Goal: Task Accomplishment & Management: Manage account settings

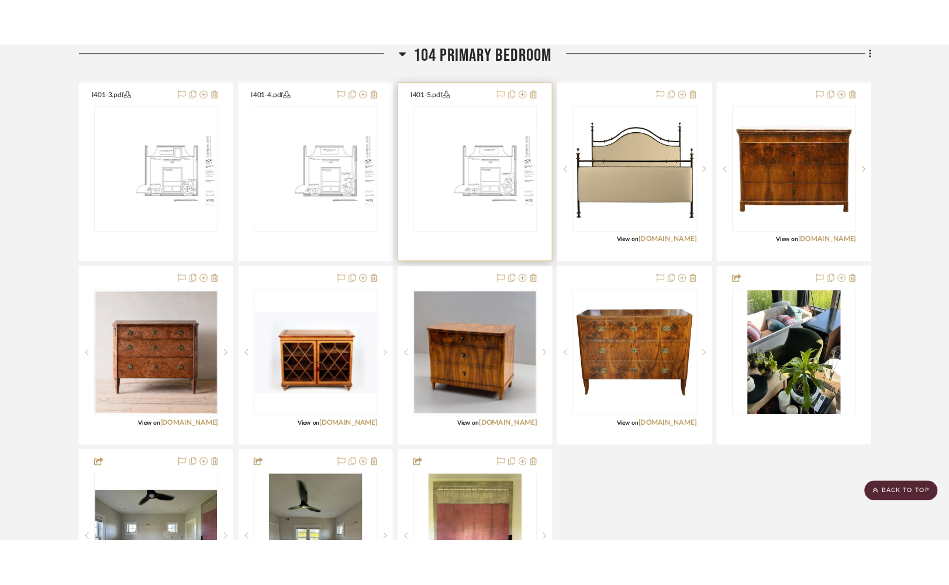
scroll to position [1359, 0]
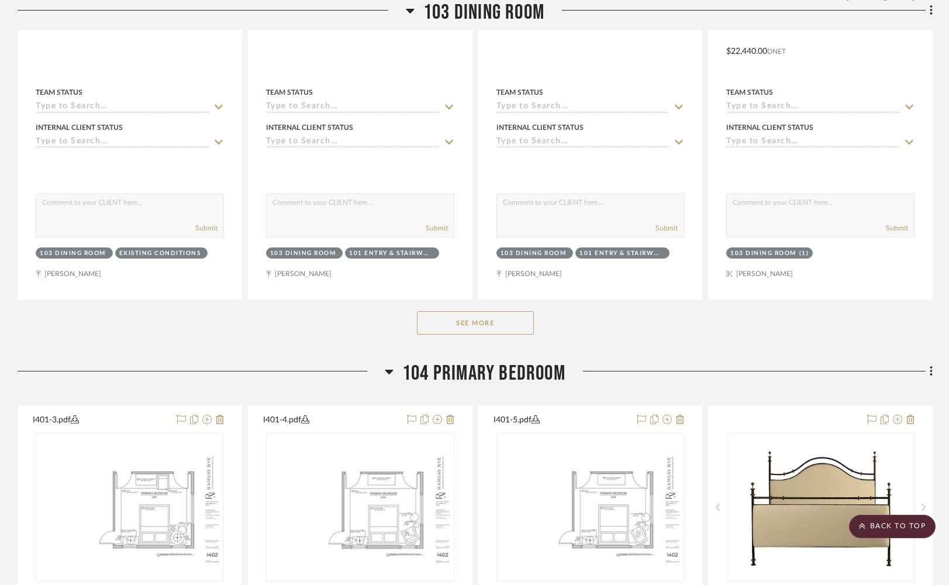
scroll to position [1911, 0]
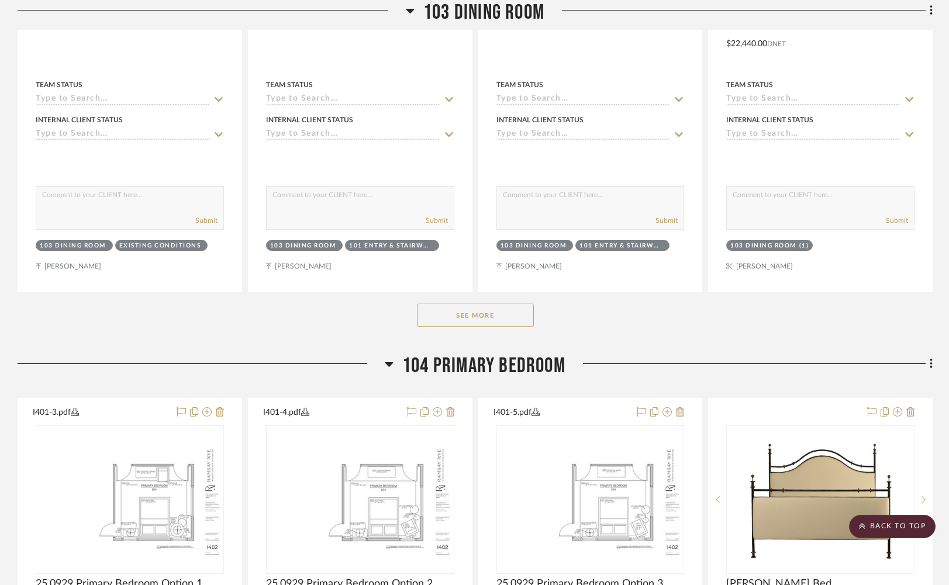
click at [464, 327] on button "See More" at bounding box center [475, 314] width 117 height 23
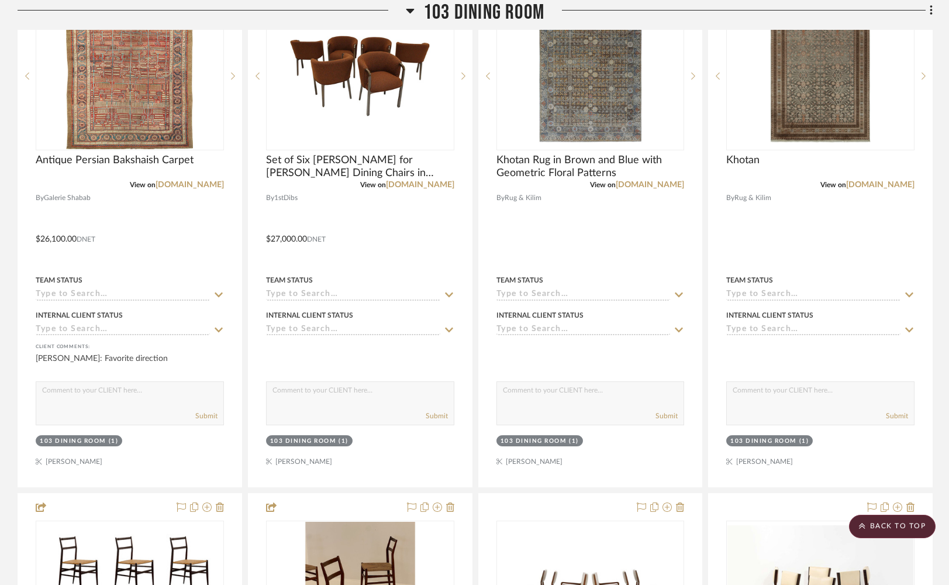
scroll to position [2235, 0]
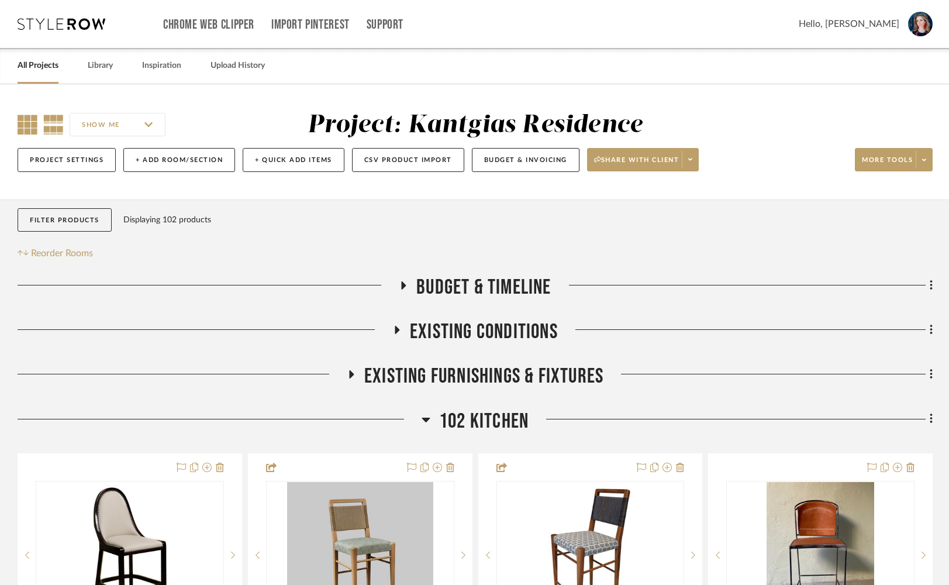
click at [26, 126] on icon at bounding box center [28, 125] width 20 height 20
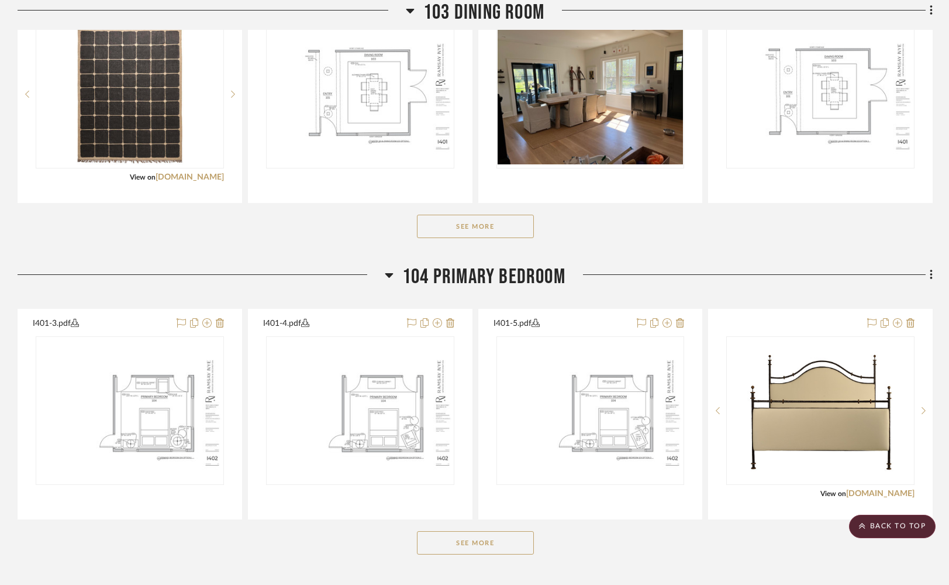
scroll to position [1133, 0]
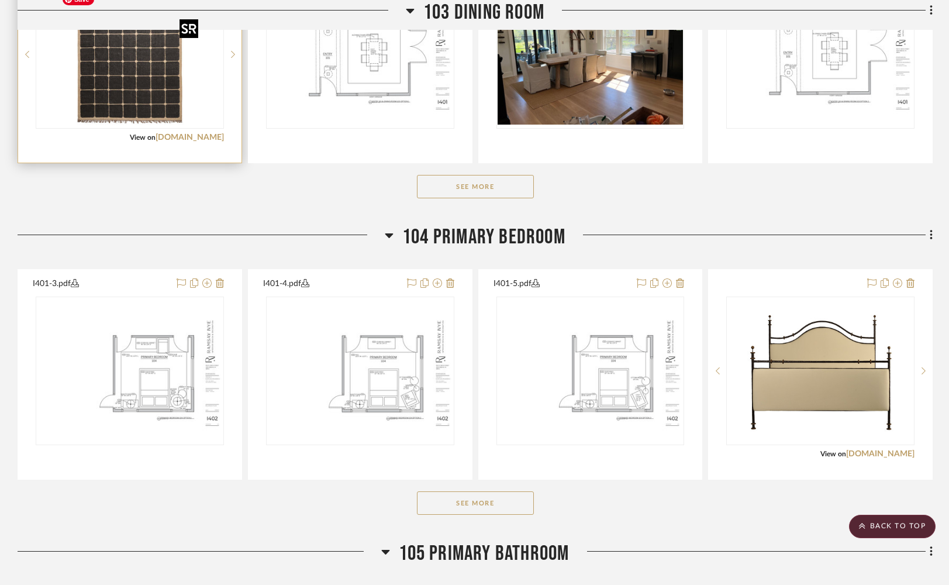
click at [154, 77] on img "0" at bounding box center [130, 54] width 146 height 146
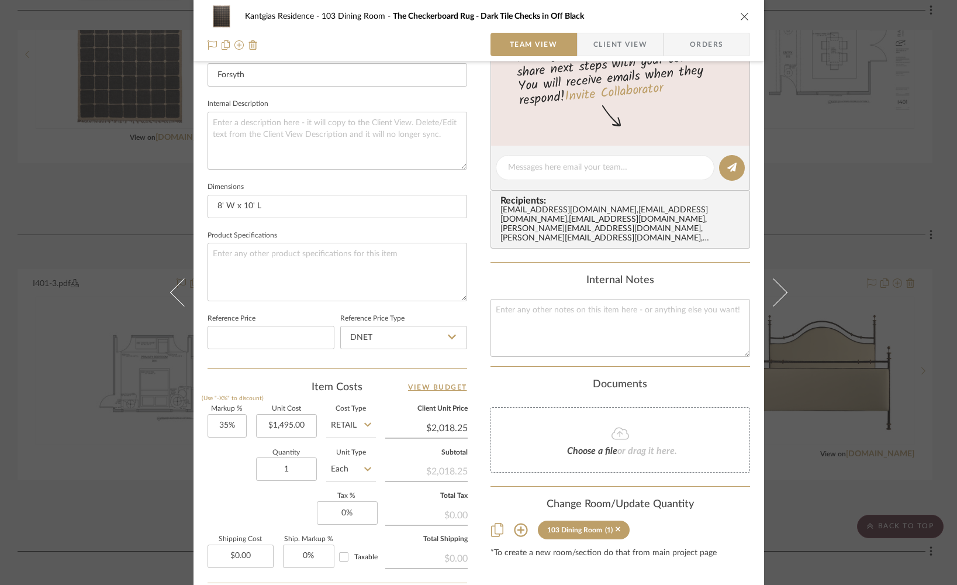
scroll to position [394, 0]
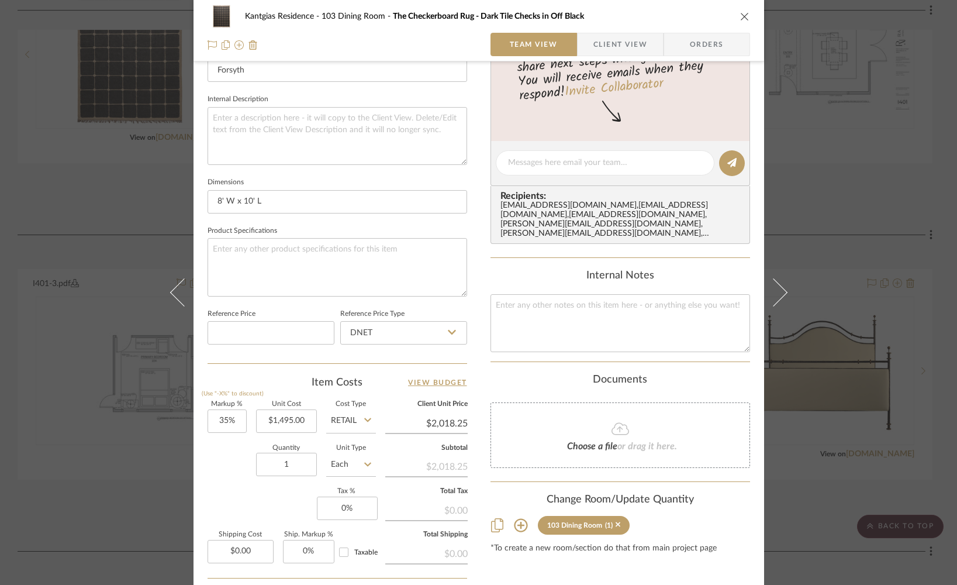
click at [740, 16] on icon "close" at bounding box center [744, 16] width 9 height 9
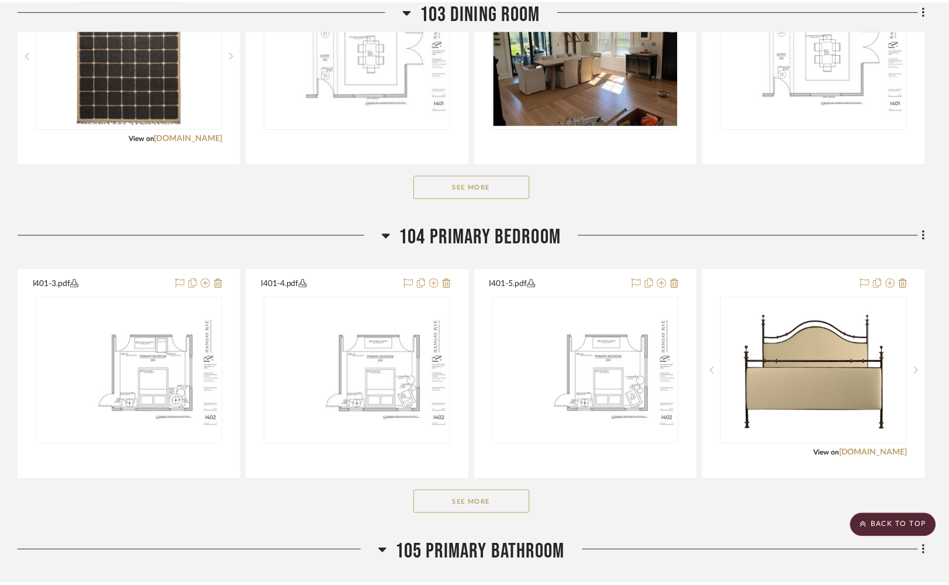
scroll to position [1133, 0]
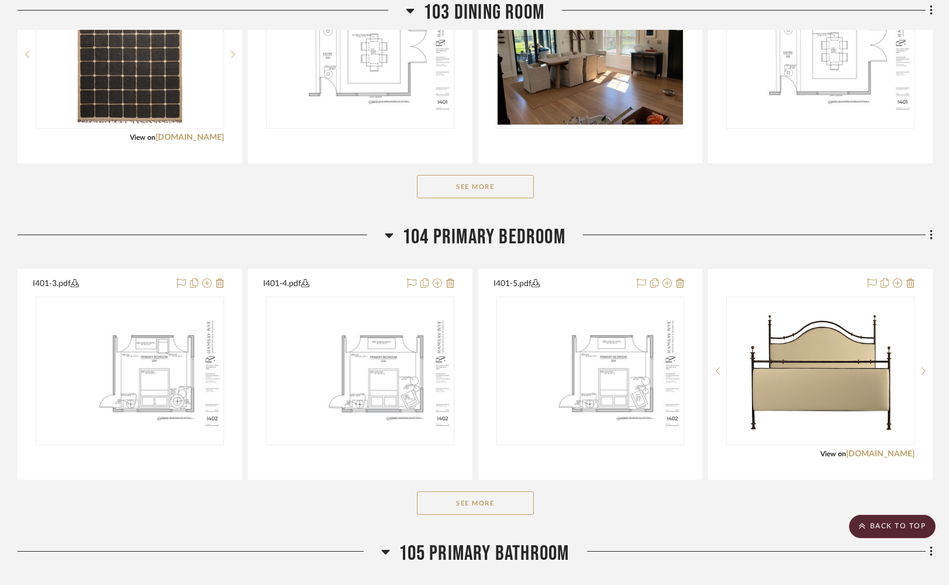
click at [503, 514] on button "See More" at bounding box center [475, 502] width 117 height 23
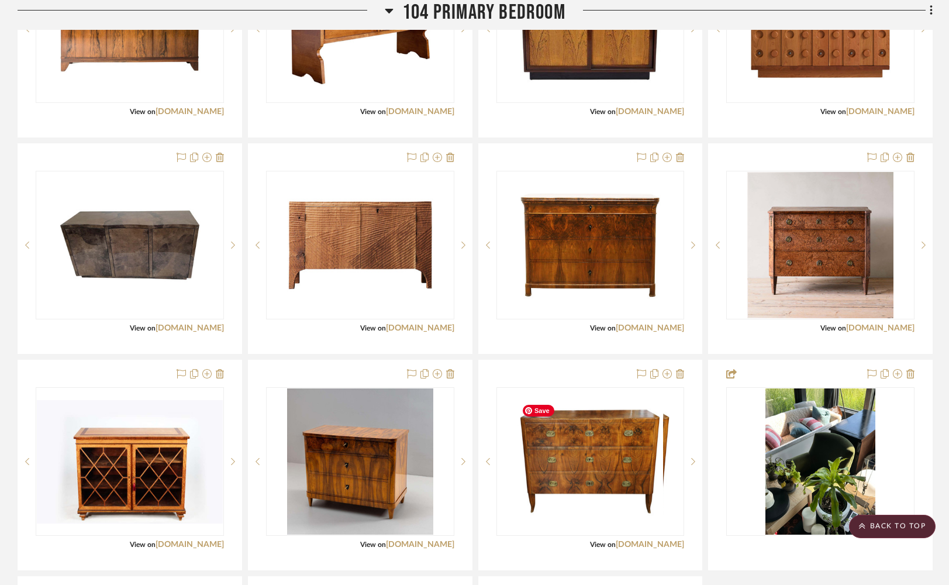
scroll to position [1693, 0]
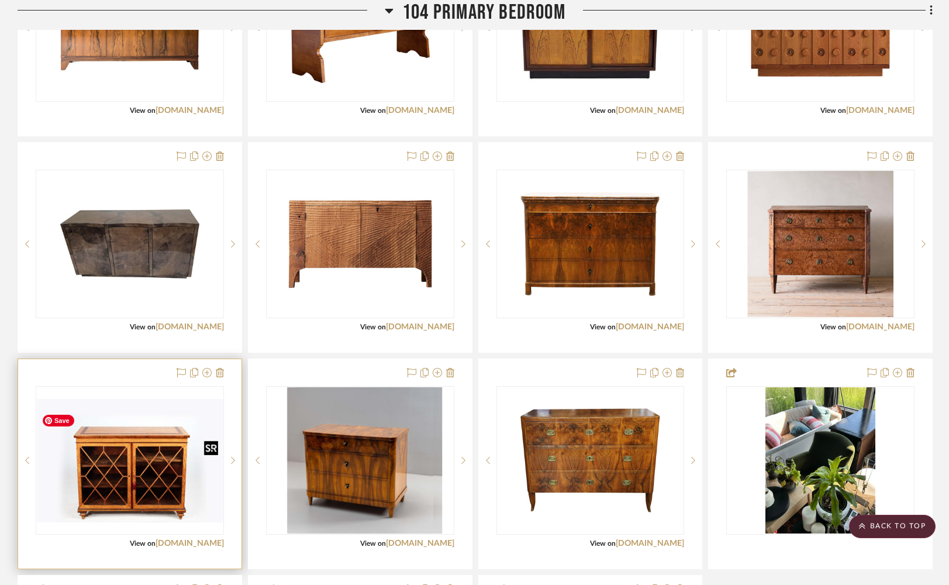
click at [0, 0] on img at bounding box center [0, 0] width 0 height 0
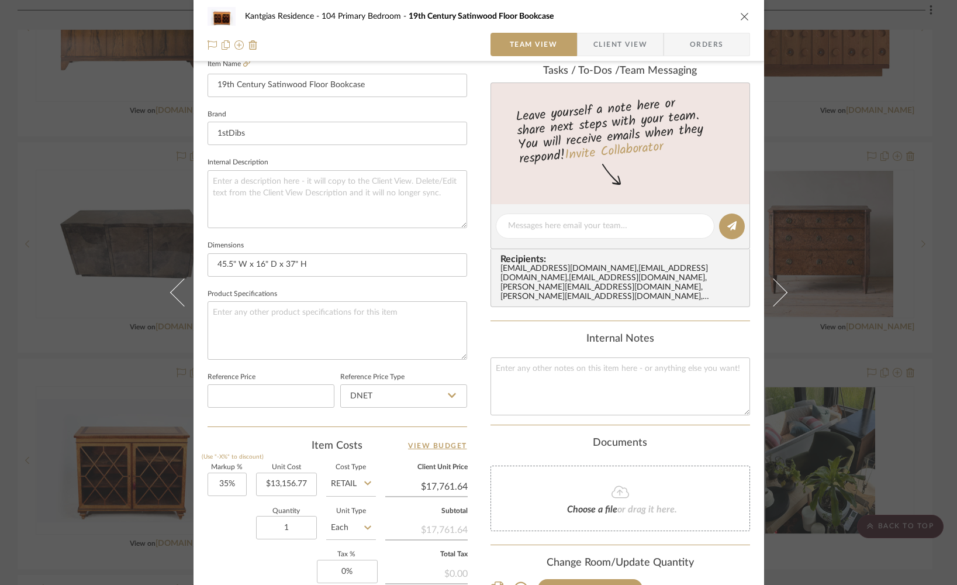
scroll to position [356, 0]
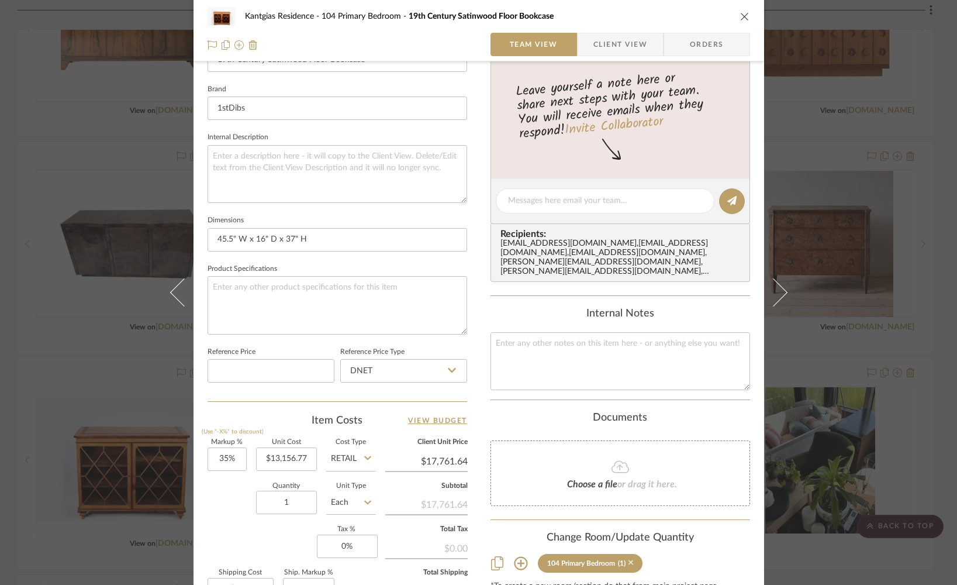
click at [628, 560] on icon at bounding box center [630, 562] width 5 height 5
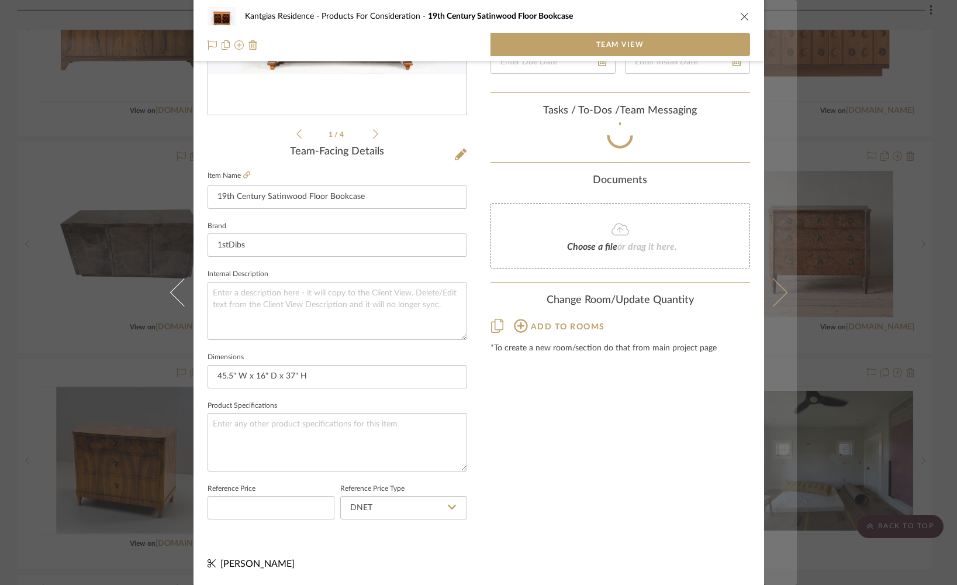
scroll to position [223, 0]
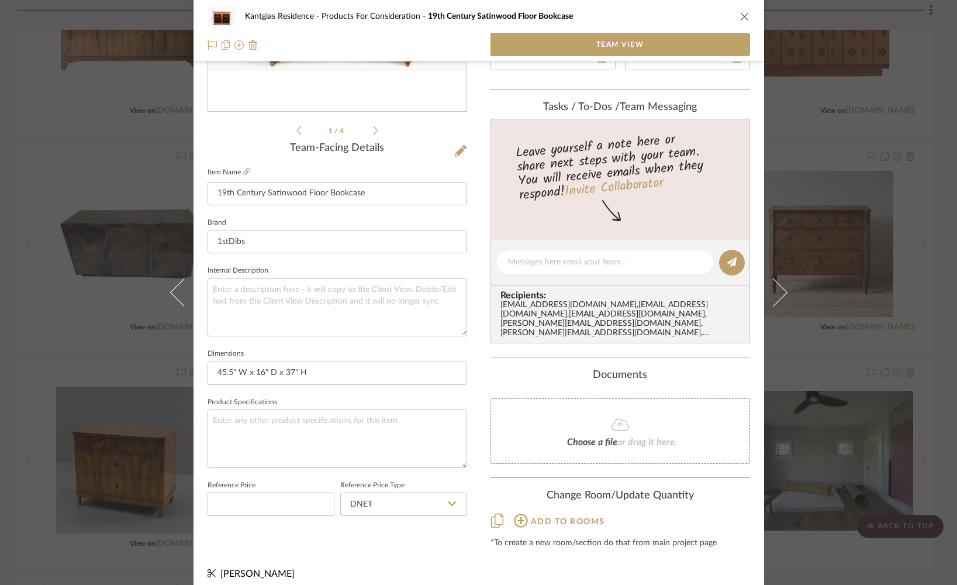
click at [740, 18] on icon "close" at bounding box center [744, 16] width 9 height 9
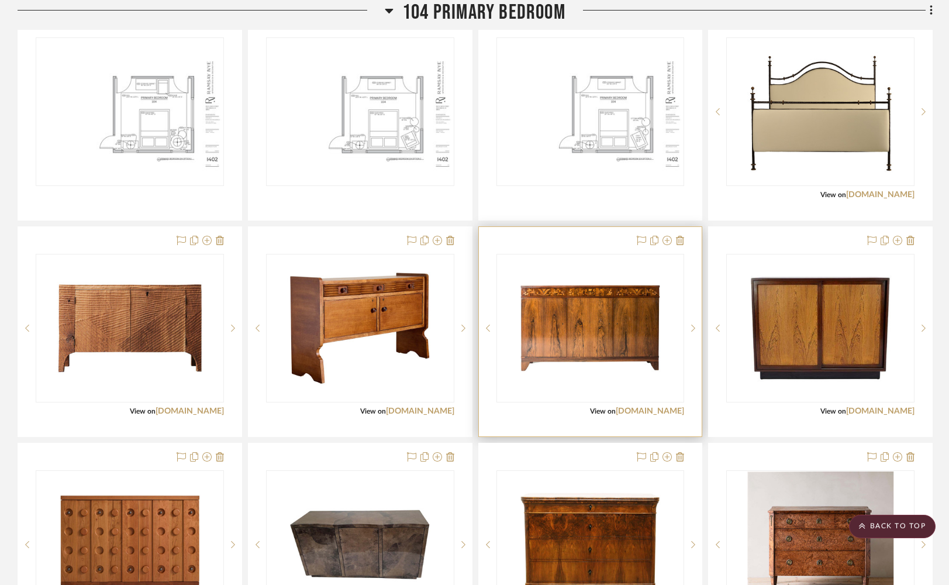
scroll to position [1449, 0]
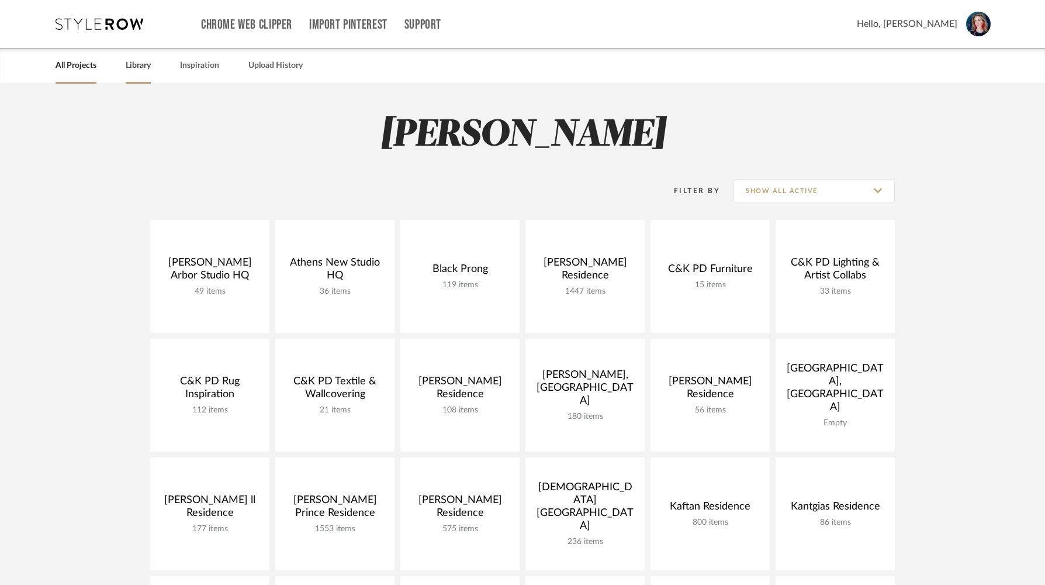
click at [142, 64] on link "Library" at bounding box center [138, 66] width 25 height 16
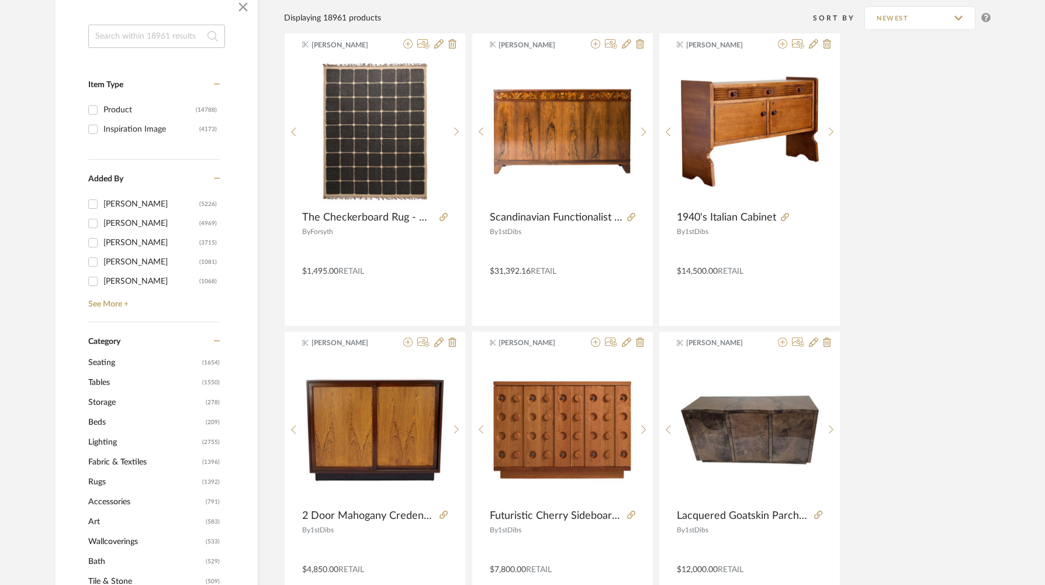
scroll to position [307, 0]
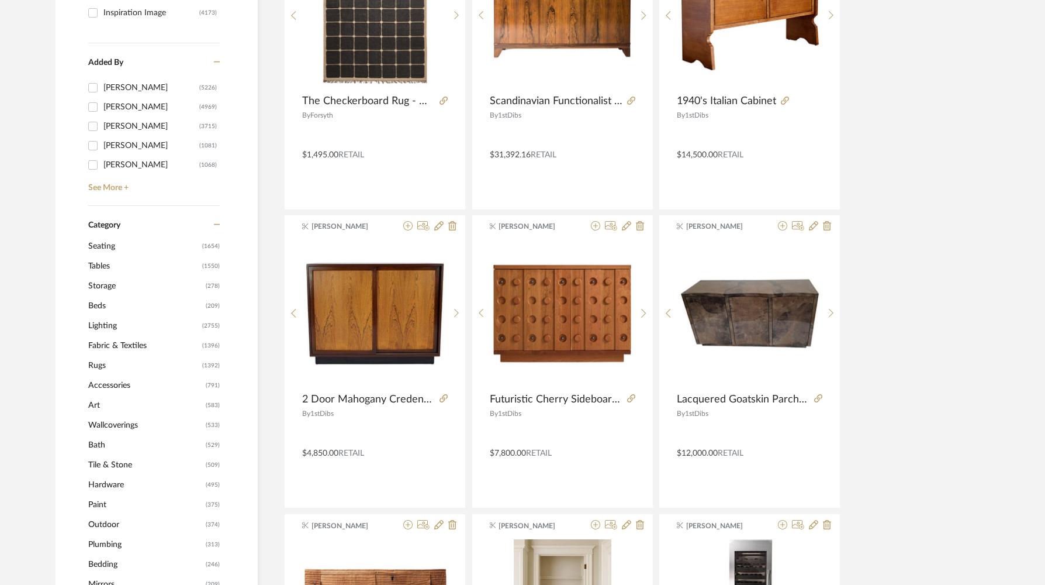
click at [108, 304] on span "Beds" at bounding box center [145, 306] width 115 height 20
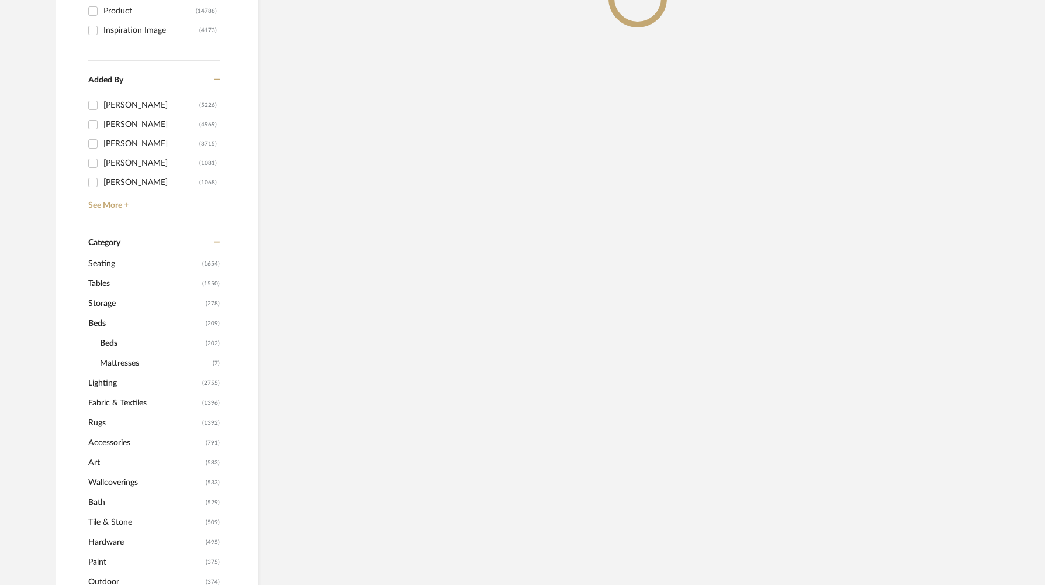
scroll to position [324, 0]
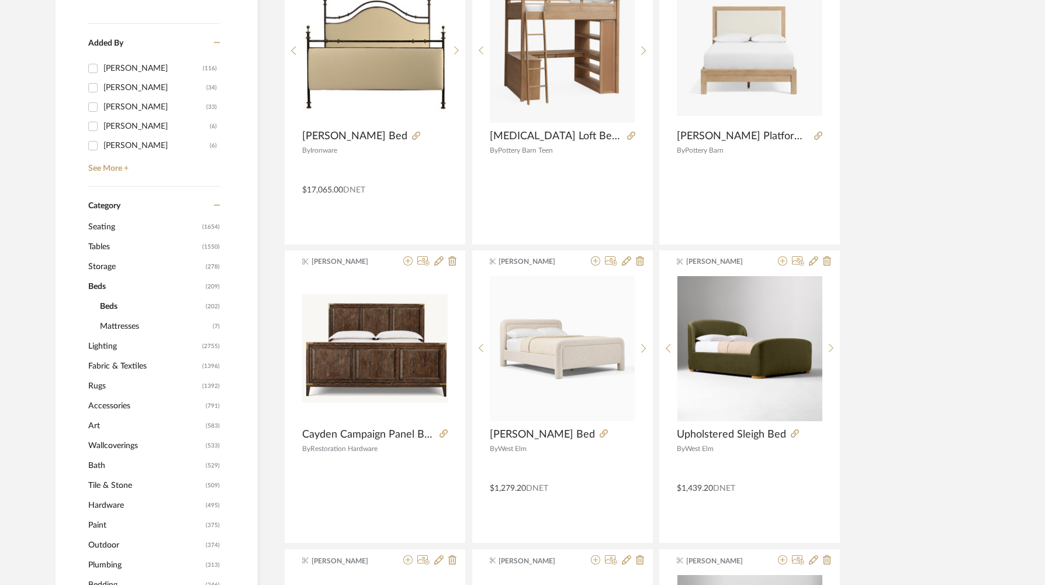
click at [108, 304] on span "Beds" at bounding box center [151, 306] width 103 height 20
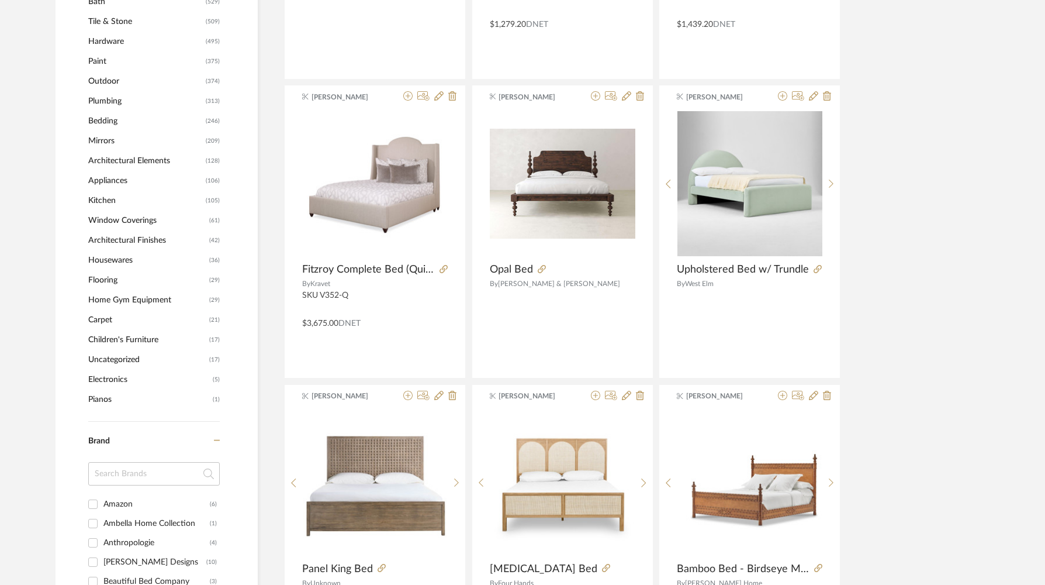
scroll to position [801, 0]
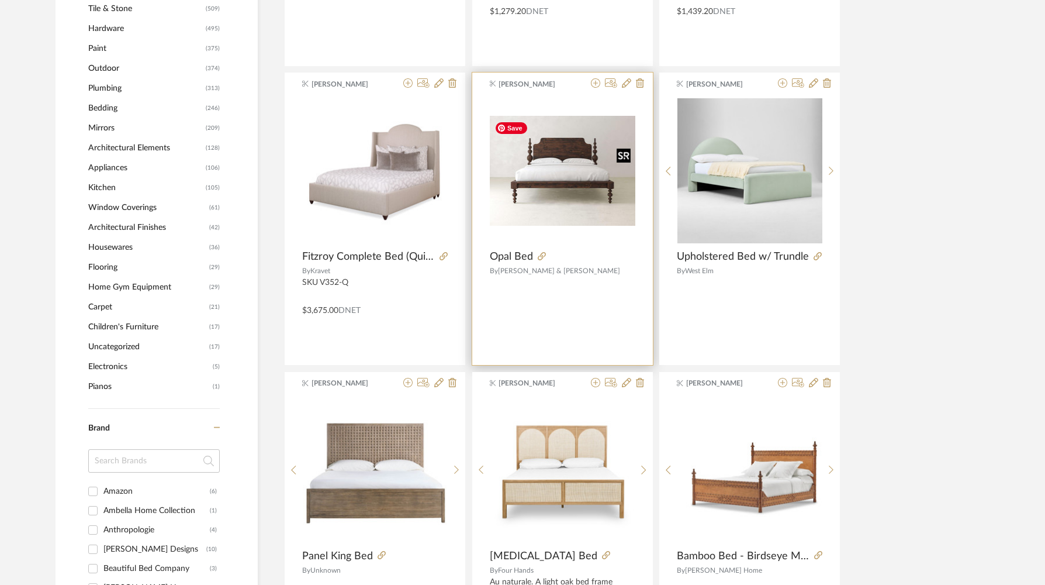
click at [583, 194] on img "0" at bounding box center [563, 170] width 146 height 109
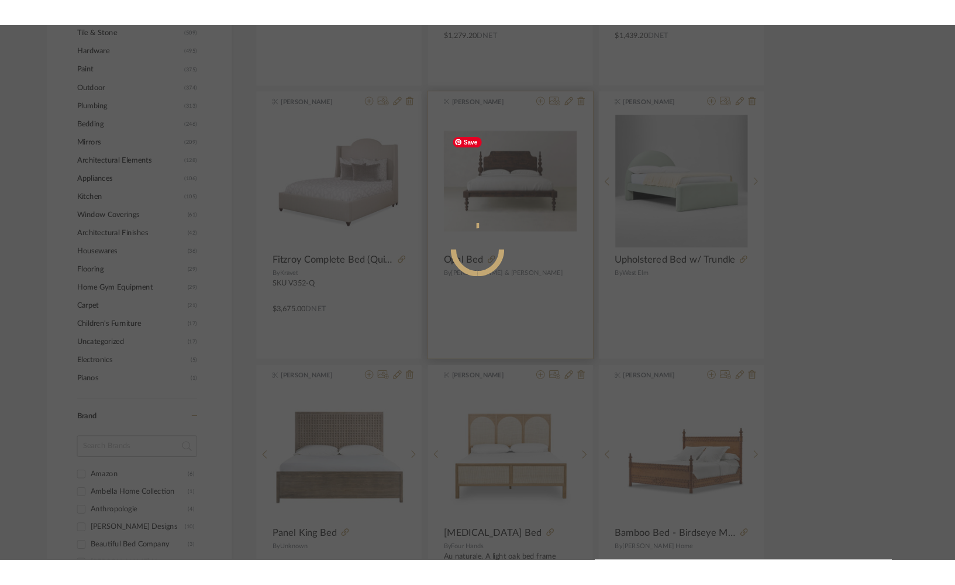
scroll to position [0, 0]
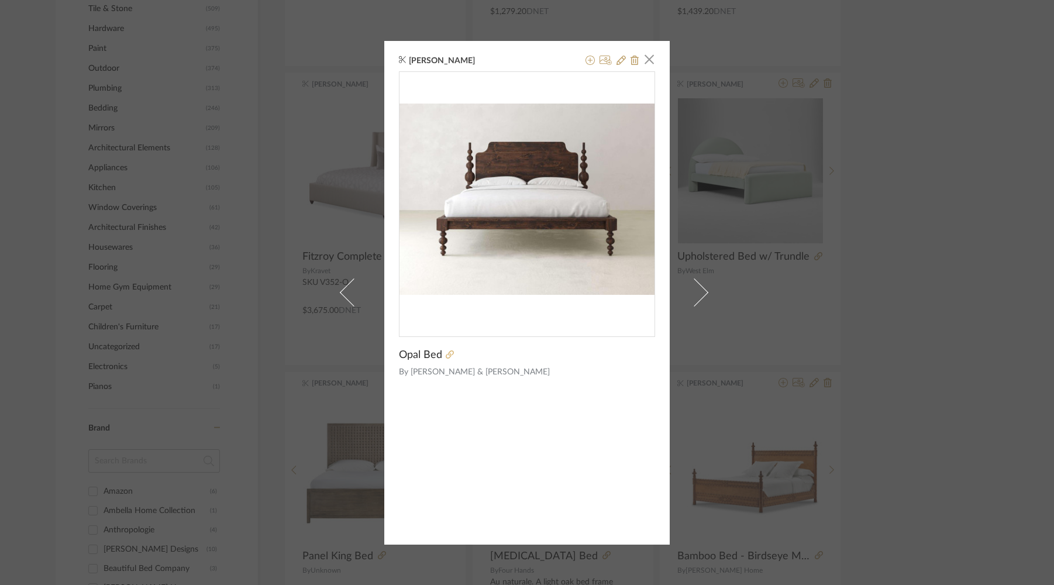
click at [445, 355] on icon at bounding box center [449, 354] width 8 height 8
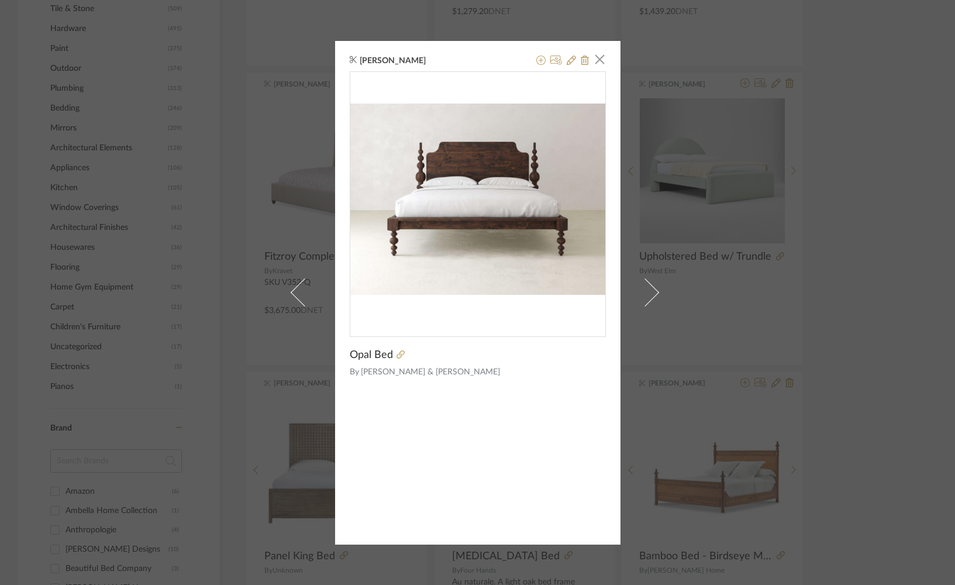
drag, startPoint x: 597, startPoint y: 59, endPoint x: 607, endPoint y: 94, distance: 35.9
click at [597, 59] on span "button" at bounding box center [599, 59] width 23 height 23
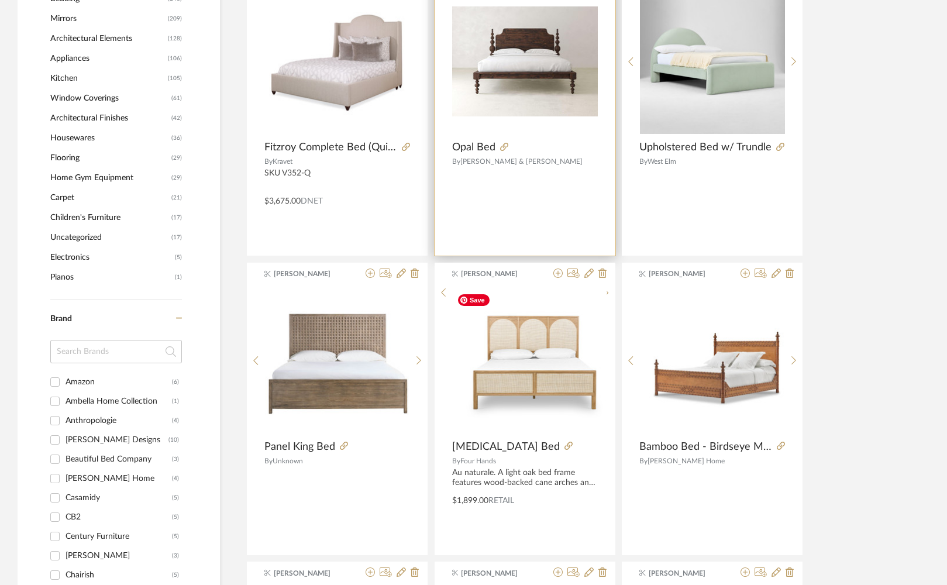
scroll to position [973, 0]
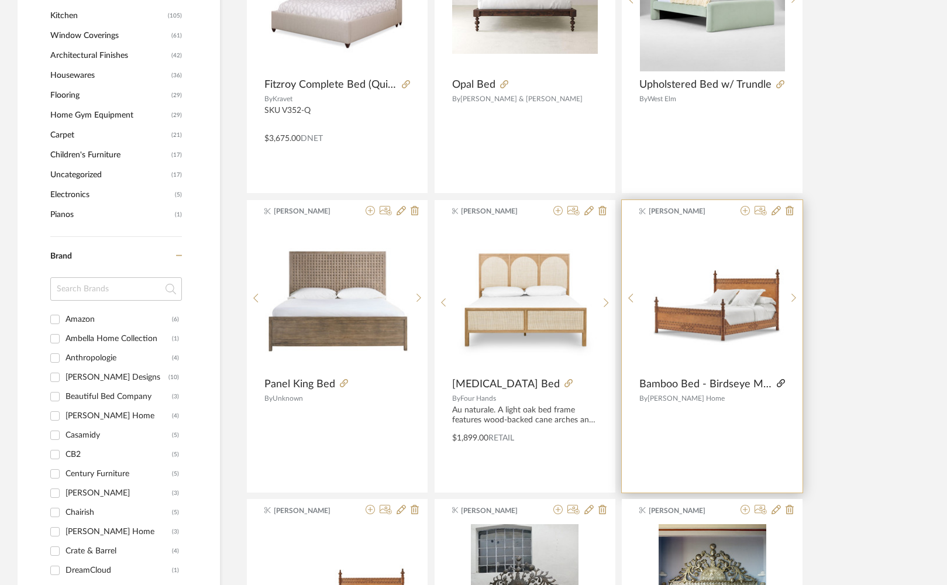
click at [782, 384] on icon at bounding box center [780, 383] width 8 height 8
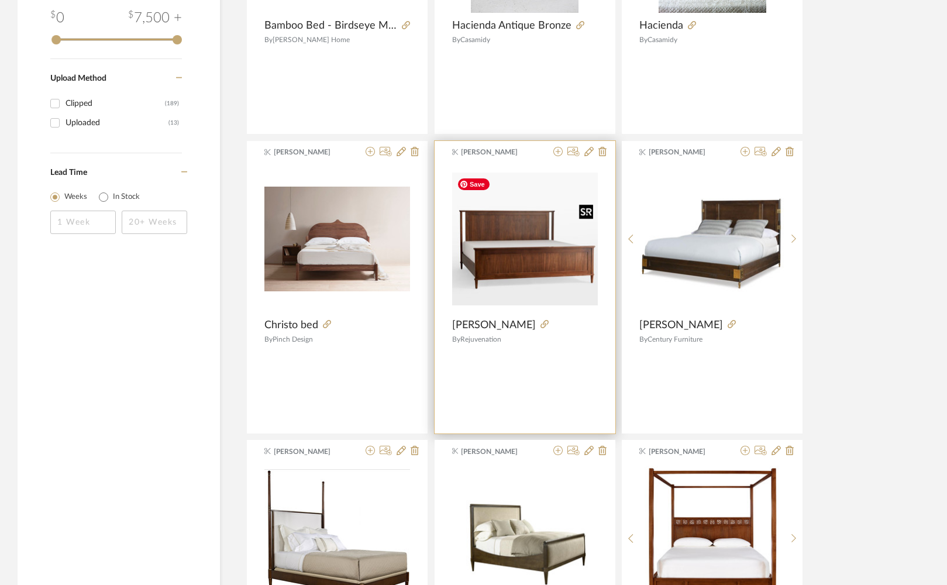
scroll to position [1634, 0]
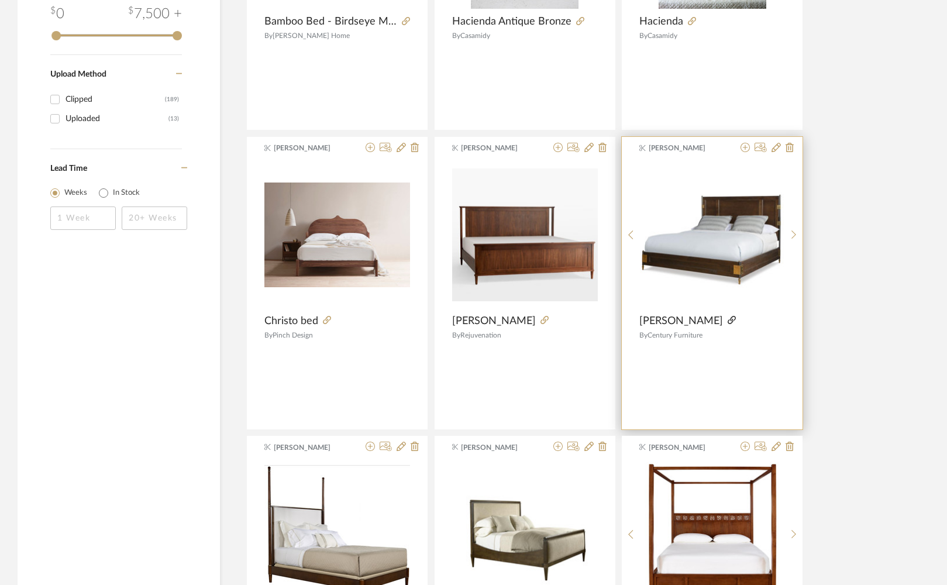
click at [727, 320] on icon at bounding box center [731, 320] width 8 height 8
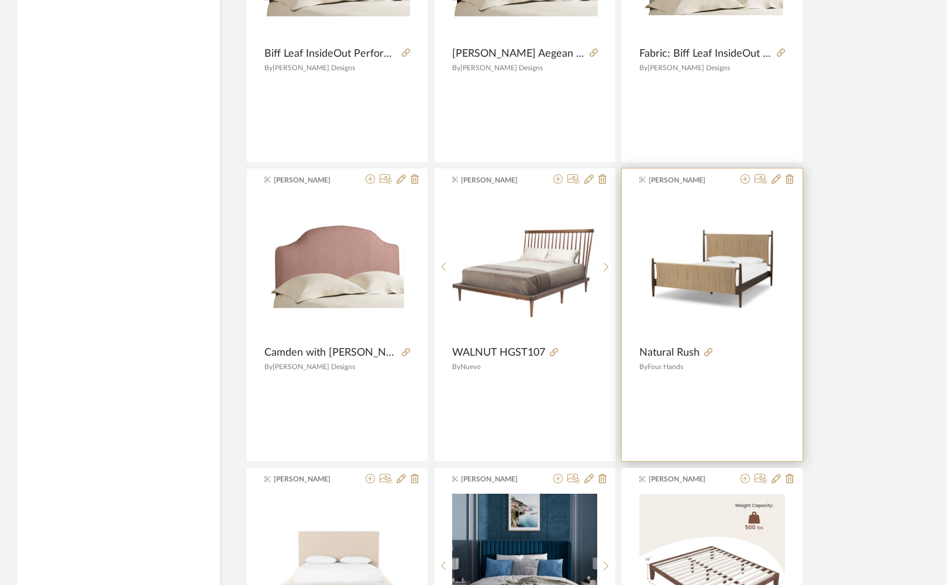
scroll to position [3099, 0]
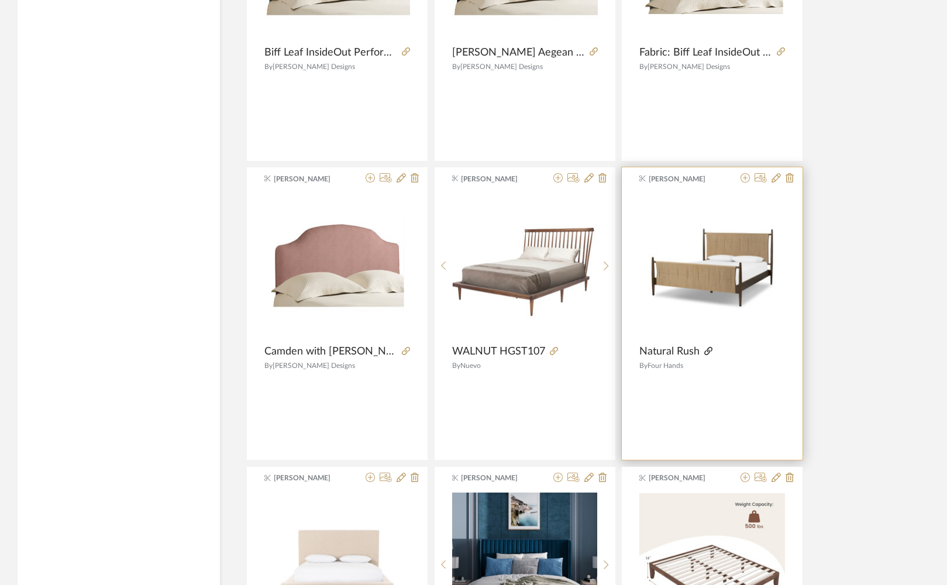
click at [708, 351] on icon at bounding box center [708, 351] width 8 height 8
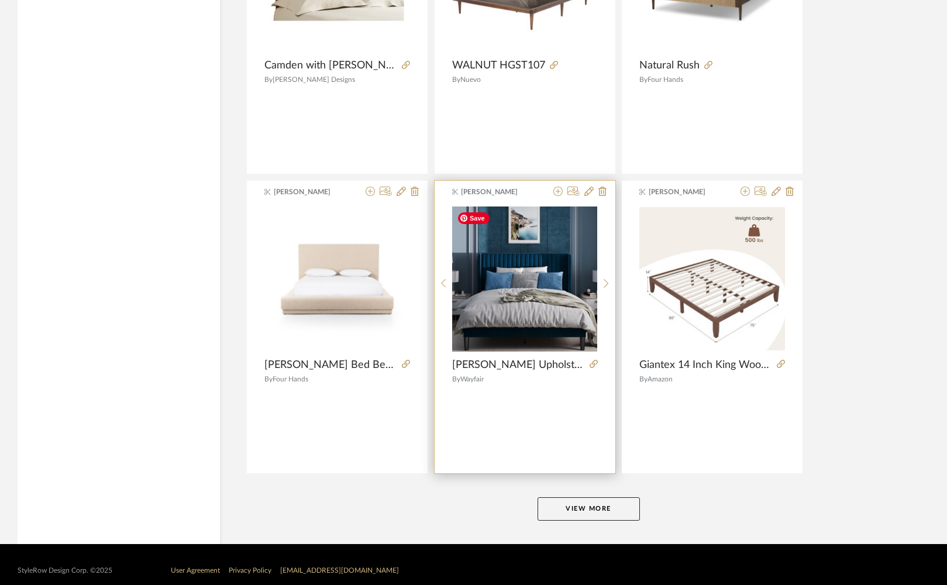
scroll to position [3397, 0]
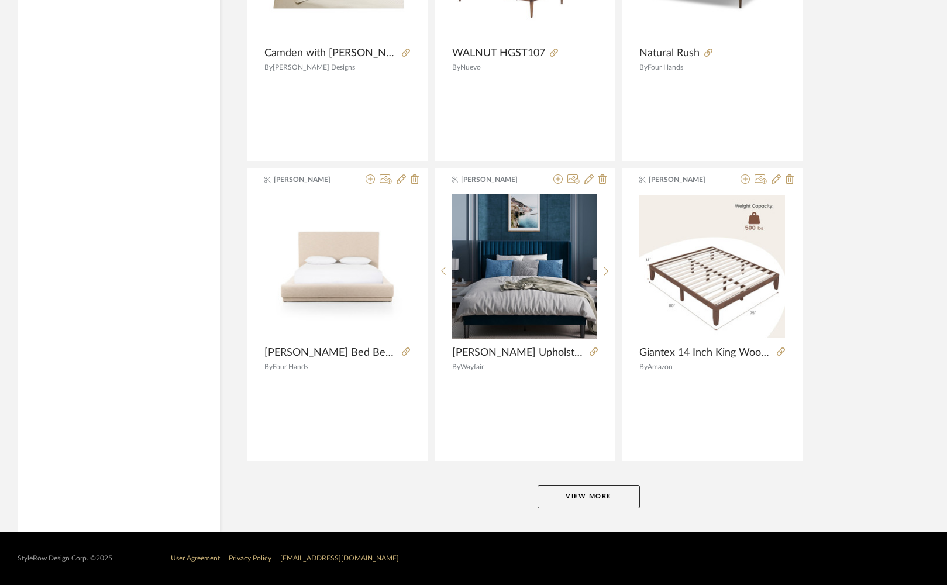
click at [596, 496] on button "View More" at bounding box center [588, 496] width 102 height 23
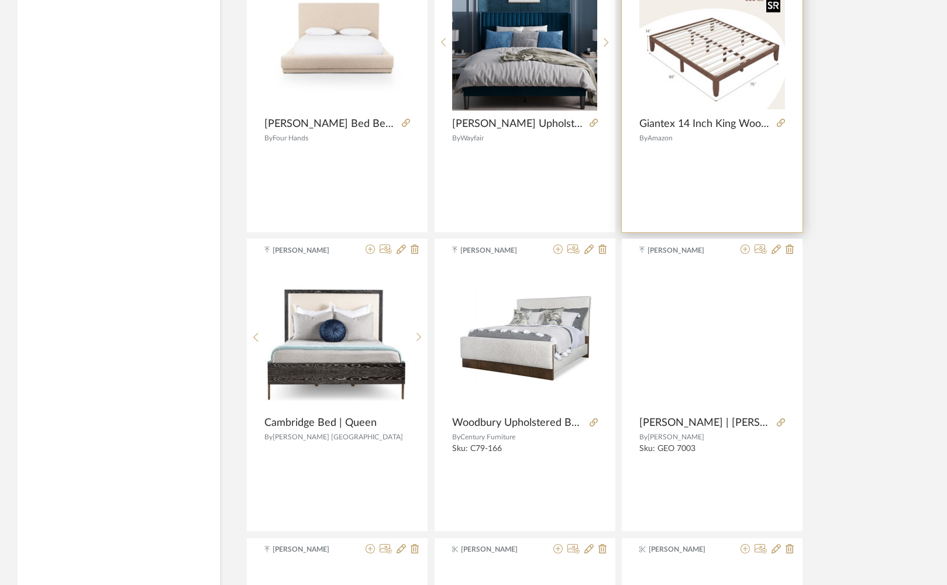
scroll to position [3632, 0]
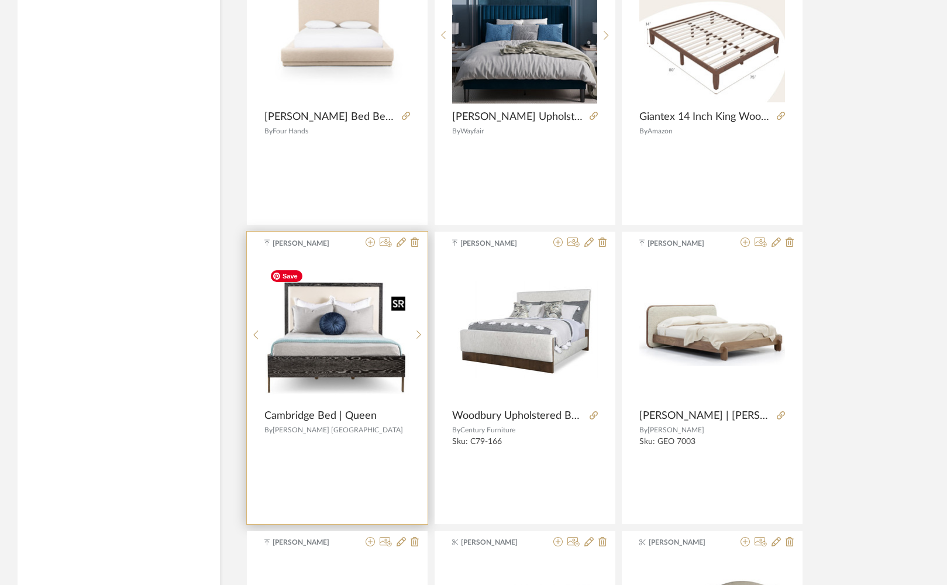
click at [353, 334] on img "0" at bounding box center [337, 330] width 145 height 132
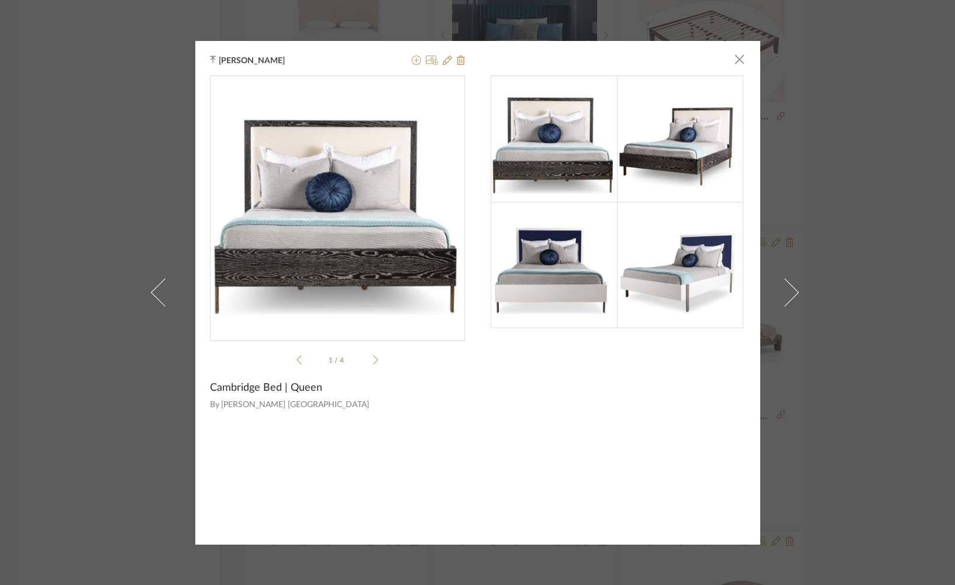
click at [263, 405] on span "Mr. Brown London" at bounding box center [343, 405] width 244 height 12
click at [733, 60] on span "button" at bounding box center [739, 59] width 23 height 23
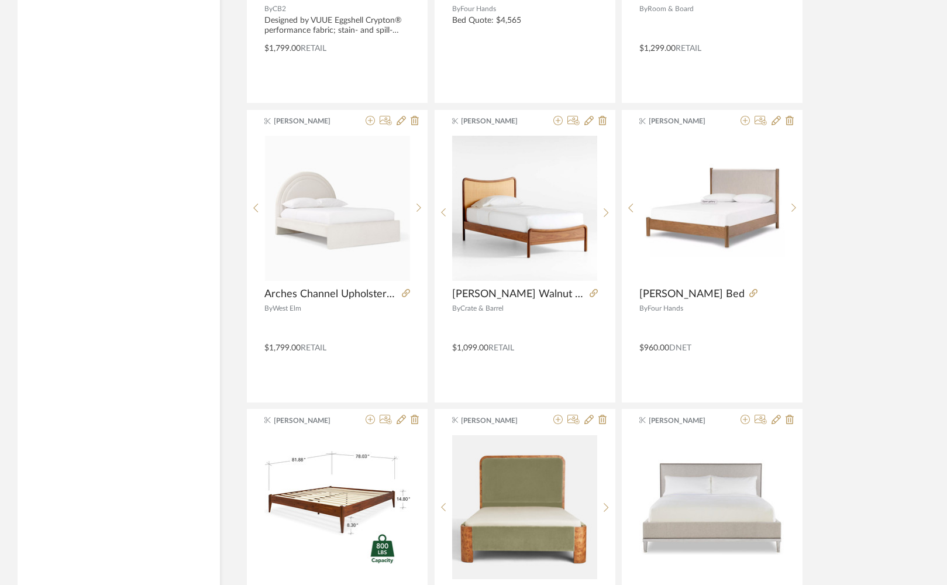
scroll to position [5253, 0]
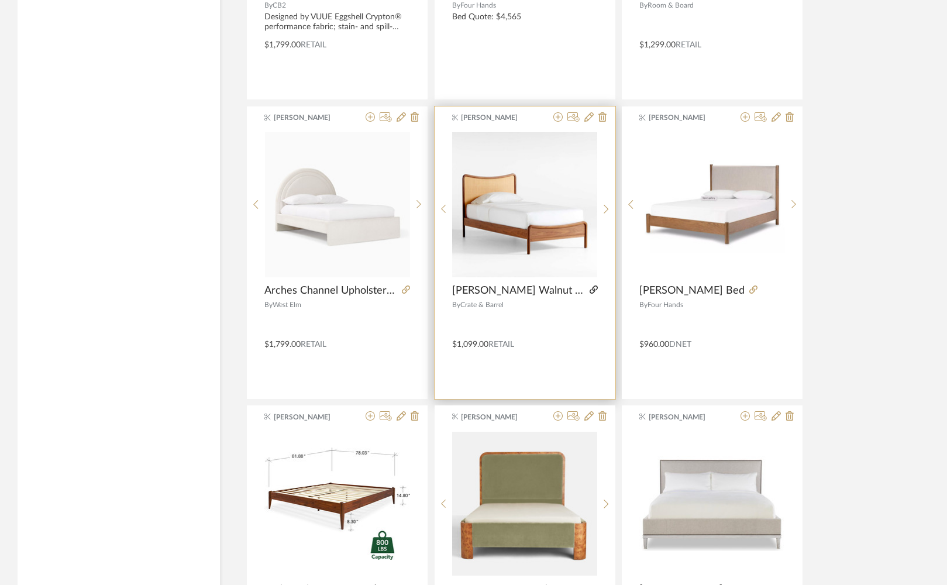
click at [592, 288] on icon at bounding box center [593, 289] width 8 height 8
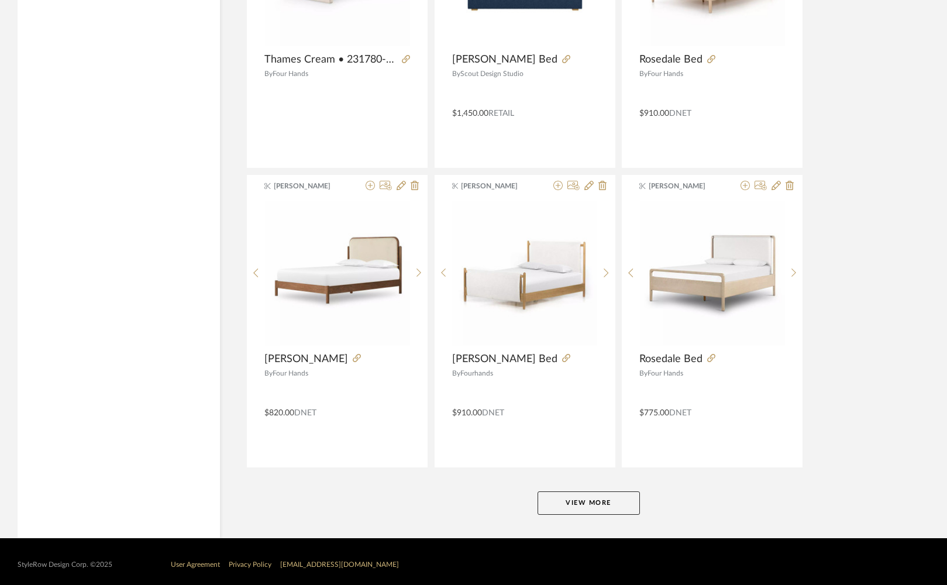
scroll to position [6985, 0]
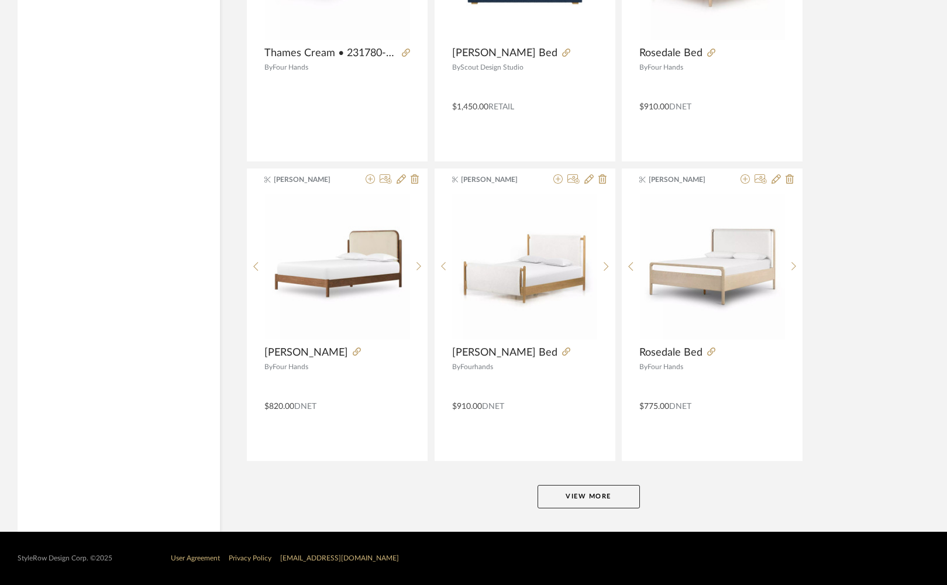
click at [553, 498] on button "View More" at bounding box center [588, 496] width 102 height 23
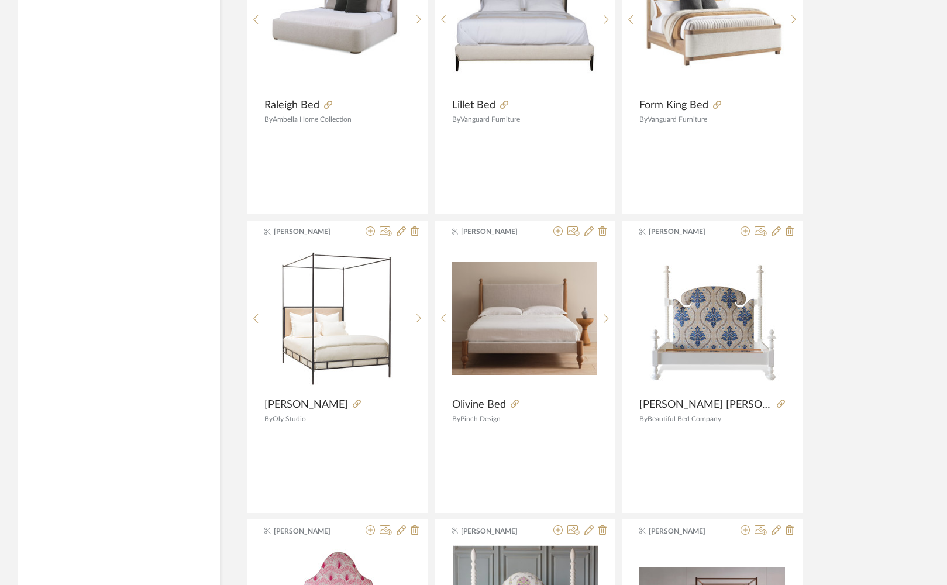
scroll to position [8731, 0]
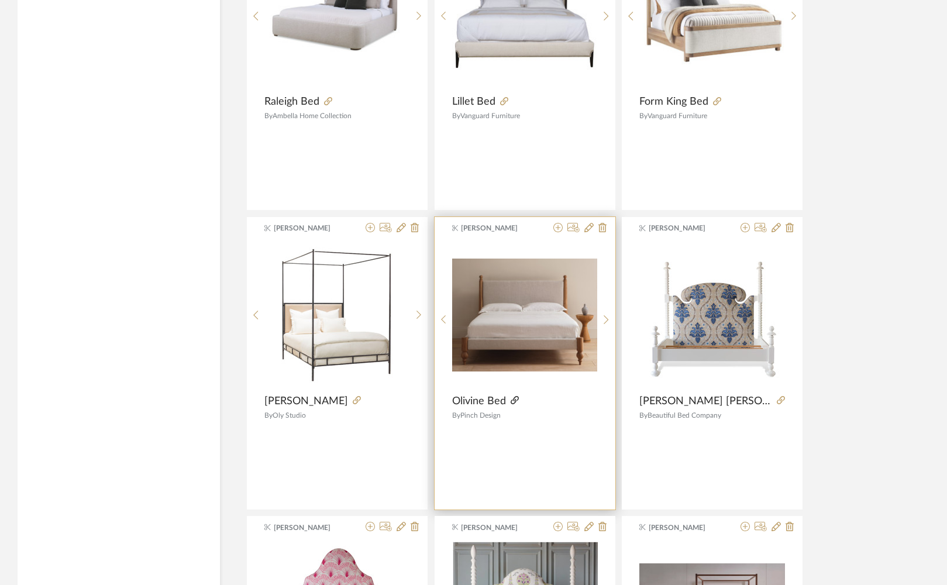
click at [514, 400] on icon at bounding box center [514, 400] width 8 height 8
click at [556, 226] on icon at bounding box center [557, 227] width 9 height 9
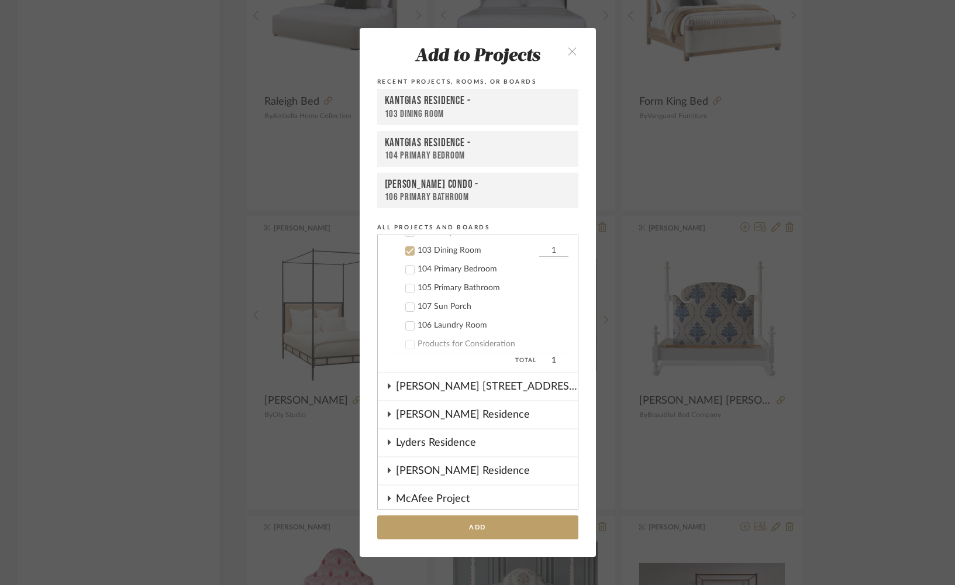
scroll to position [618, 0]
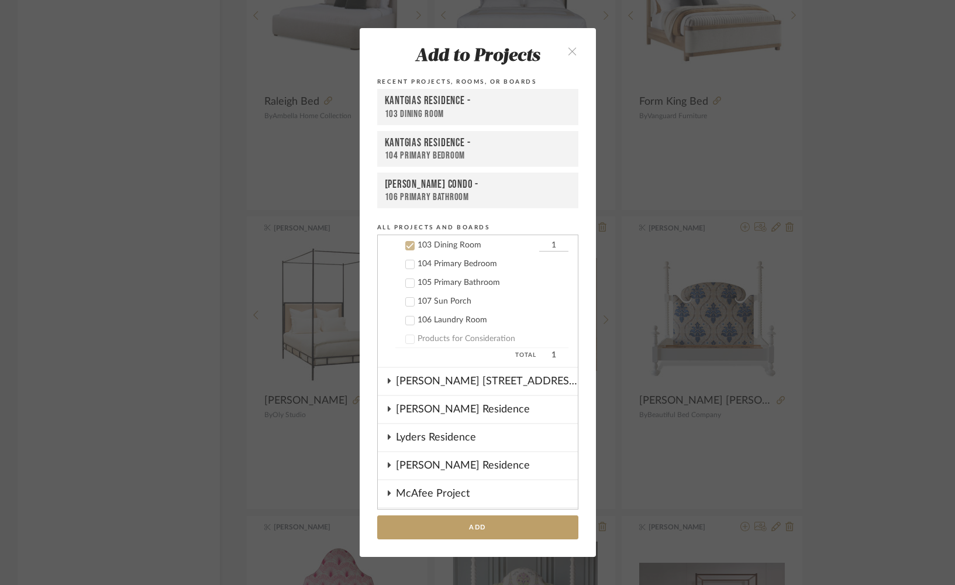
click at [423, 247] on div "103 Dining Room" at bounding box center [476, 245] width 119 height 10
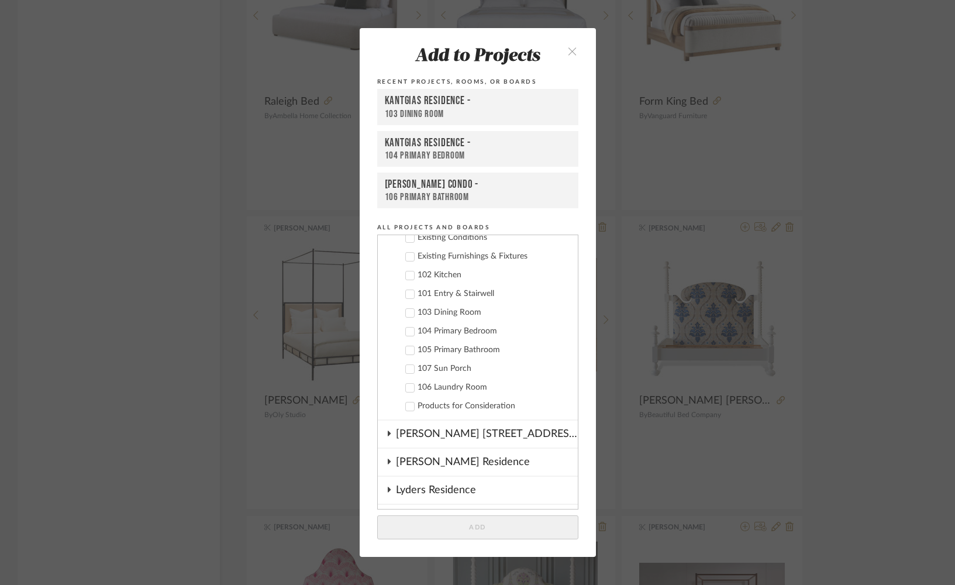
scroll to position [541, 0]
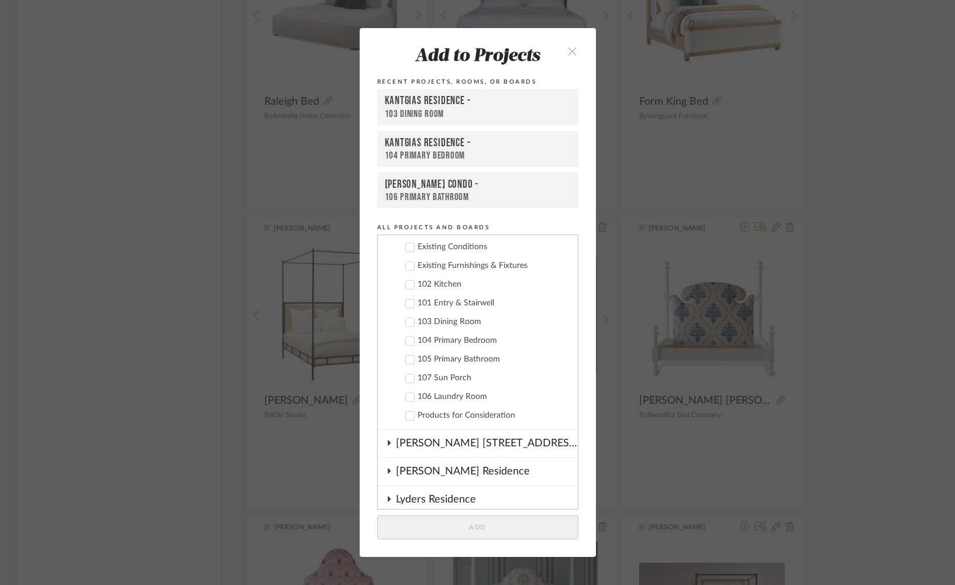
click at [429, 340] on div "104 Primary Bedroom" at bounding box center [492, 341] width 151 height 10
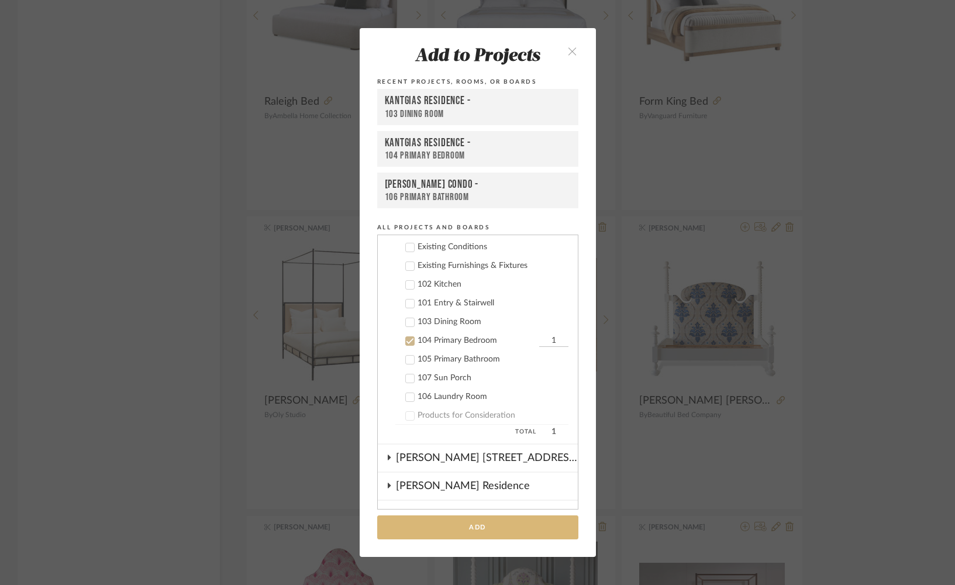
click at [430, 526] on button "Add" at bounding box center [477, 527] width 201 height 24
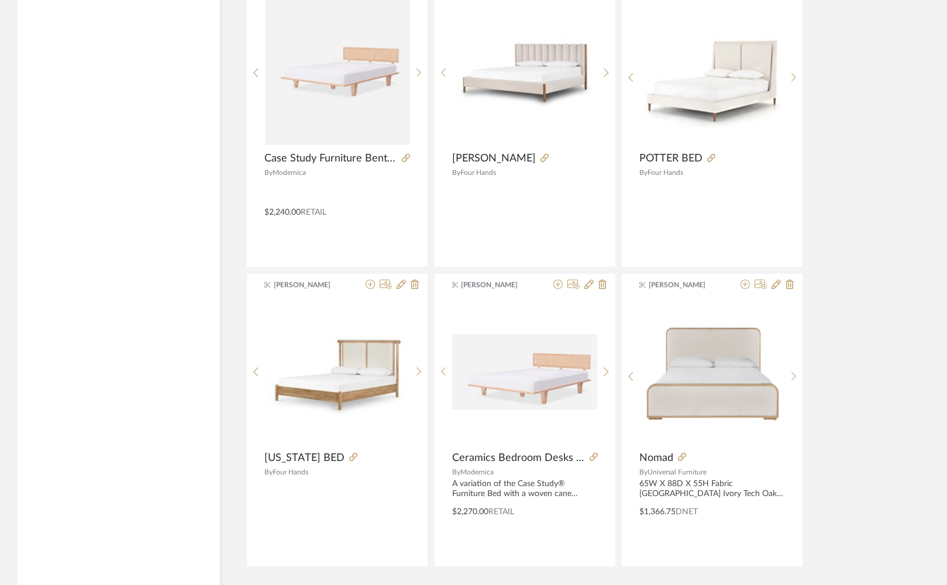
scroll to position [10574, 0]
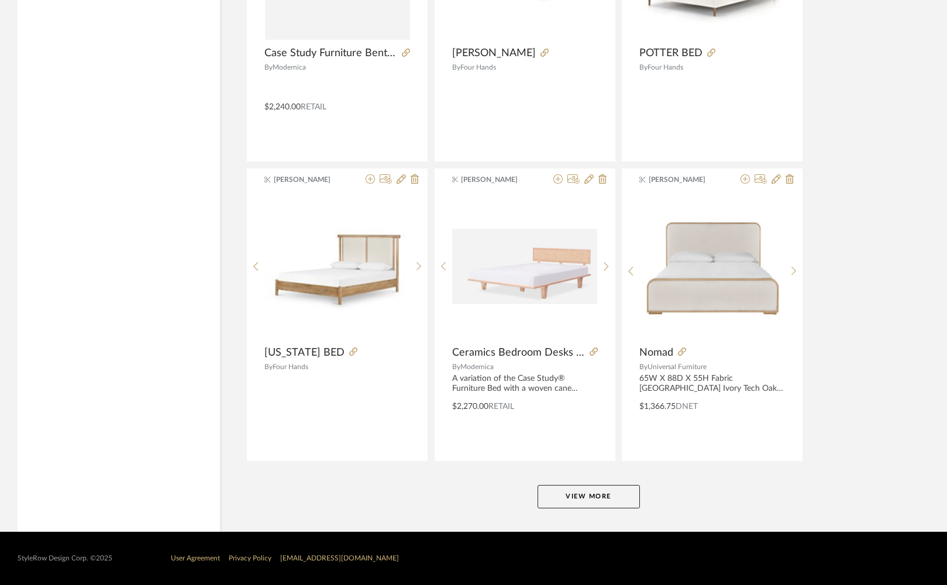
click at [577, 488] on button "View More" at bounding box center [588, 496] width 102 height 23
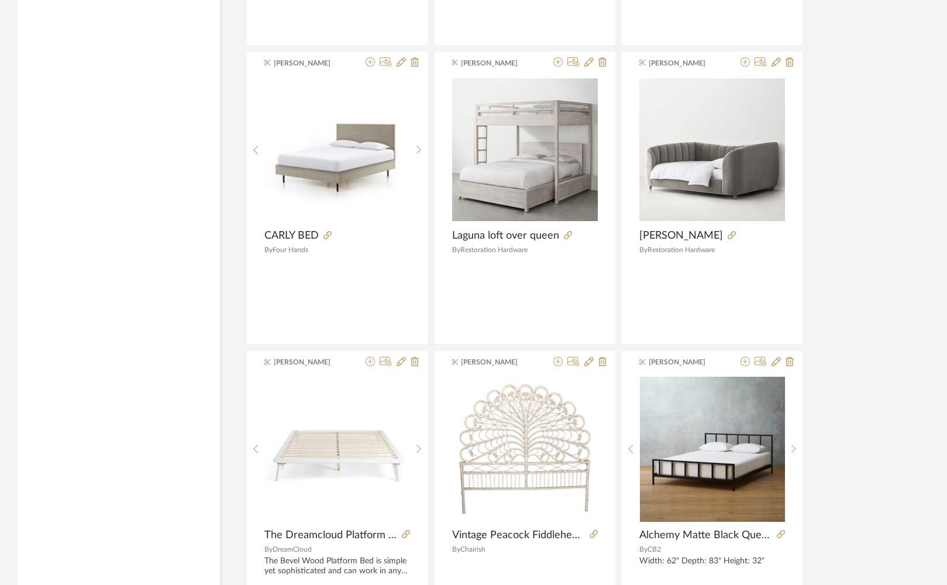
scroll to position [14162, 0]
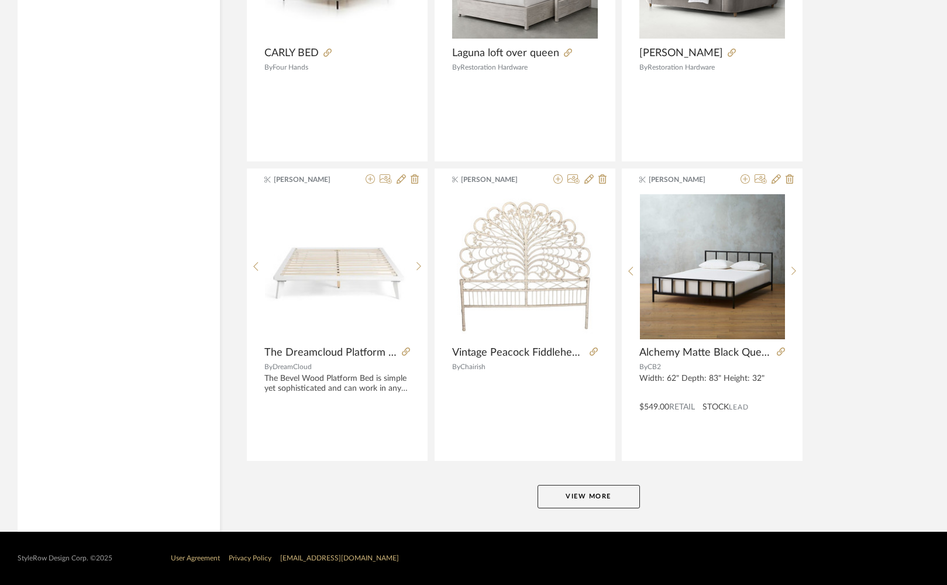
click at [610, 491] on button "View More" at bounding box center [588, 496] width 102 height 23
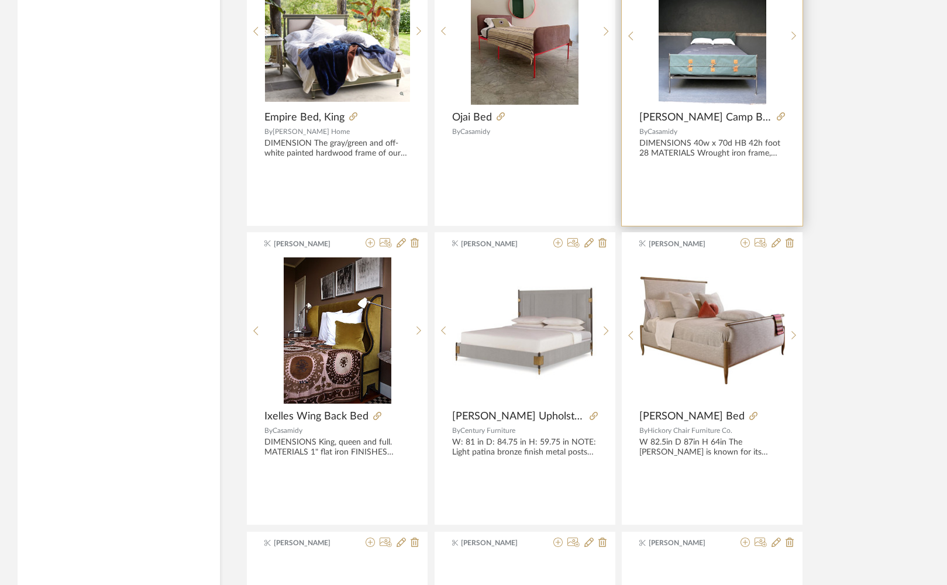
scroll to position [14992, 0]
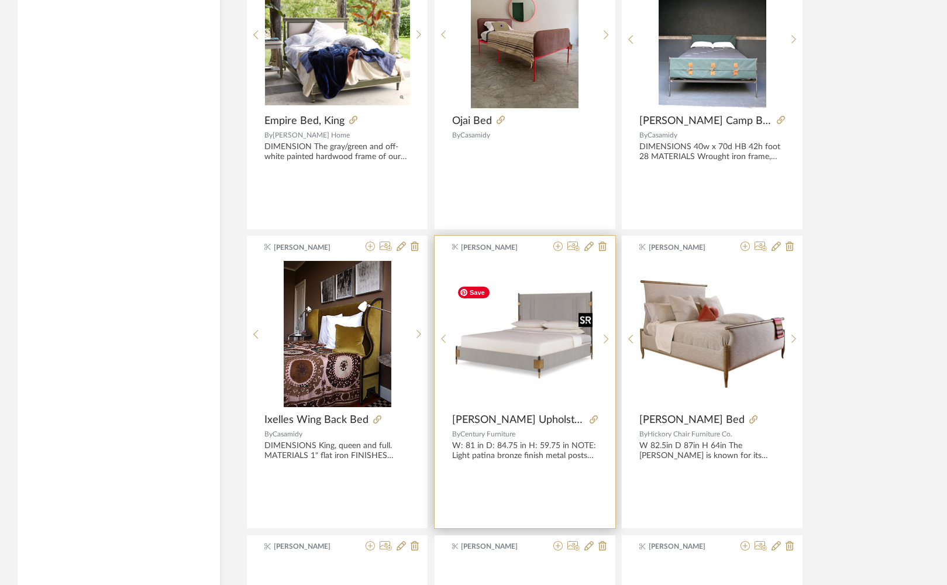
click at [537, 353] on img "0" at bounding box center [524, 334] width 145 height 107
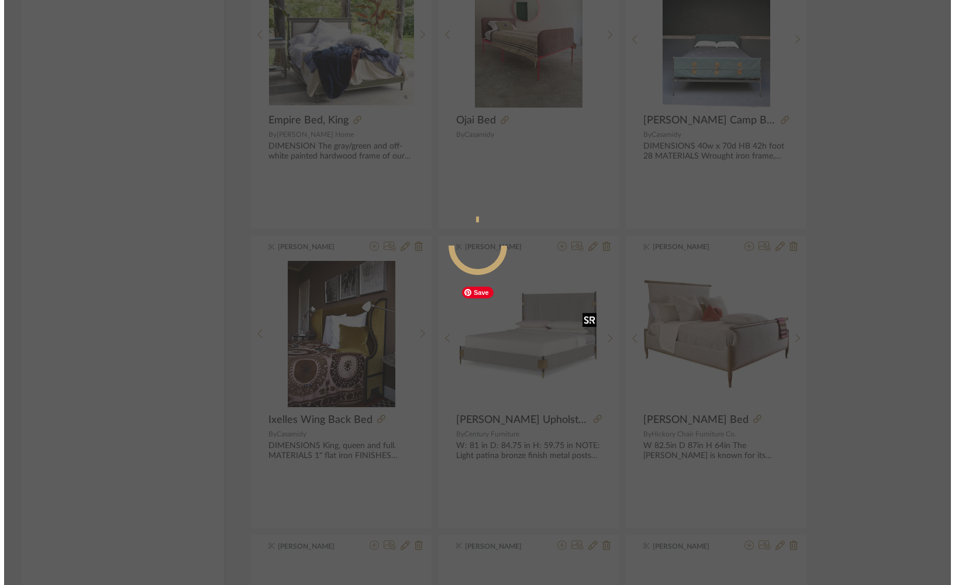
scroll to position [0, 0]
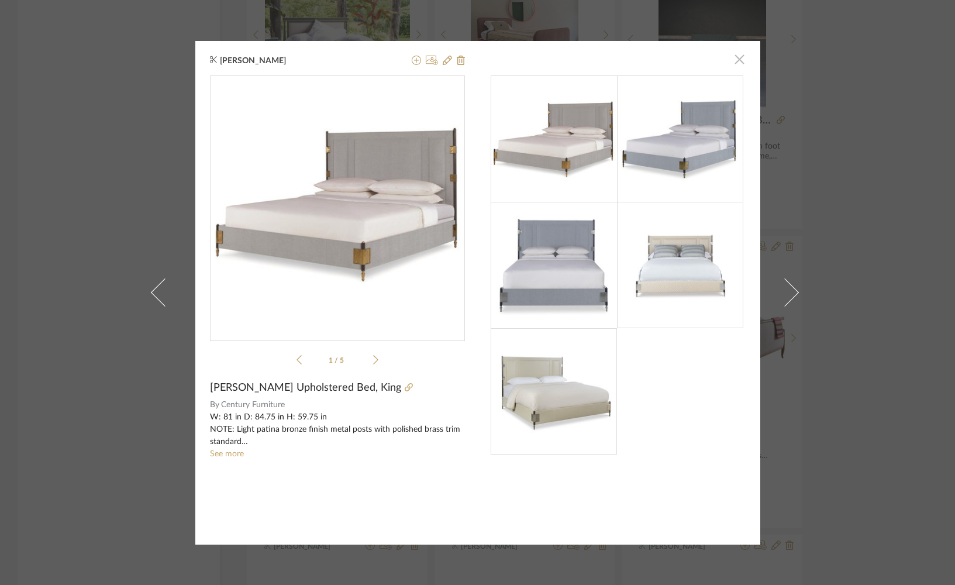
drag, startPoint x: 735, startPoint y: 61, endPoint x: 827, endPoint y: 184, distance: 153.3
click at [735, 61] on span "button" at bounding box center [739, 59] width 23 height 23
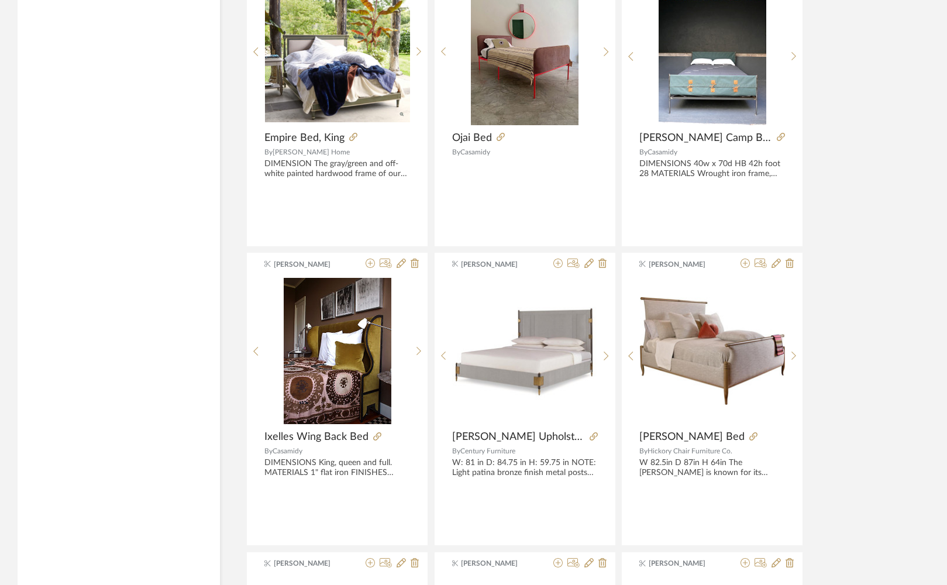
scroll to position [14726, 0]
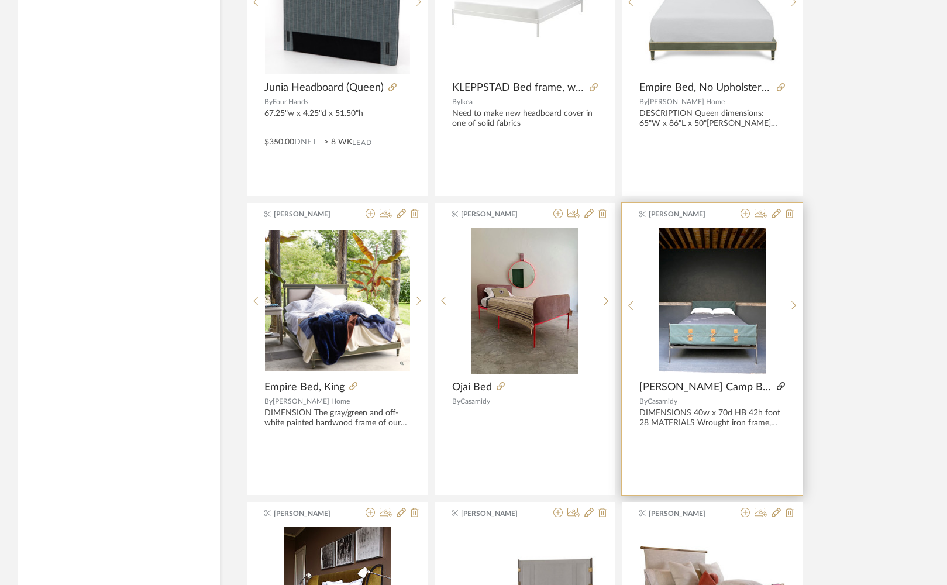
click at [776, 386] on icon at bounding box center [780, 386] width 8 height 8
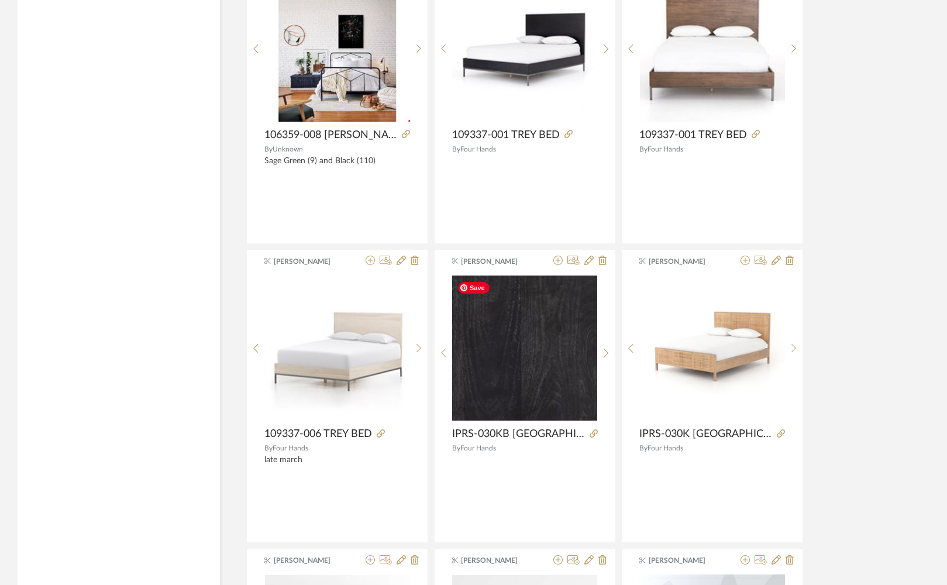
scroll to position [17751, 0]
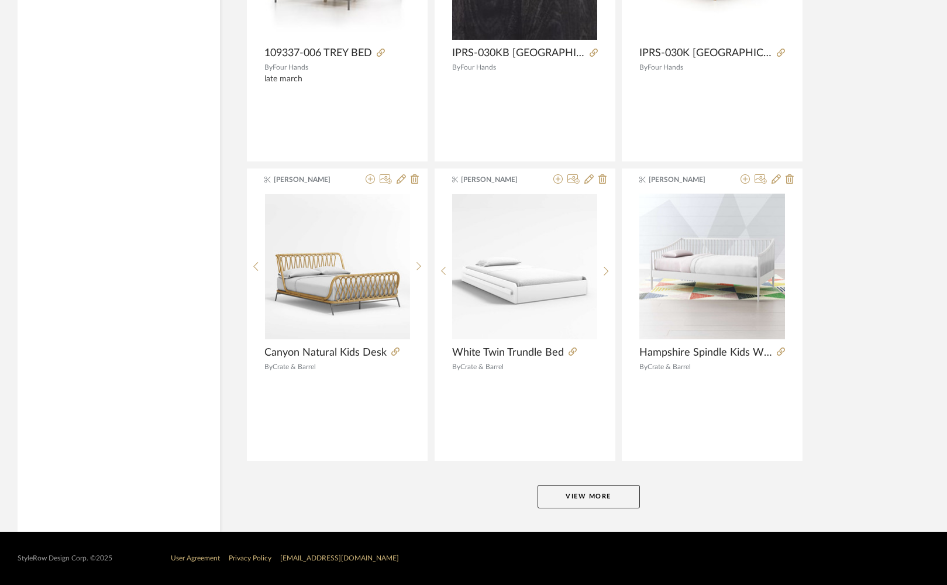
click at [591, 489] on button "View More" at bounding box center [588, 496] width 102 height 23
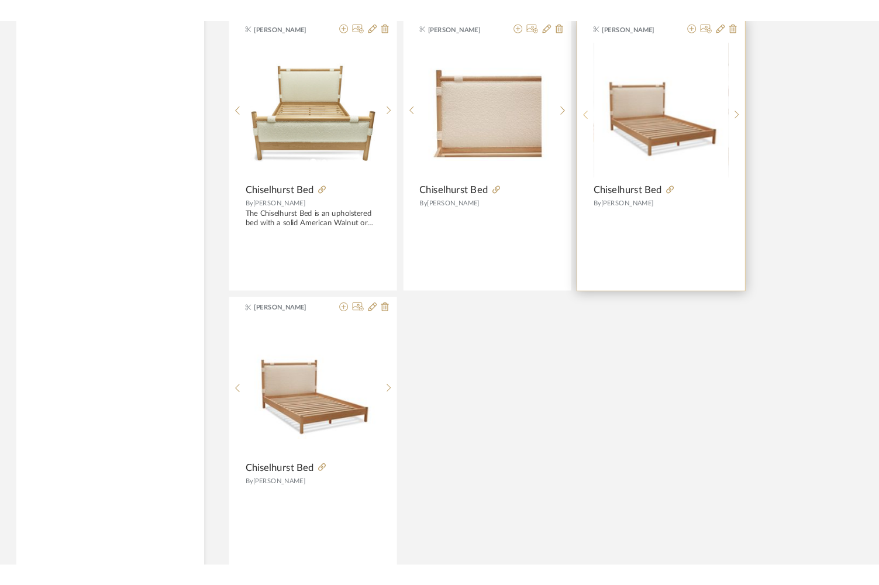
scroll to position [20017, 0]
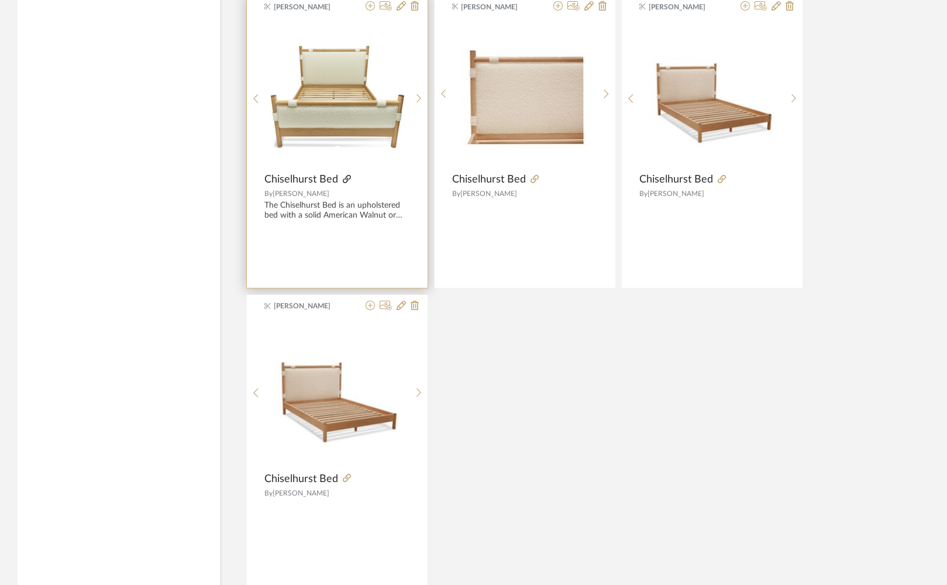
click at [343, 179] on icon at bounding box center [347, 179] width 8 height 8
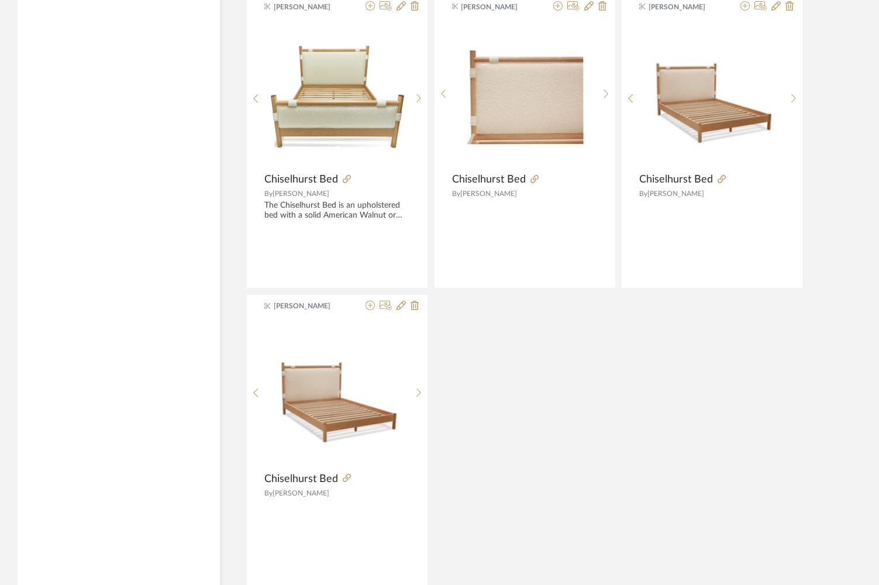
scroll to position [20045, 0]
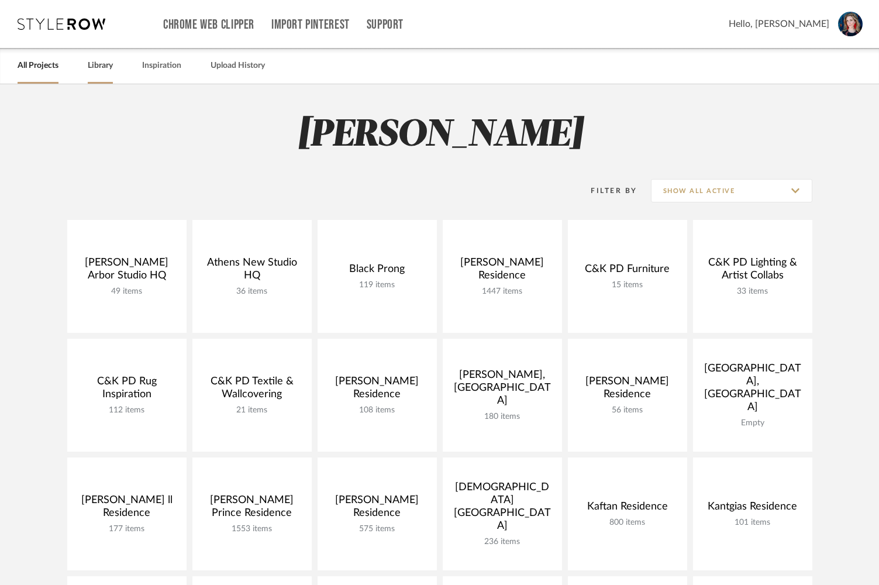
click at [96, 69] on link "Library" at bounding box center [100, 66] width 25 height 16
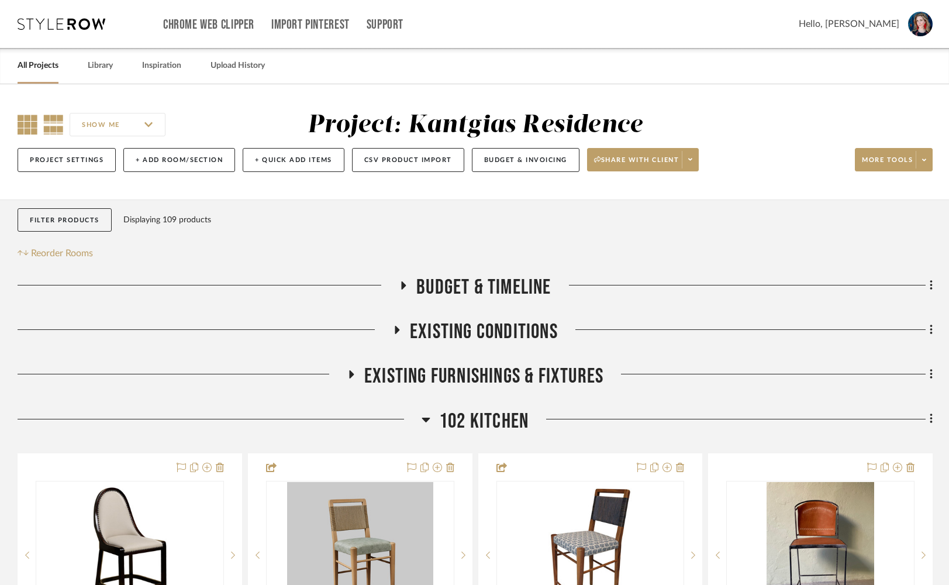
click at [24, 129] on icon at bounding box center [28, 125] width 20 height 20
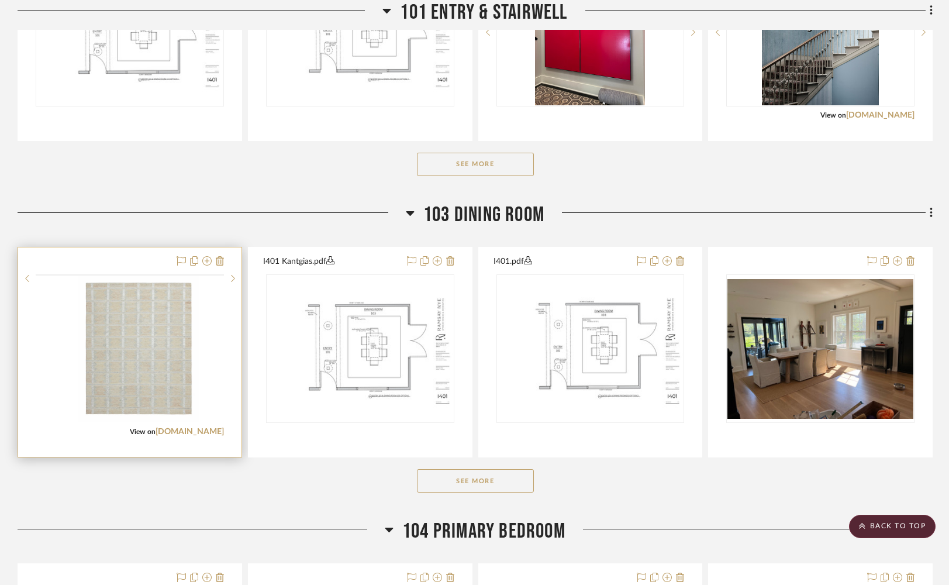
scroll to position [844, 0]
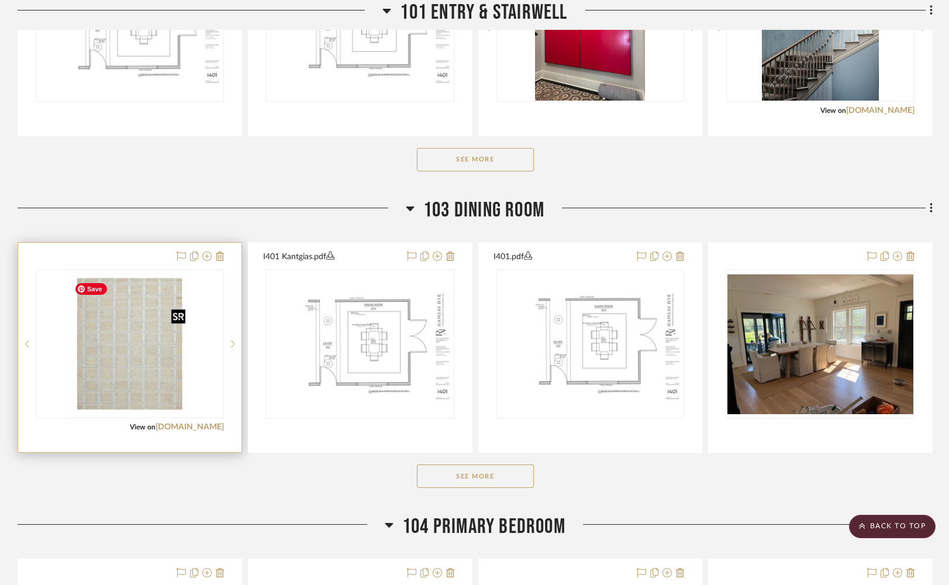
click at [122, 385] on img "0" at bounding box center [130, 344] width 120 height 146
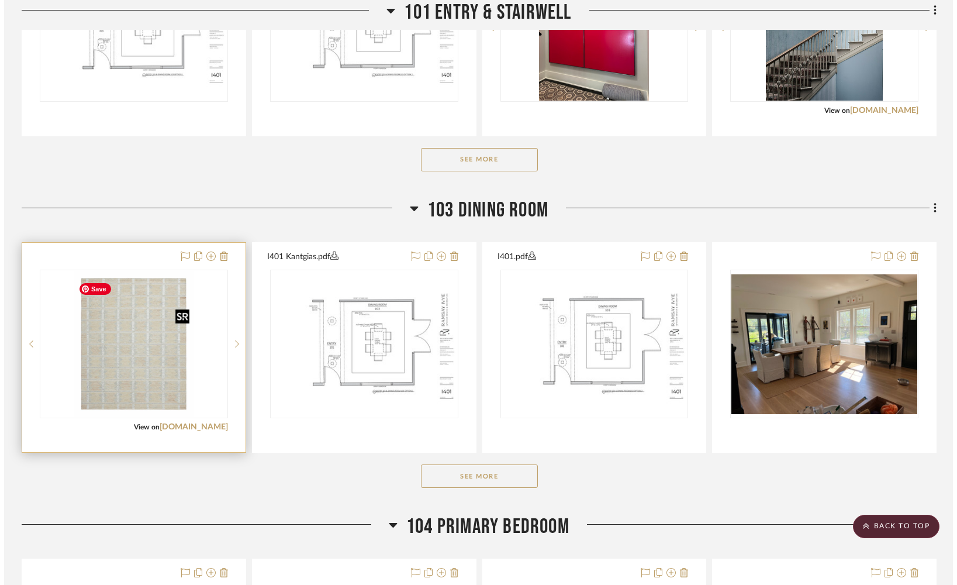
scroll to position [0, 0]
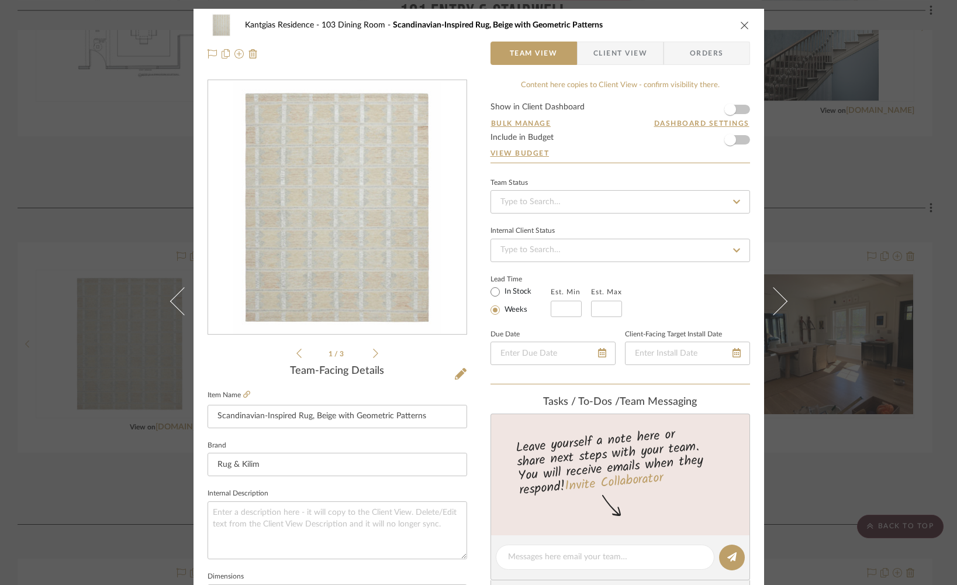
click at [358, 288] on img "0" at bounding box center [337, 208] width 209 height 254
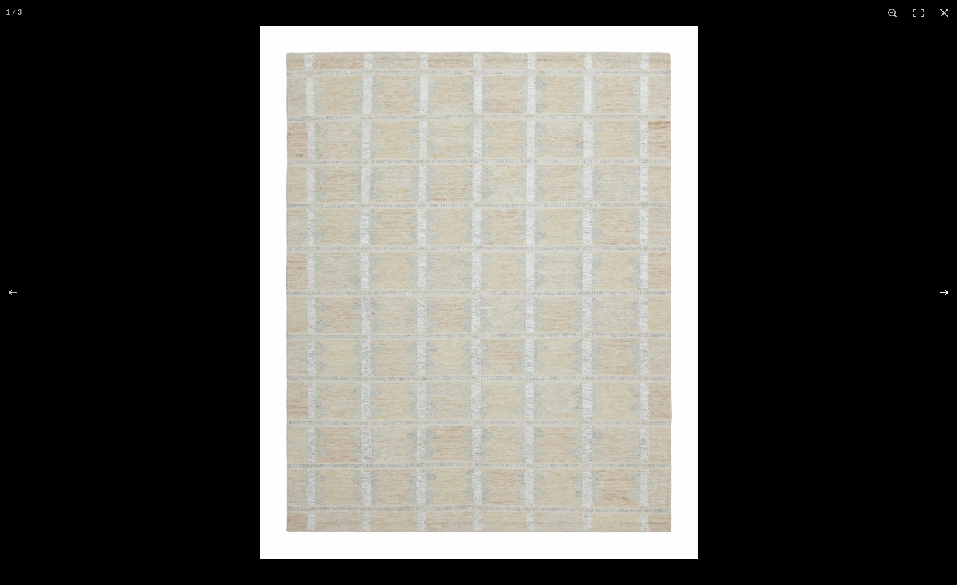
click at [946, 291] on button at bounding box center [936, 292] width 41 height 58
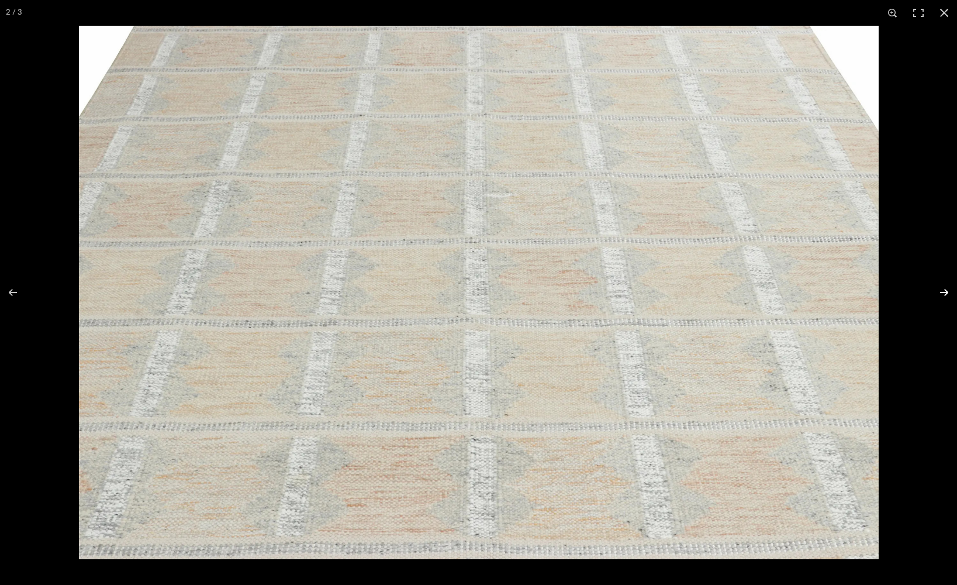
click at [946, 291] on button at bounding box center [936, 292] width 41 height 58
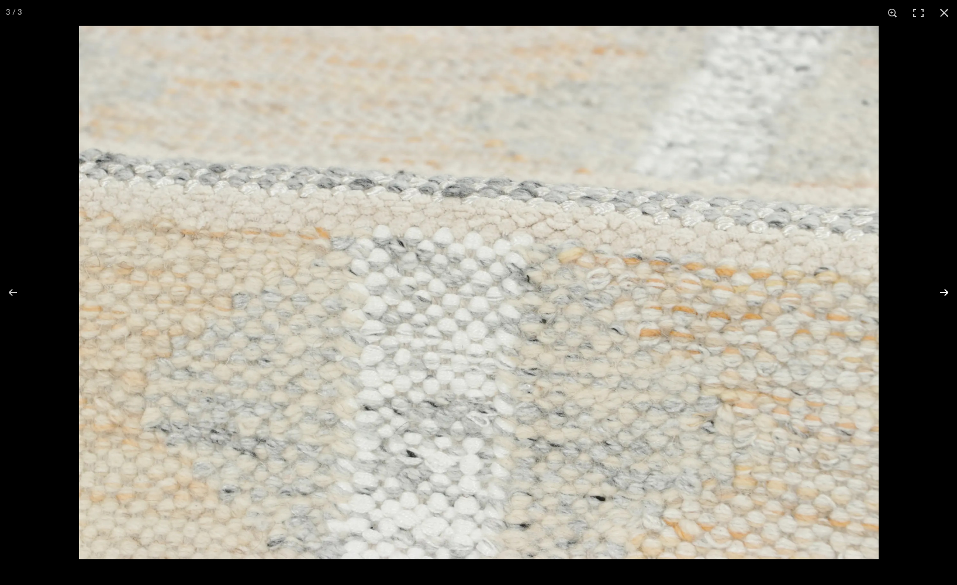
click at [946, 291] on button at bounding box center [936, 292] width 41 height 58
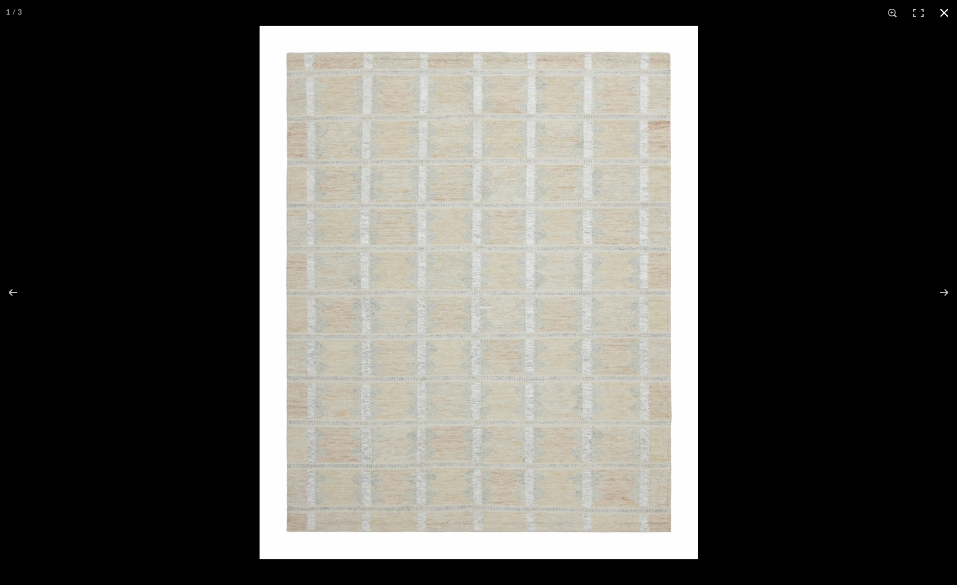
click at [945, 11] on button at bounding box center [944, 13] width 26 height 26
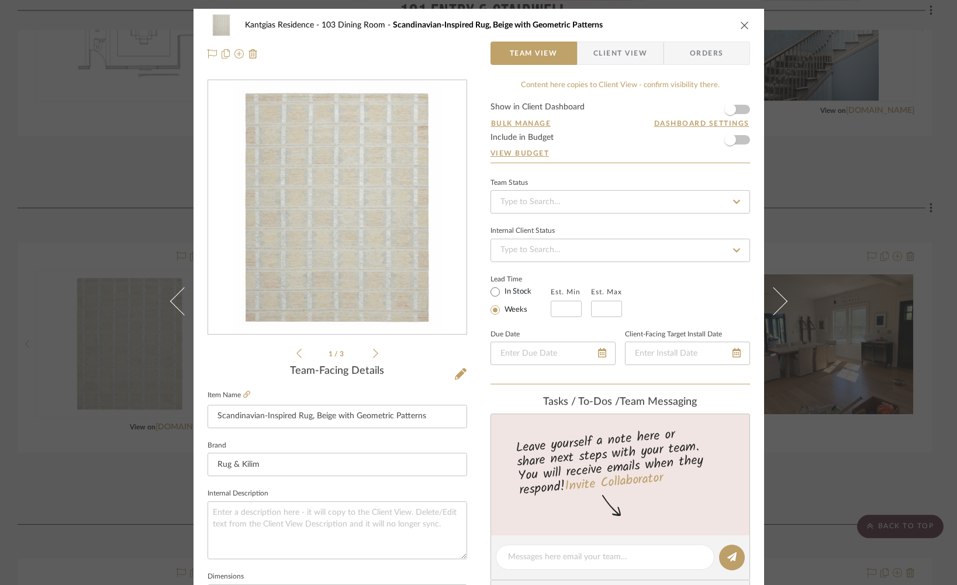
click at [741, 27] on icon "close" at bounding box center [744, 24] width 9 height 9
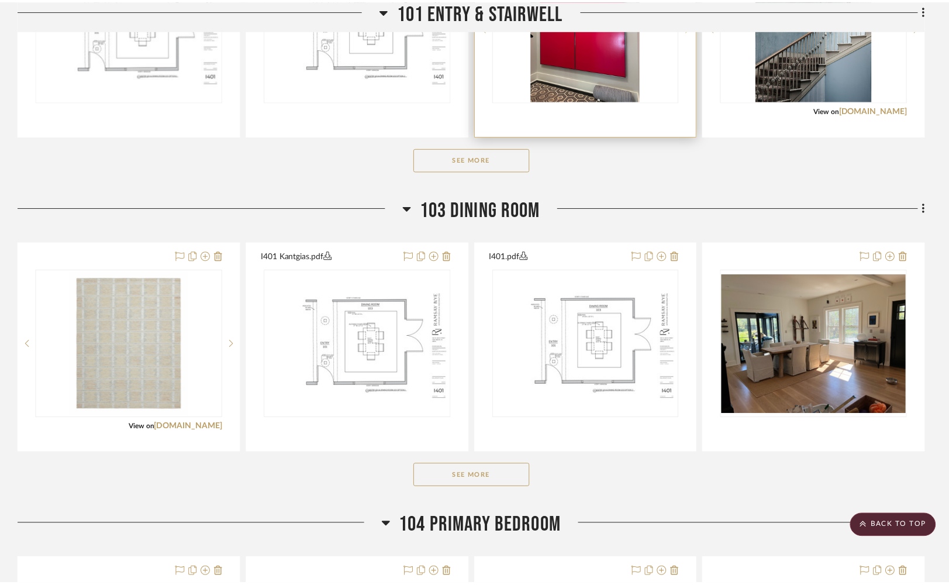
scroll to position [844, 0]
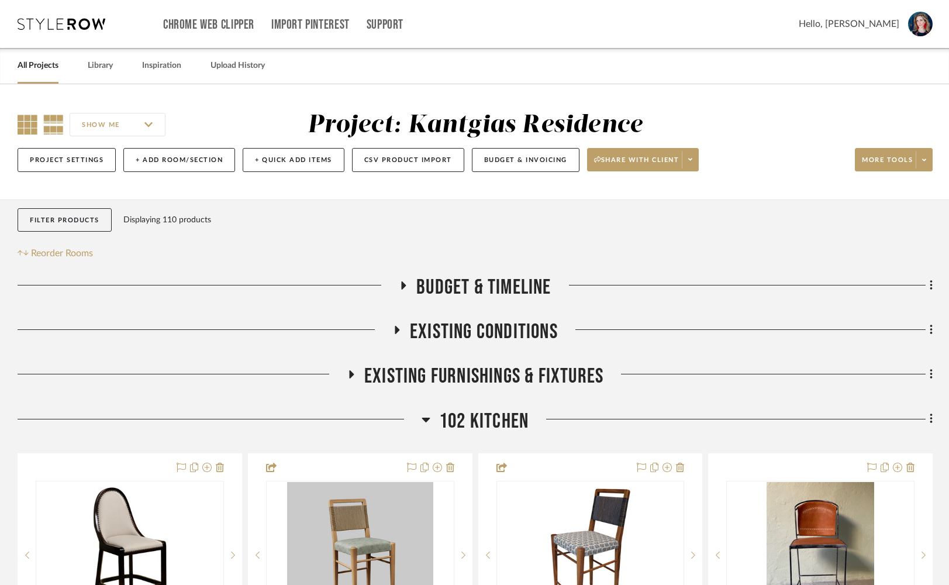
drag, startPoint x: 19, startPoint y: 128, endPoint x: 35, endPoint y: 127, distance: 15.8
click at [19, 128] on icon at bounding box center [28, 125] width 20 height 20
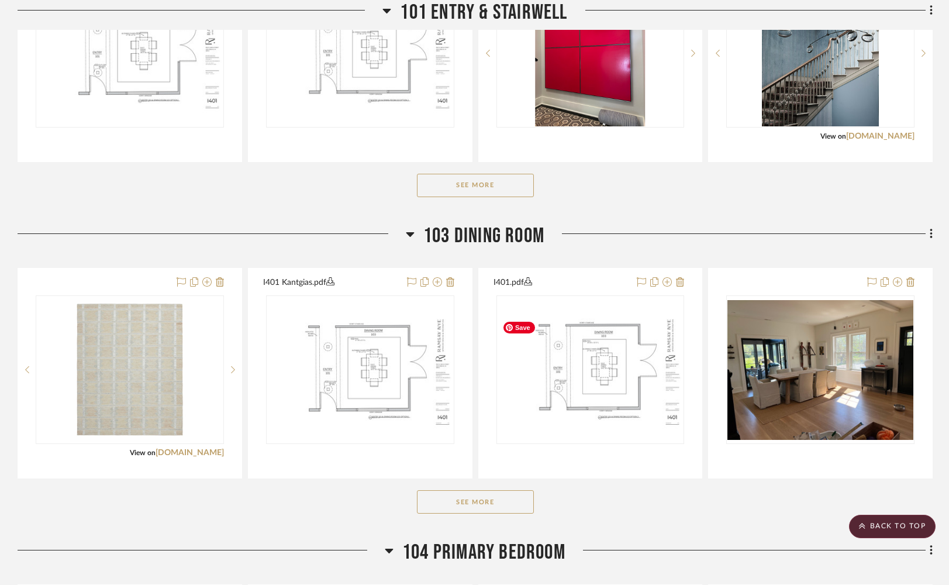
scroll to position [817, 0]
click at [491, 187] on button "See More" at bounding box center [475, 185] width 117 height 23
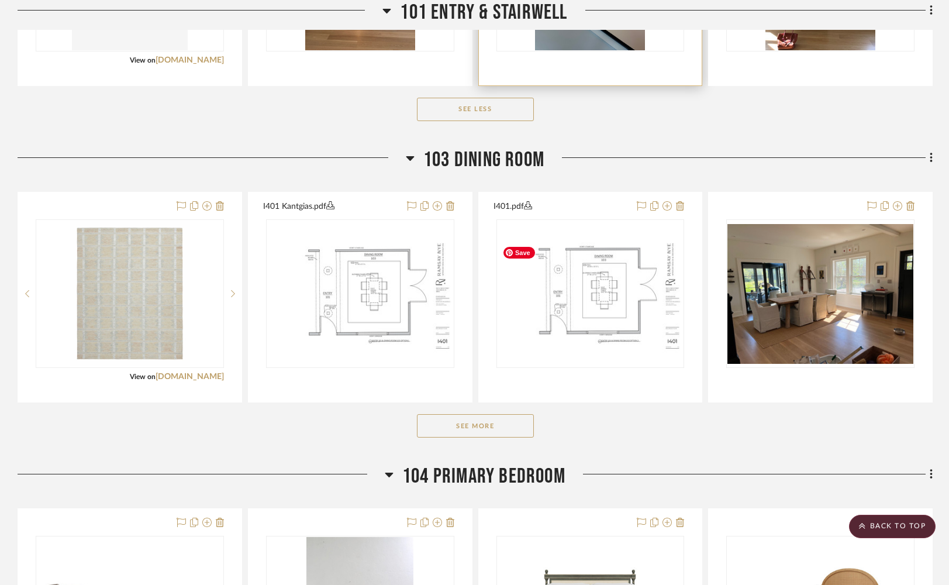
scroll to position [1151, 0]
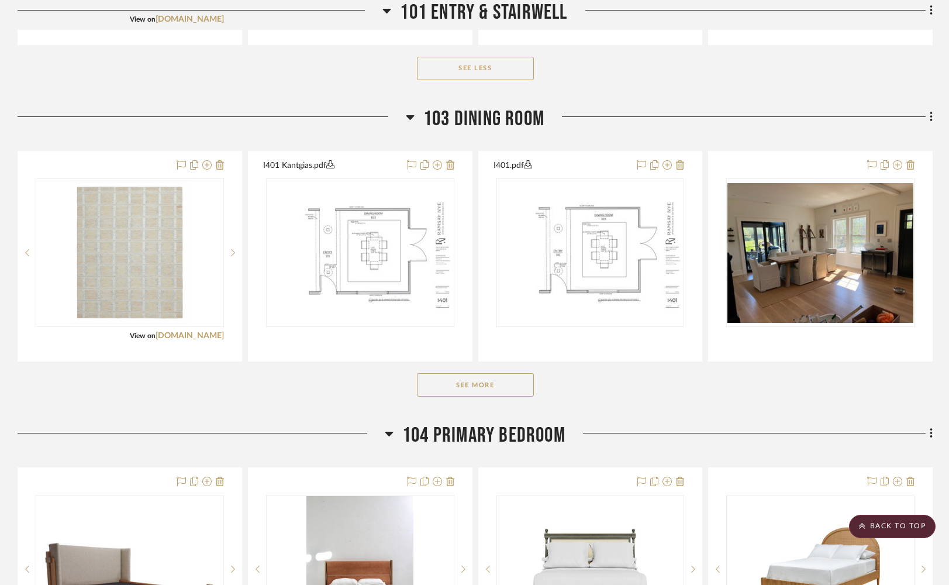
click at [505, 391] on button "See More" at bounding box center [475, 384] width 117 height 23
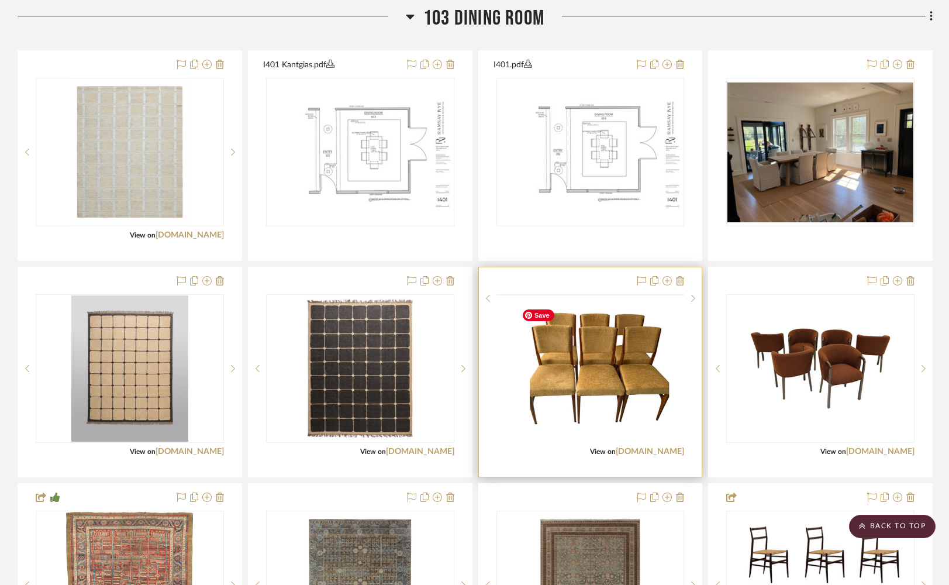
scroll to position [1304, 0]
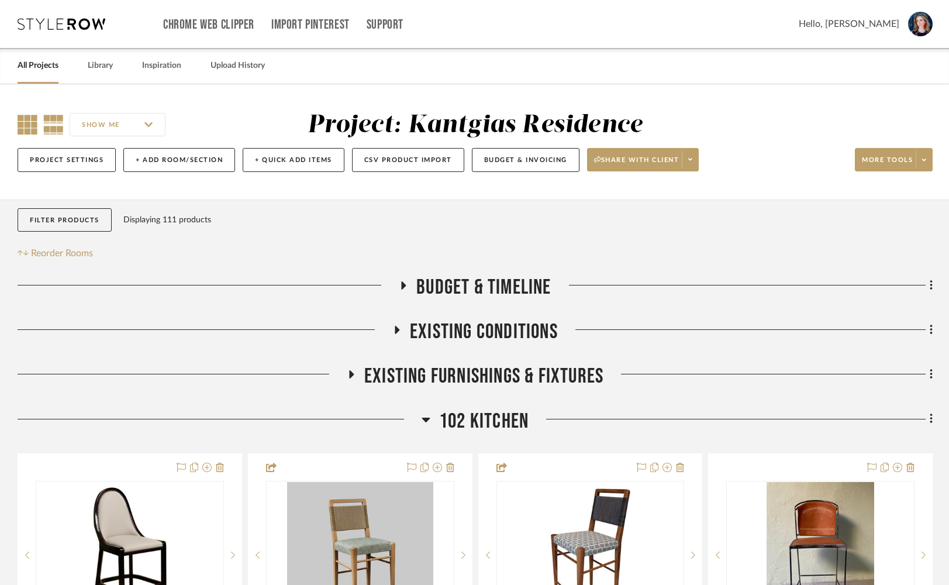
click at [24, 130] on icon at bounding box center [28, 125] width 20 height 20
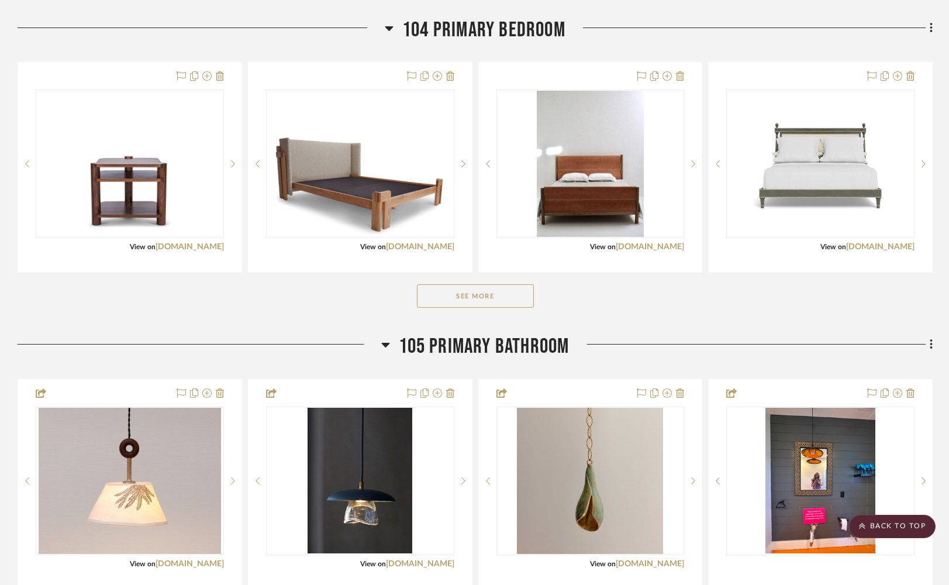
scroll to position [1392, 0]
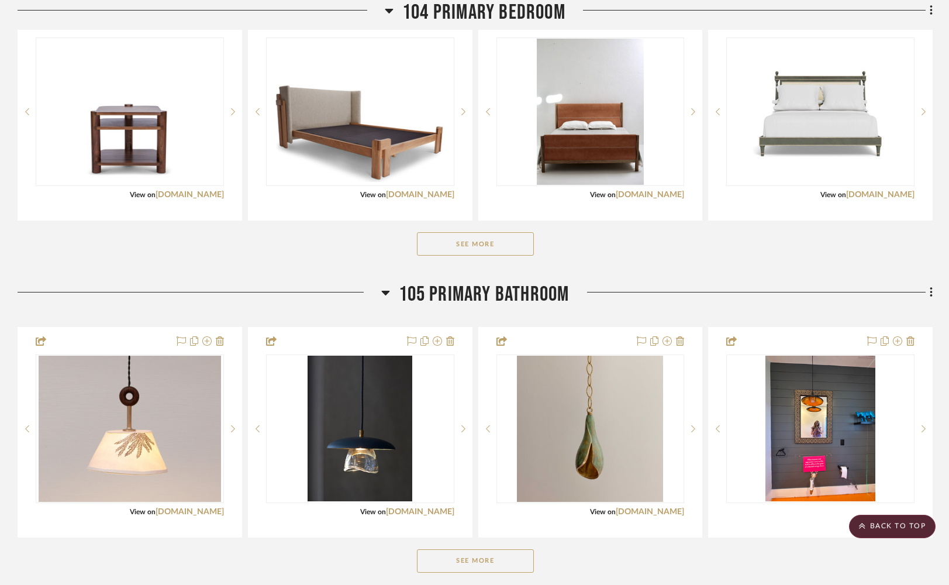
click at [479, 255] on button "See More" at bounding box center [475, 243] width 117 height 23
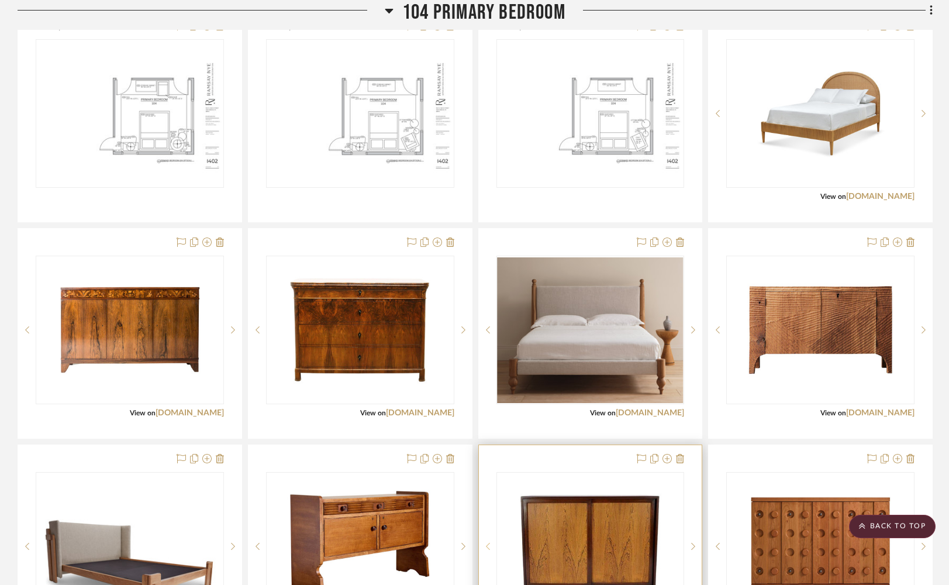
scroll to position [1605, 0]
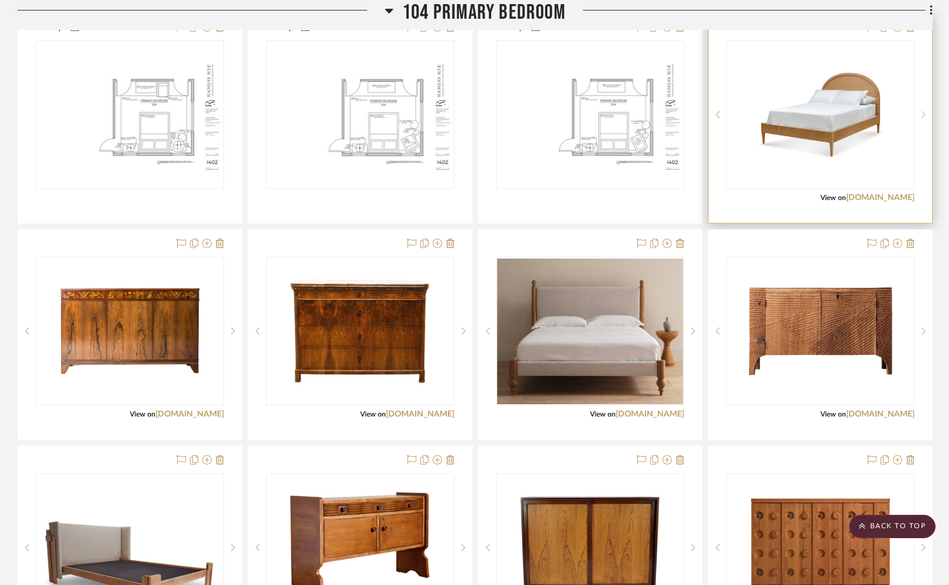
click at [923, 119] on icon at bounding box center [923, 114] width 4 height 8
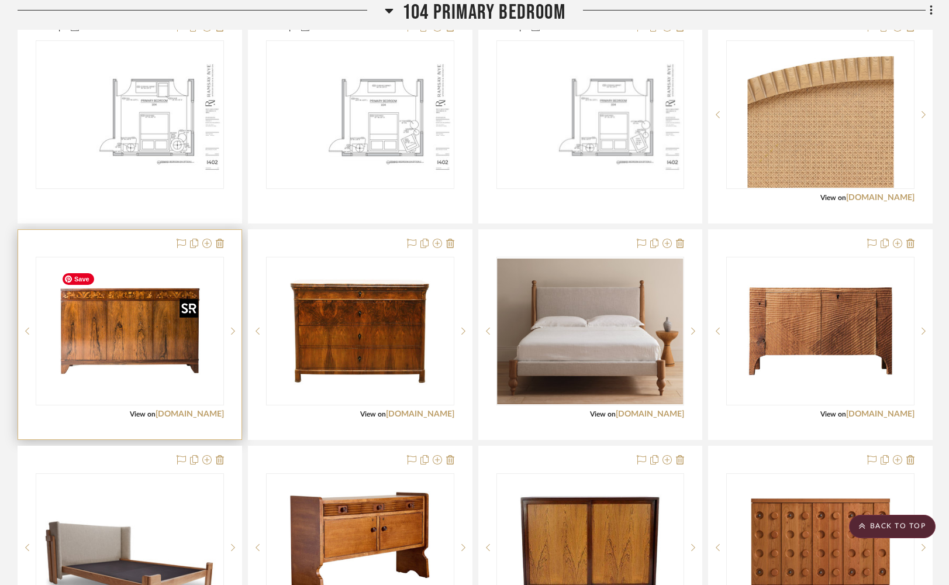
click at [158, 343] on img "0" at bounding box center [130, 331] width 146 height 146
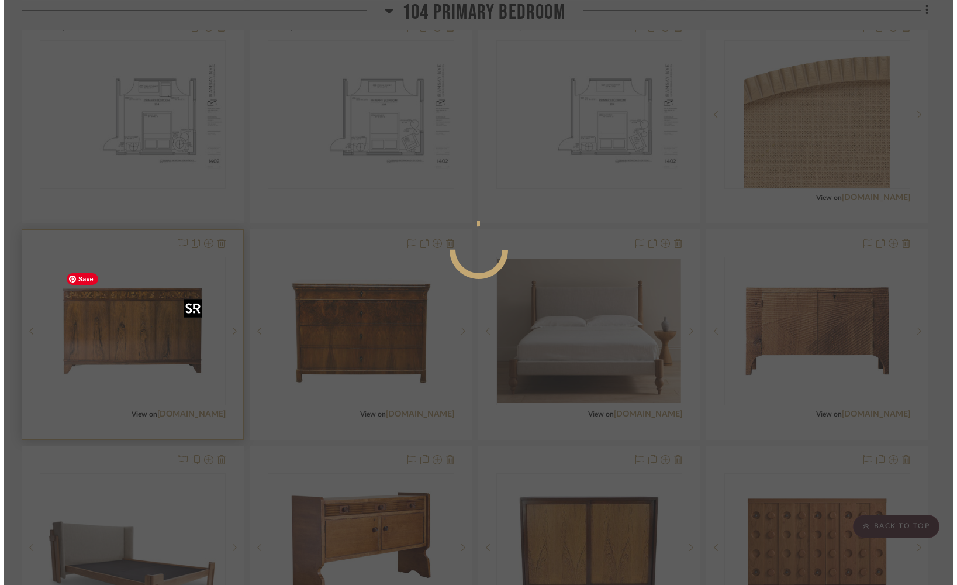
scroll to position [0, 0]
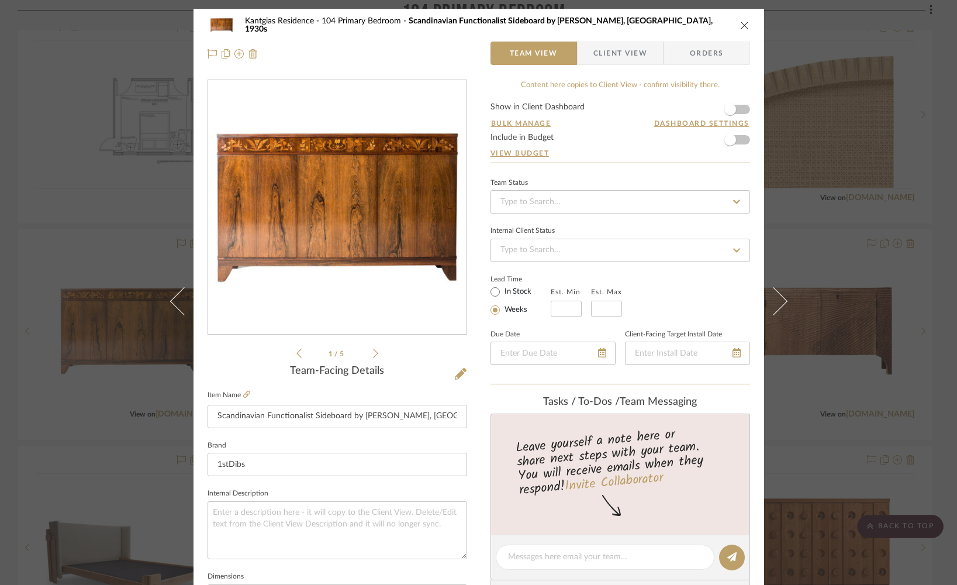
click at [742, 23] on icon "close" at bounding box center [744, 24] width 9 height 9
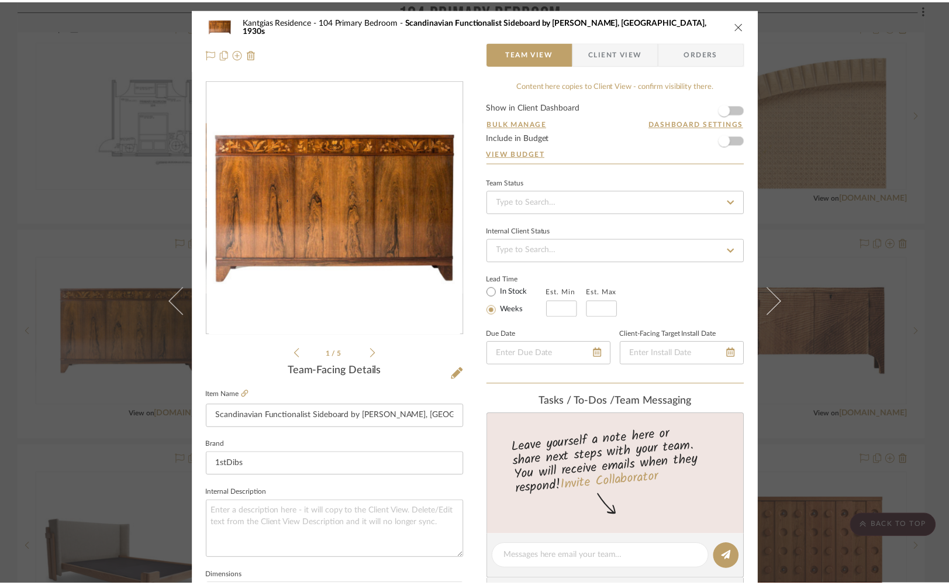
scroll to position [1605, 0]
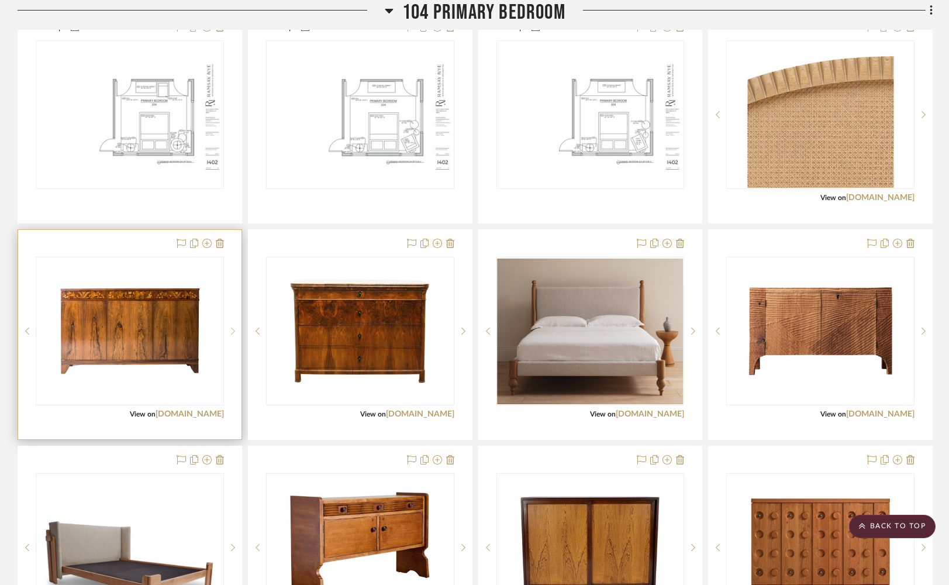
click at [231, 335] on icon at bounding box center [233, 331] width 4 height 8
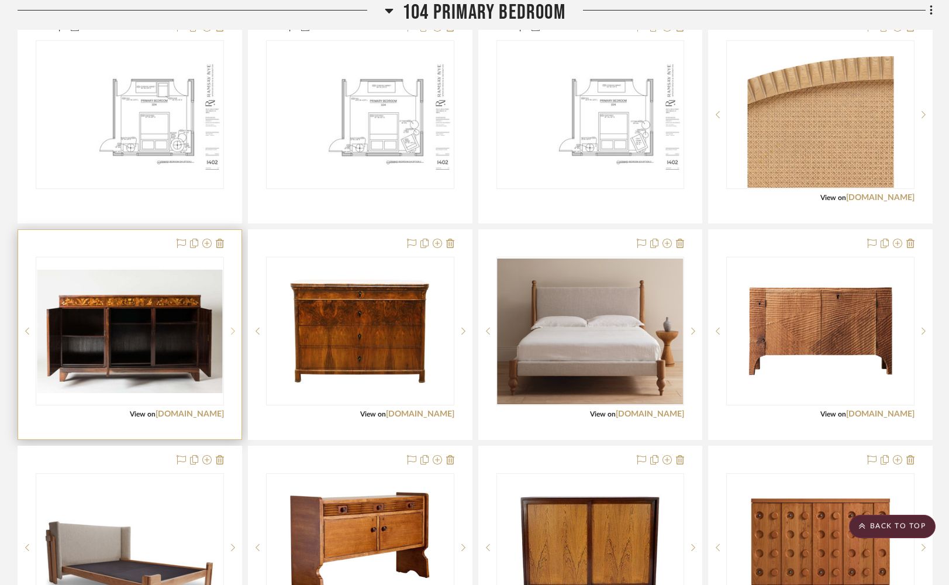
click at [231, 335] on icon at bounding box center [233, 331] width 4 height 8
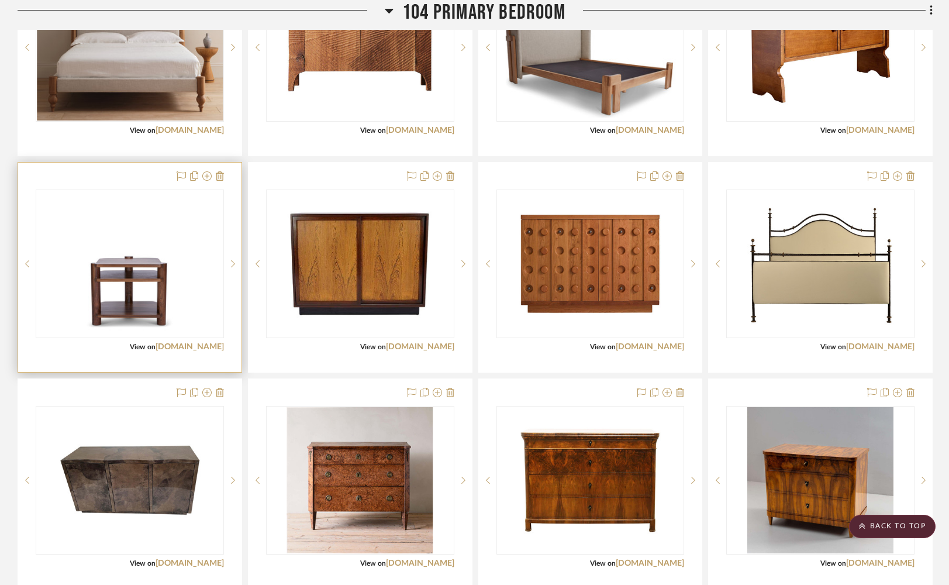
scroll to position [1843, 0]
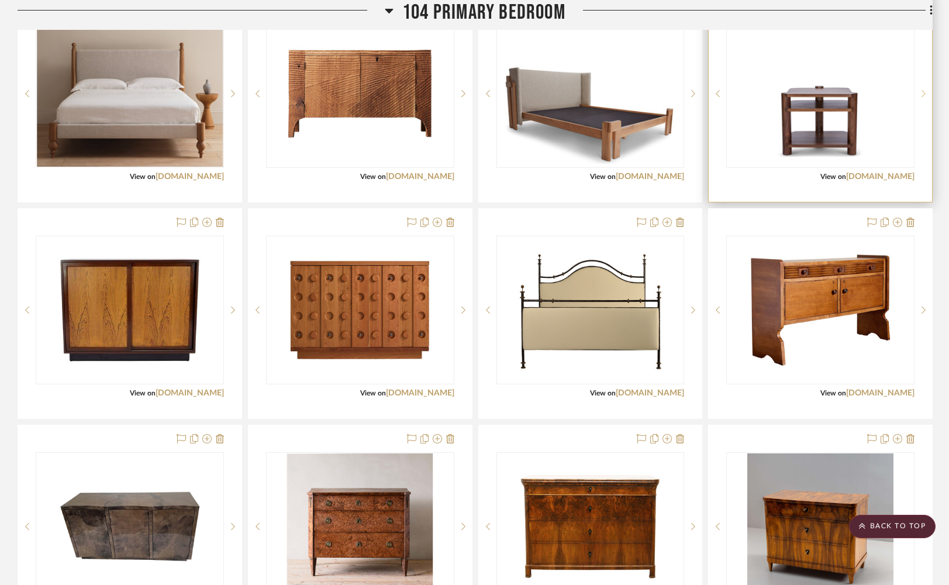
click at [923, 98] on icon at bounding box center [923, 93] width 4 height 8
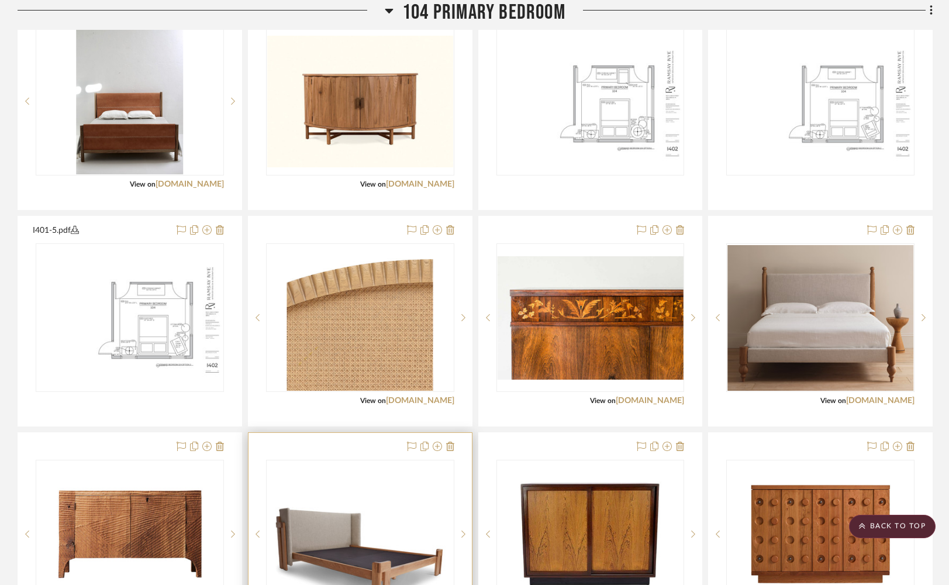
scroll to position [1398, 0]
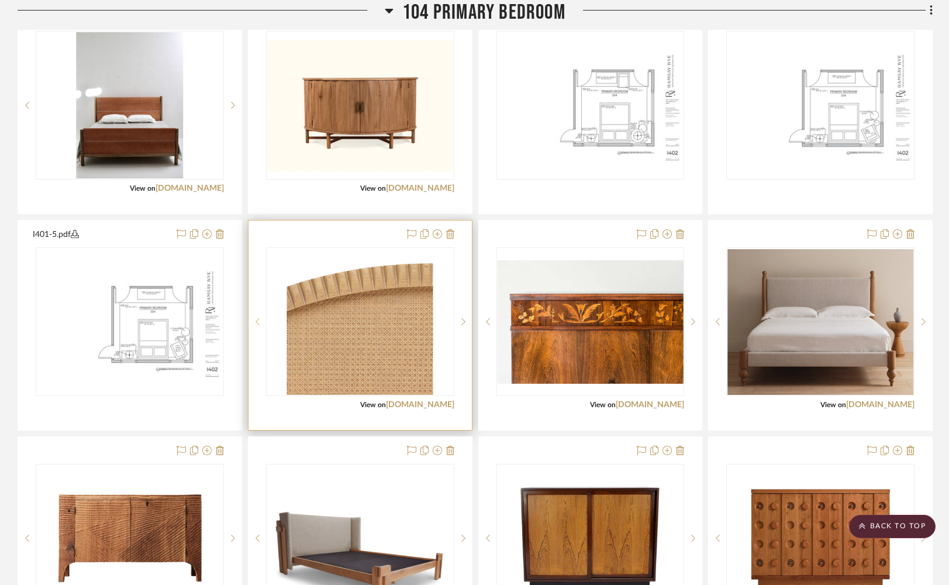
click at [254, 326] on sr-prev-btn at bounding box center [257, 321] width 18 height 8
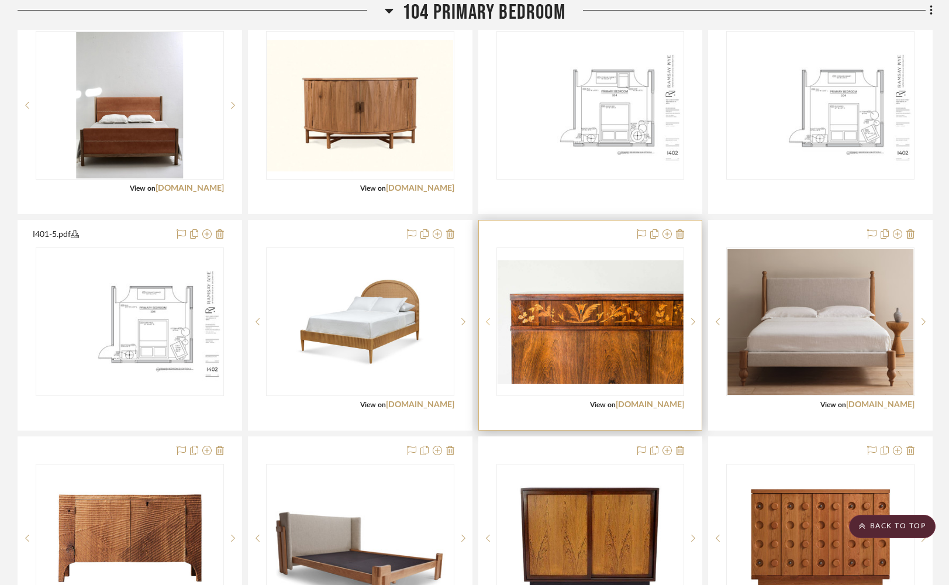
click at [486, 325] on icon at bounding box center [488, 321] width 4 height 7
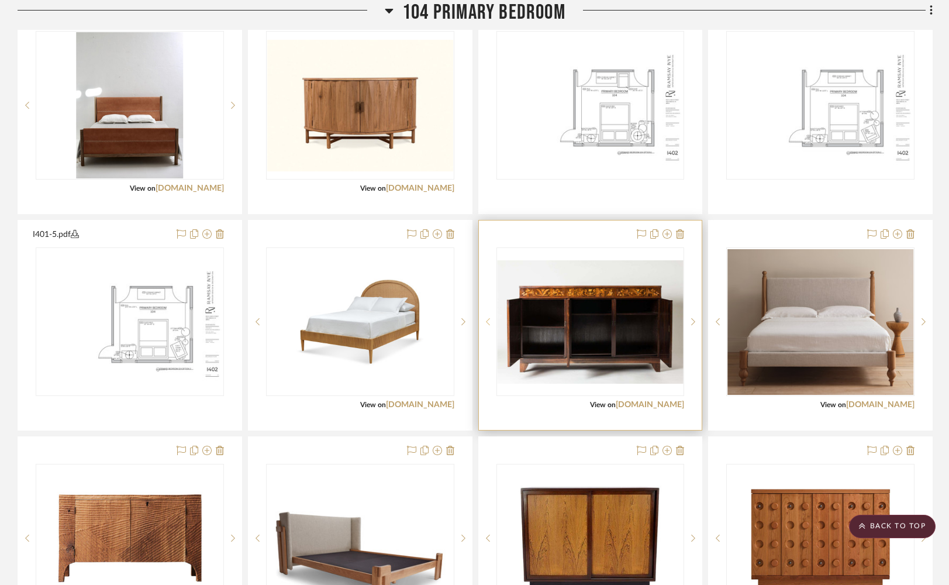
click at [486, 326] on icon at bounding box center [488, 321] width 4 height 8
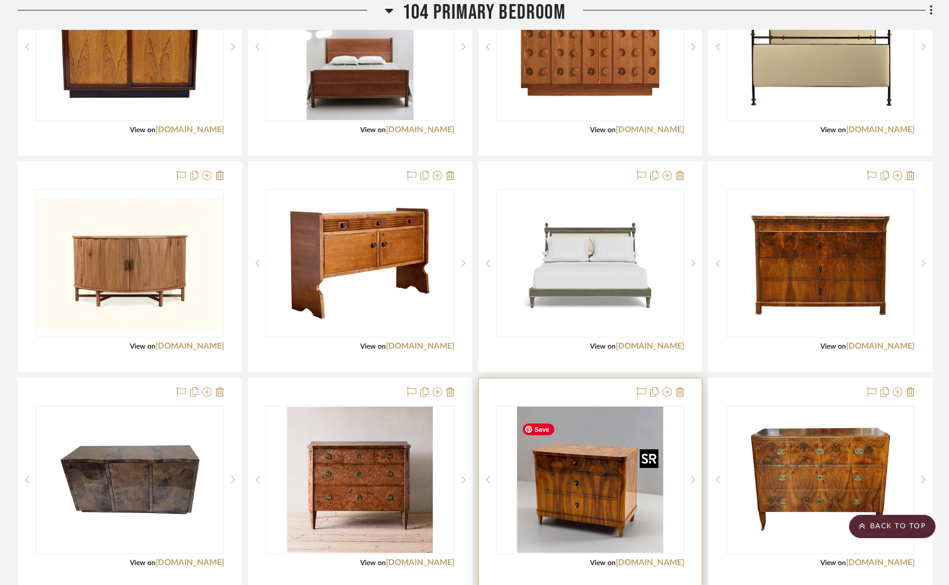
scroll to position [1826, 0]
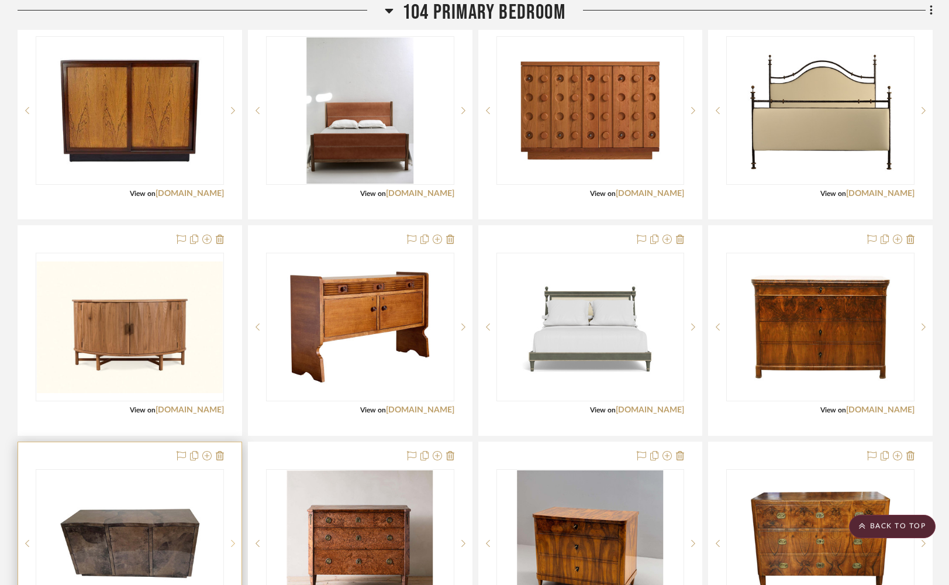
click at [227, 547] on sr-next-btn at bounding box center [233, 543] width 18 height 8
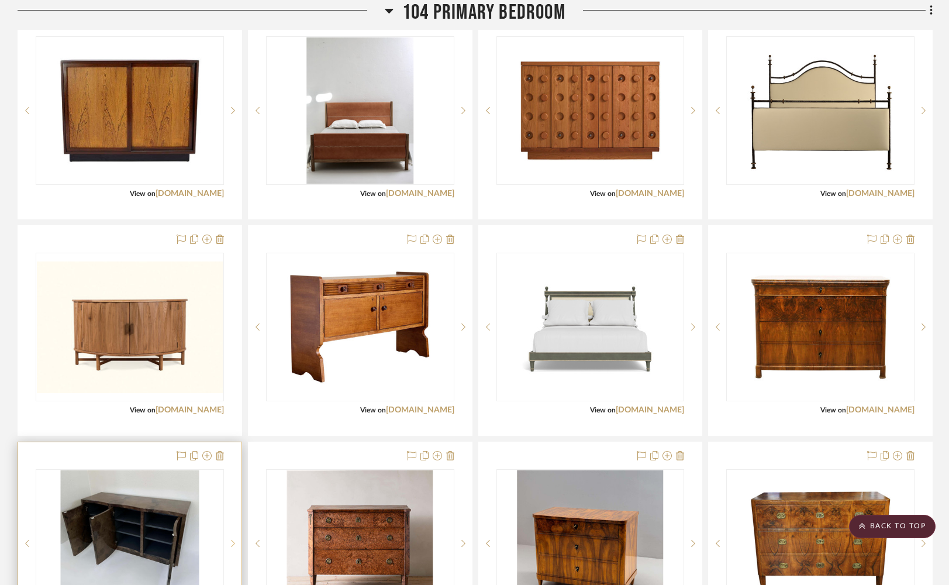
click at [228, 547] on sr-next-btn at bounding box center [233, 543] width 18 height 8
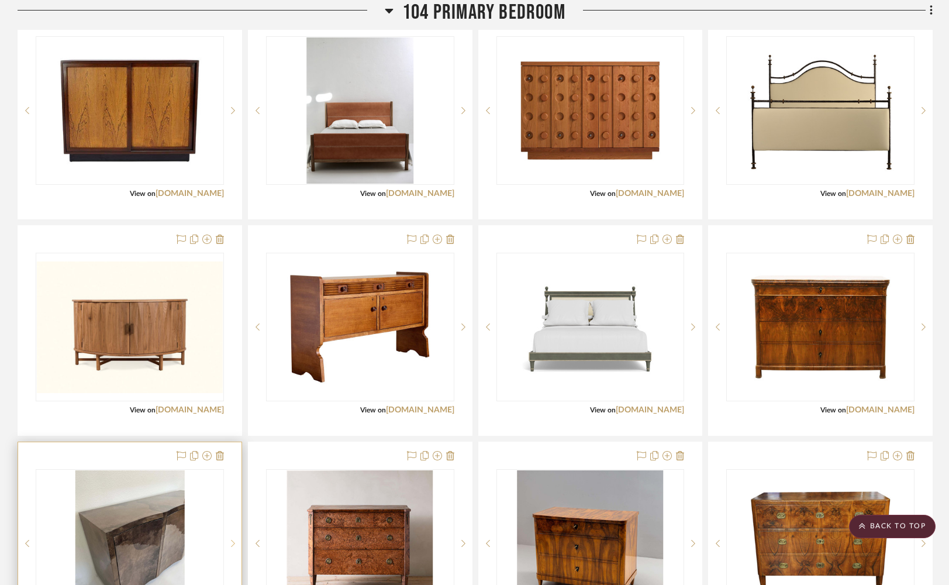
click at [228, 547] on sr-next-btn at bounding box center [233, 543] width 18 height 8
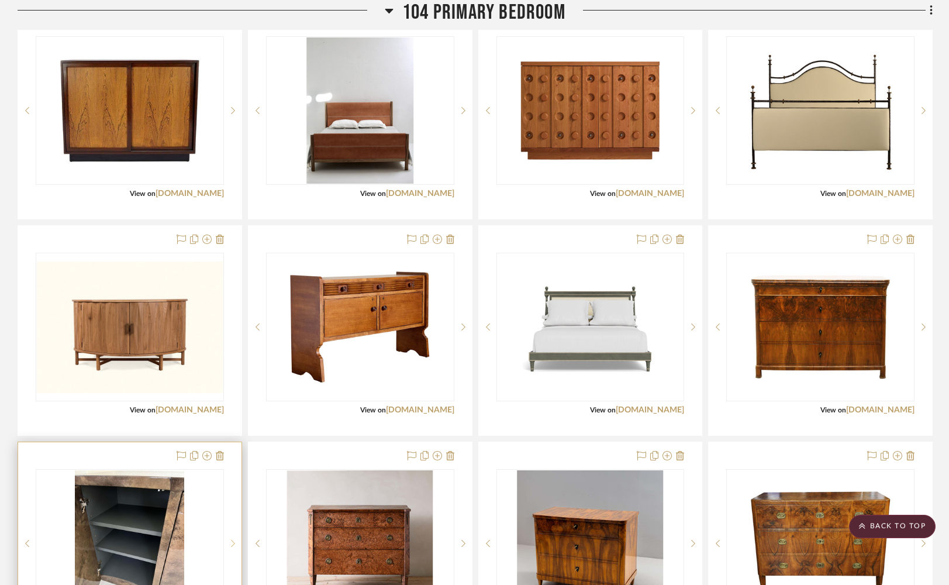
click at [228, 547] on sr-next-btn at bounding box center [233, 543] width 18 height 8
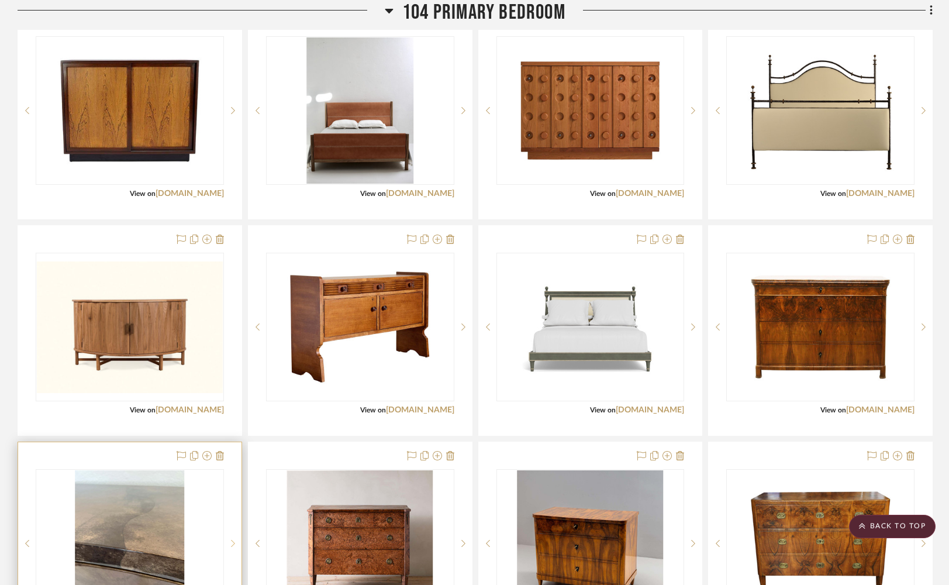
click at [228, 547] on sr-next-btn at bounding box center [233, 543] width 18 height 8
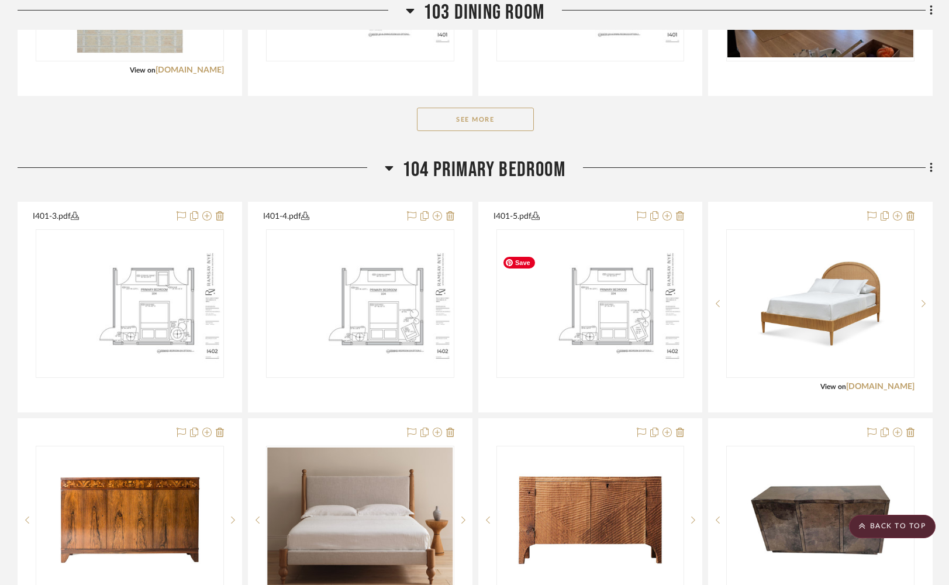
scroll to position [1200, 0]
click at [453, 129] on button "See More" at bounding box center [475, 119] width 117 height 23
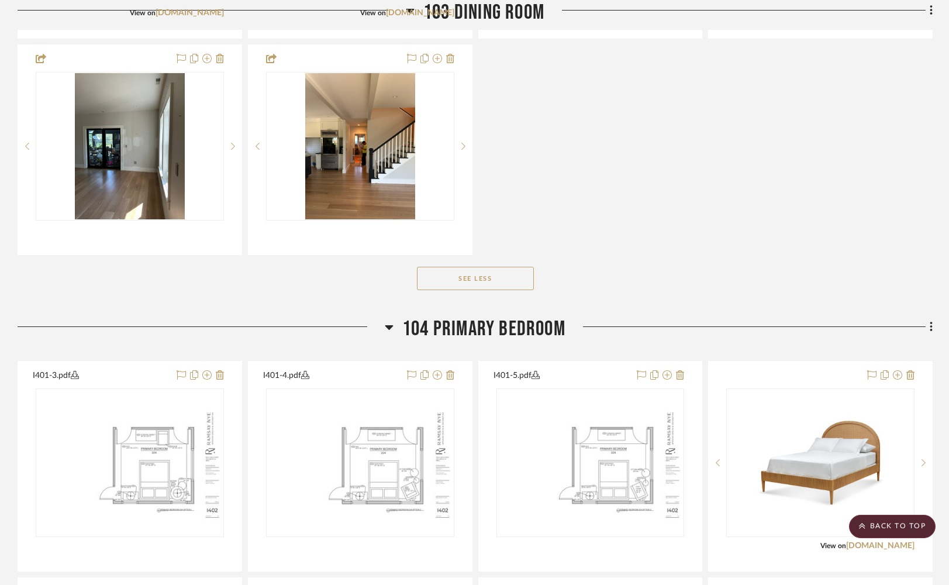
scroll to position [2125, 0]
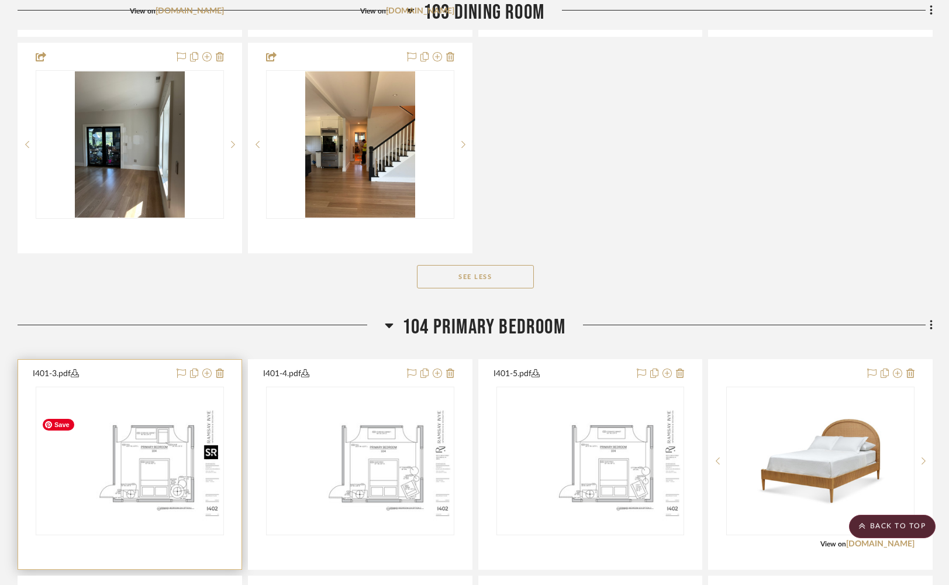
click at [168, 468] on img "0" at bounding box center [130, 461] width 186 height 120
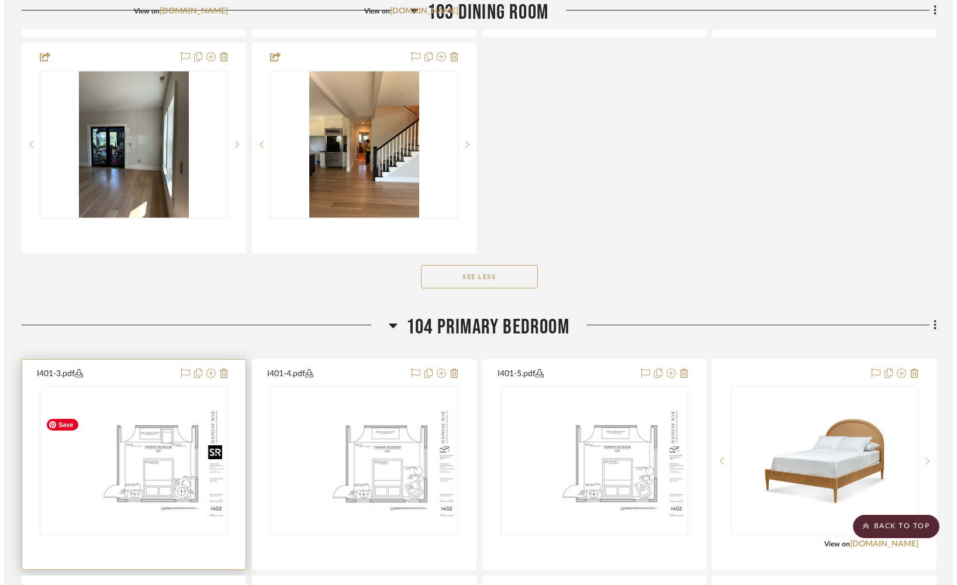
scroll to position [0, 0]
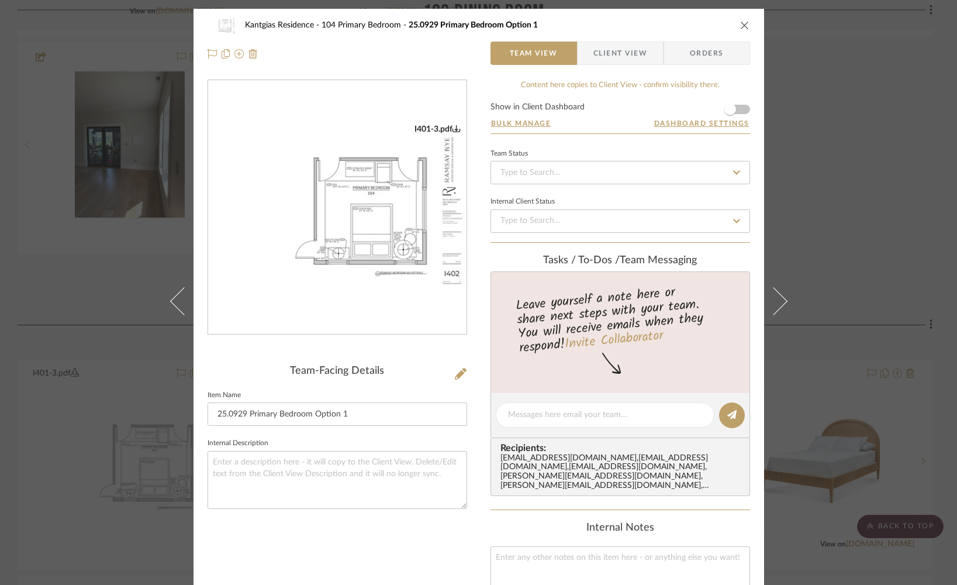
click at [370, 211] on img "0" at bounding box center [337, 207] width 258 height 167
click at [740, 25] on icon "close" at bounding box center [744, 24] width 9 height 9
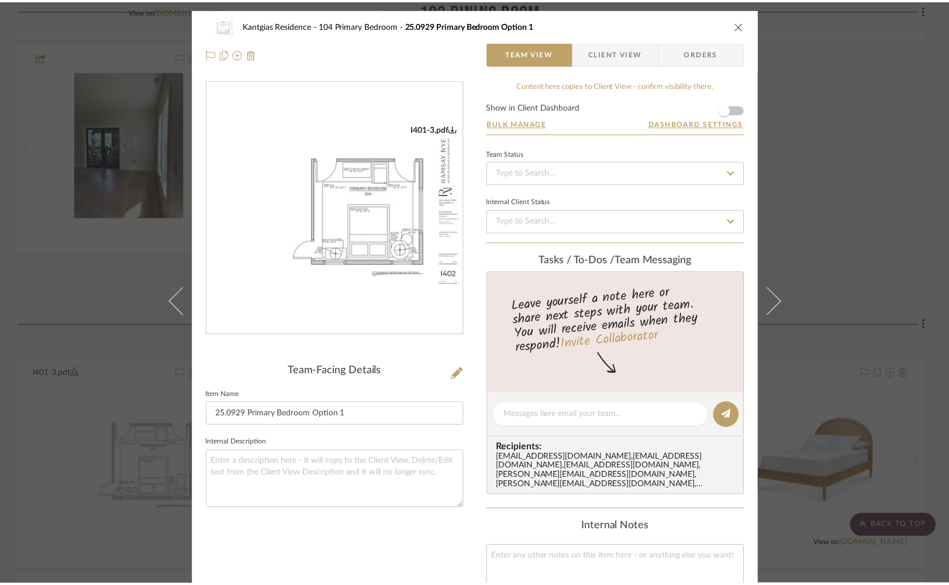
scroll to position [2125, 0]
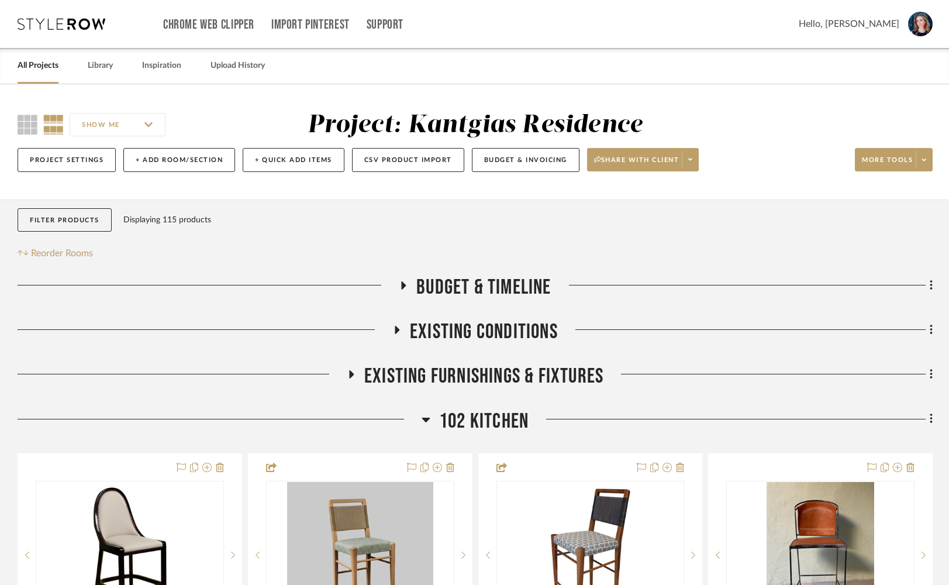
click at [16, 118] on div "SHOW ME Project: Kantgias Residence Project Settings + Add Room/Section + Quick…" at bounding box center [474, 144] width 949 height 69
click at [19, 122] on icon at bounding box center [28, 125] width 20 height 20
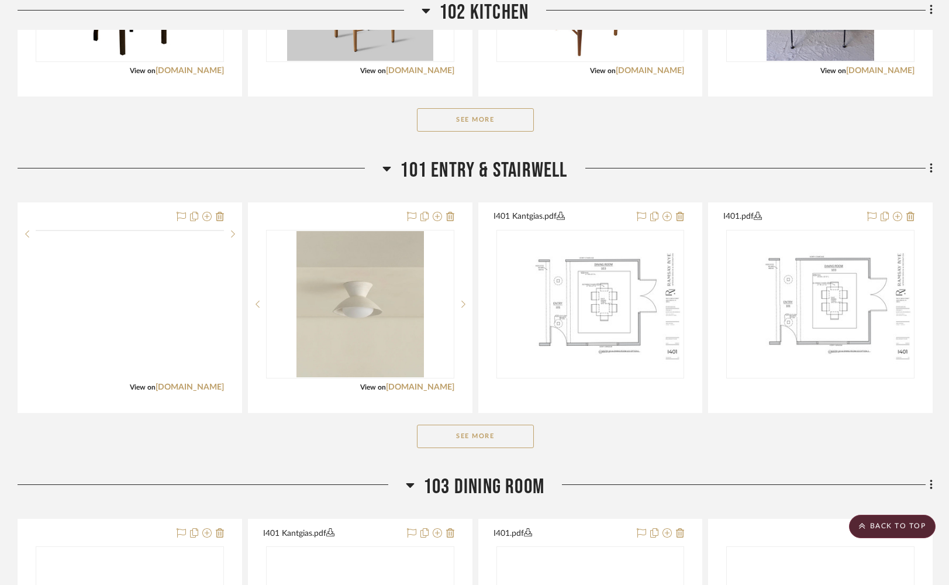
scroll to position [569, 0]
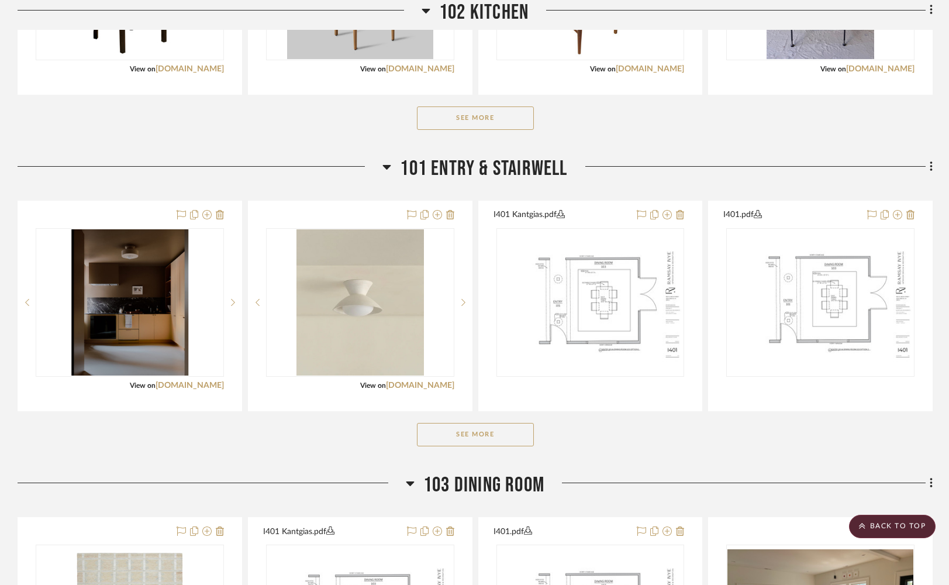
click at [467, 438] on button "See More" at bounding box center [475, 434] width 117 height 23
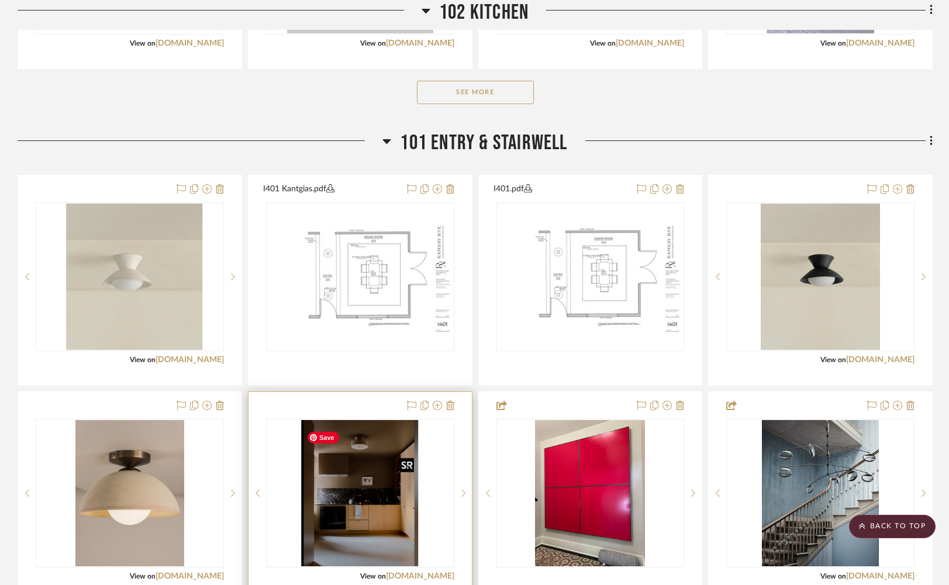
scroll to position [601, 0]
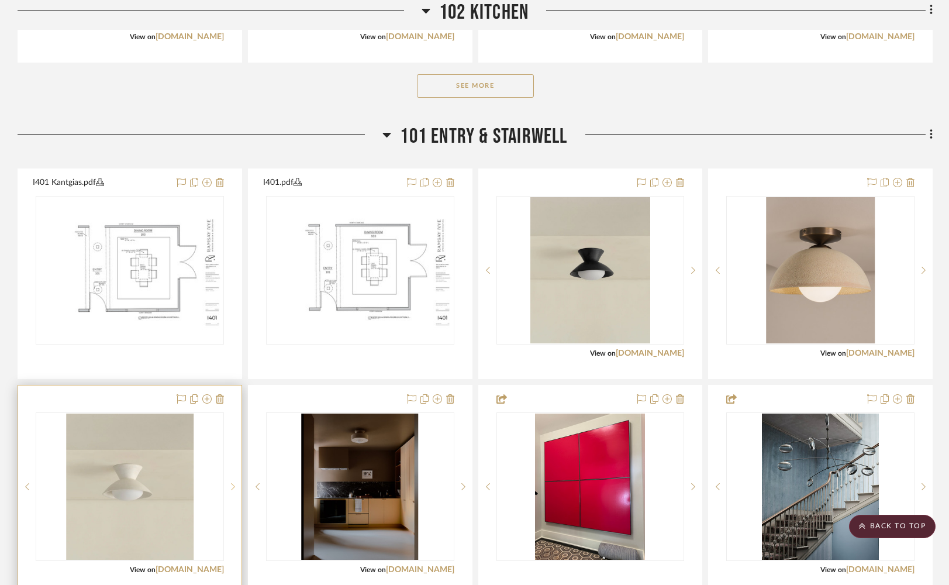
click at [231, 491] on icon at bounding box center [233, 486] width 4 height 8
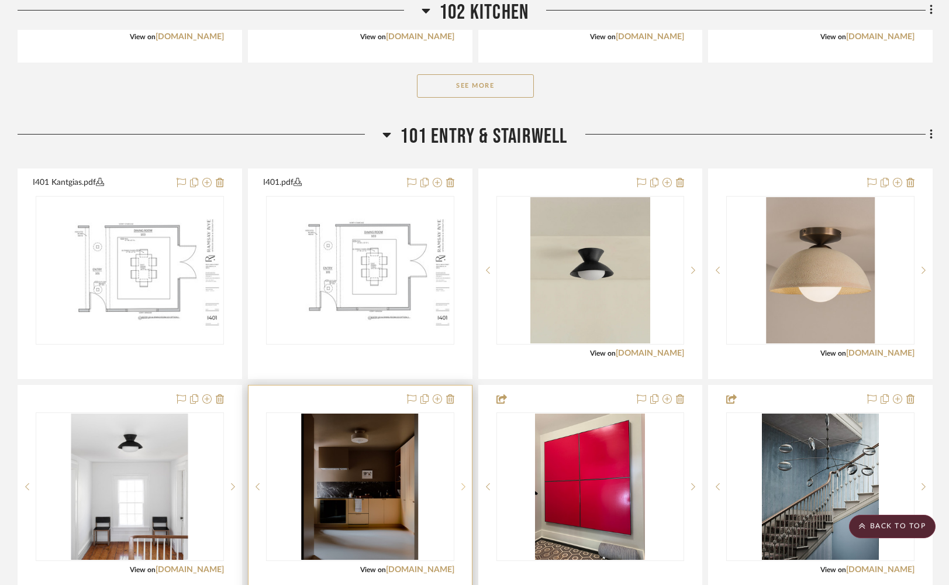
click at [460, 489] on sr-next-btn at bounding box center [463, 486] width 18 height 8
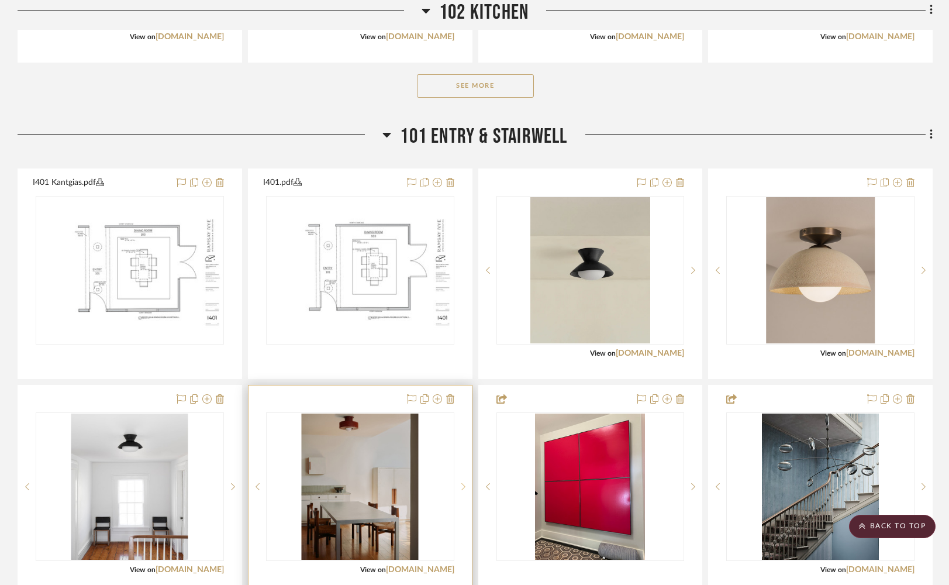
click at [459, 489] on sr-next-btn at bounding box center [463, 486] width 18 height 8
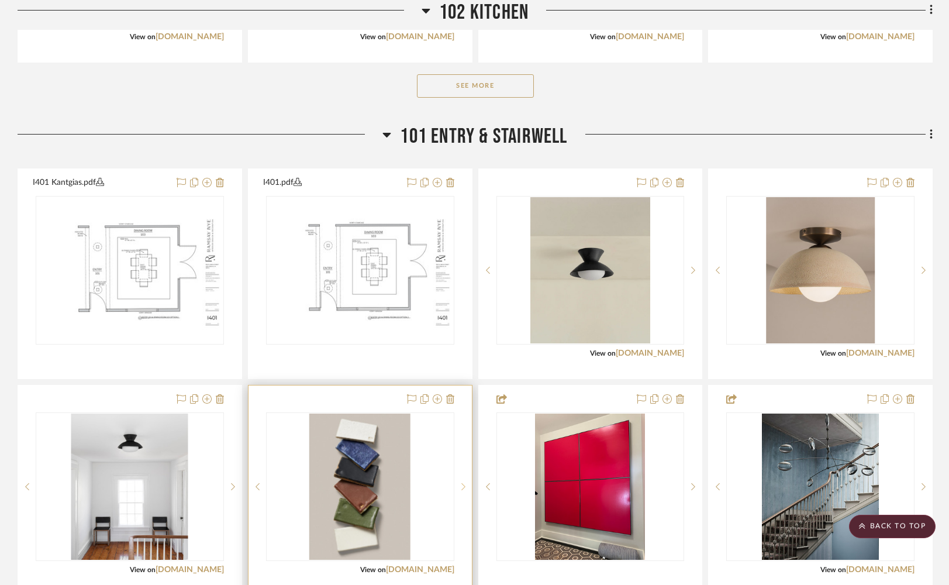
click at [459, 489] on sr-next-btn at bounding box center [463, 486] width 18 height 8
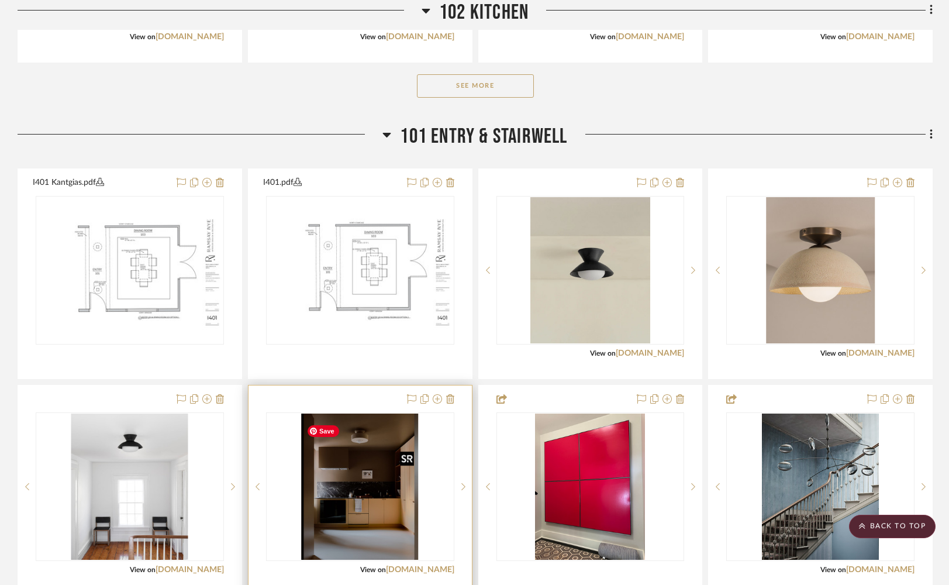
click at [327, 500] on img "0" at bounding box center [360, 486] width 117 height 146
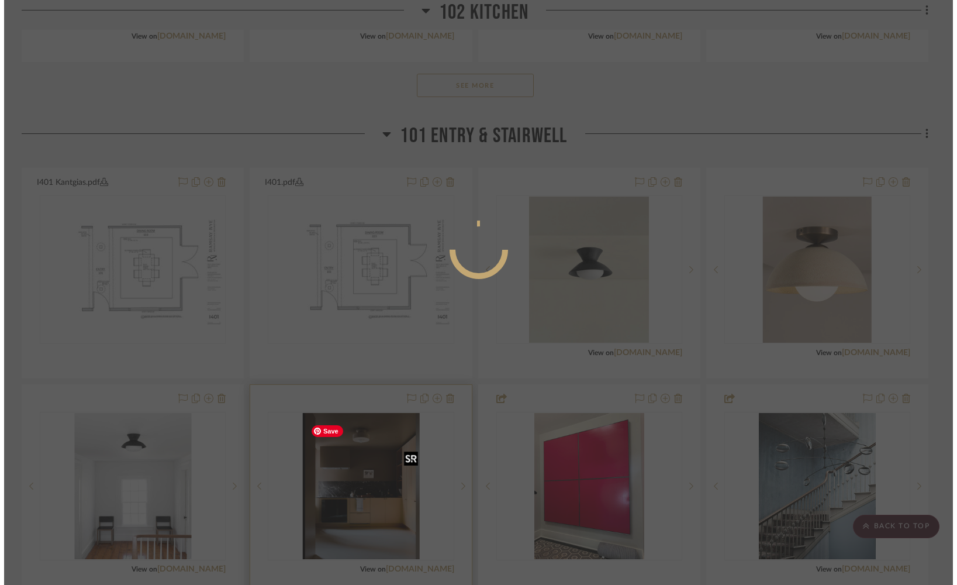
scroll to position [0, 0]
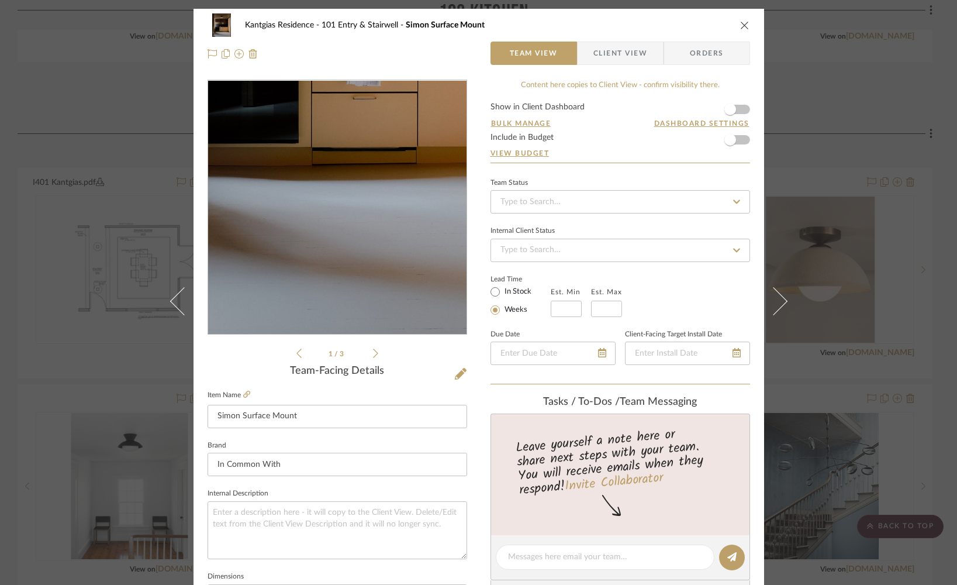
click at [322, 302] on img "0" at bounding box center [337, 208] width 203 height 254
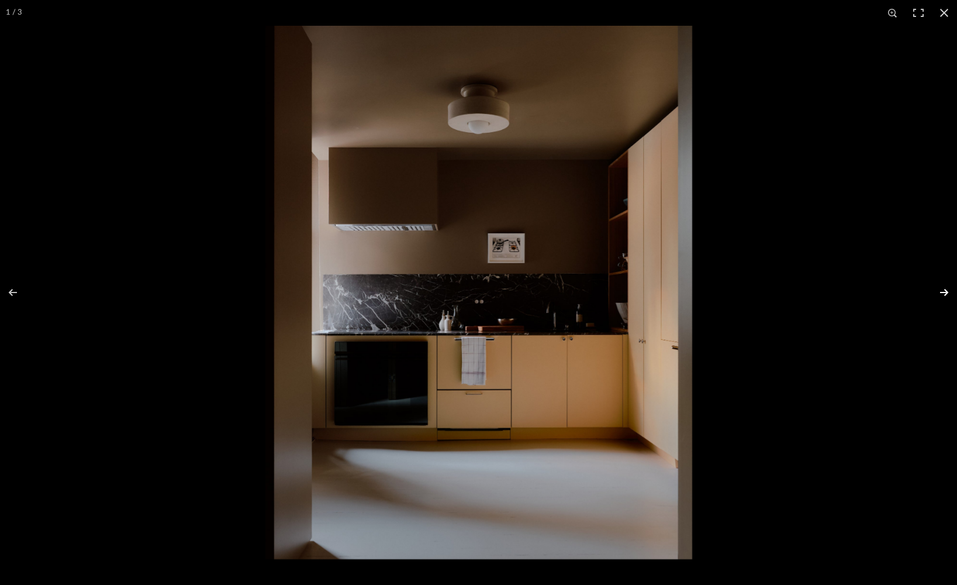
click at [944, 289] on button at bounding box center [936, 292] width 41 height 58
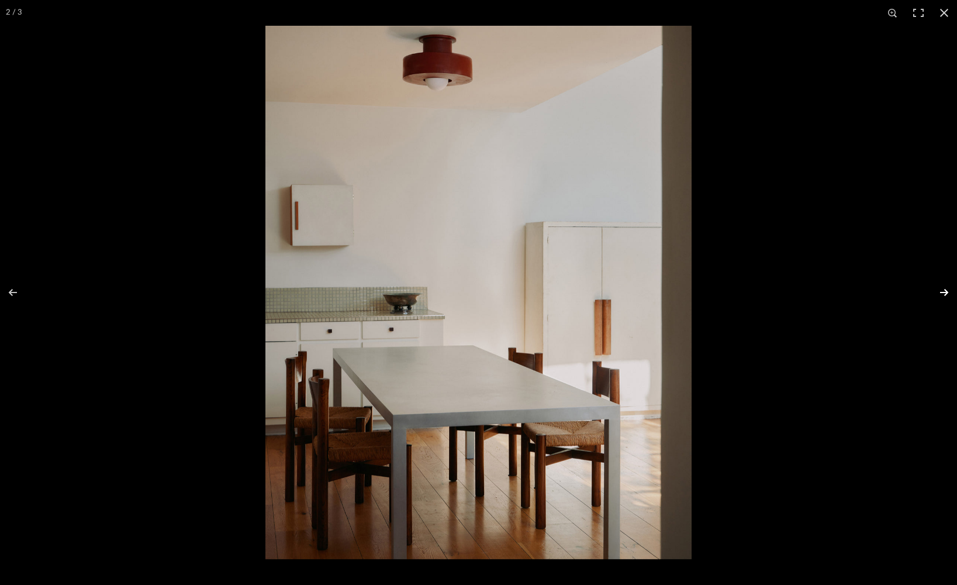
click at [940, 291] on button at bounding box center [936, 292] width 41 height 58
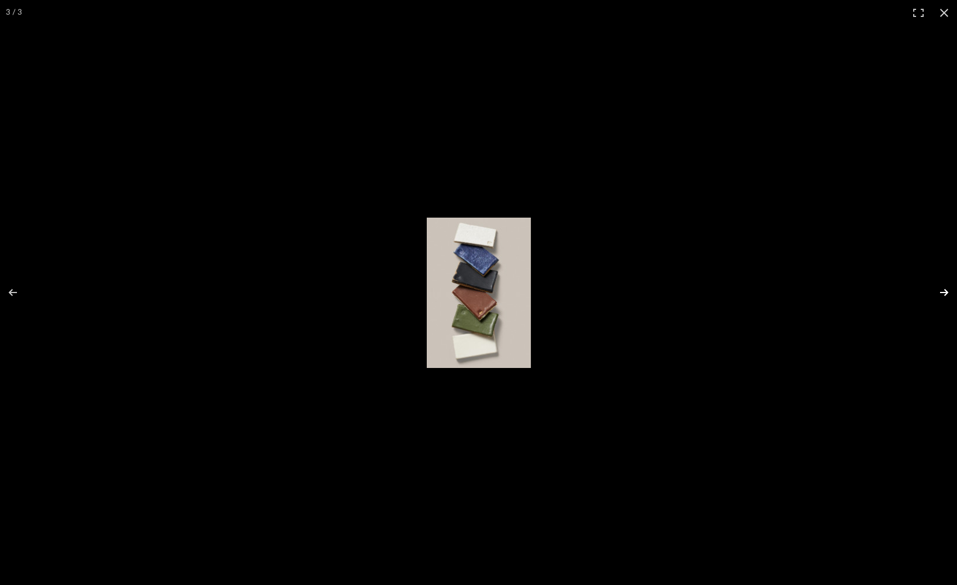
click at [940, 291] on button at bounding box center [936, 292] width 41 height 58
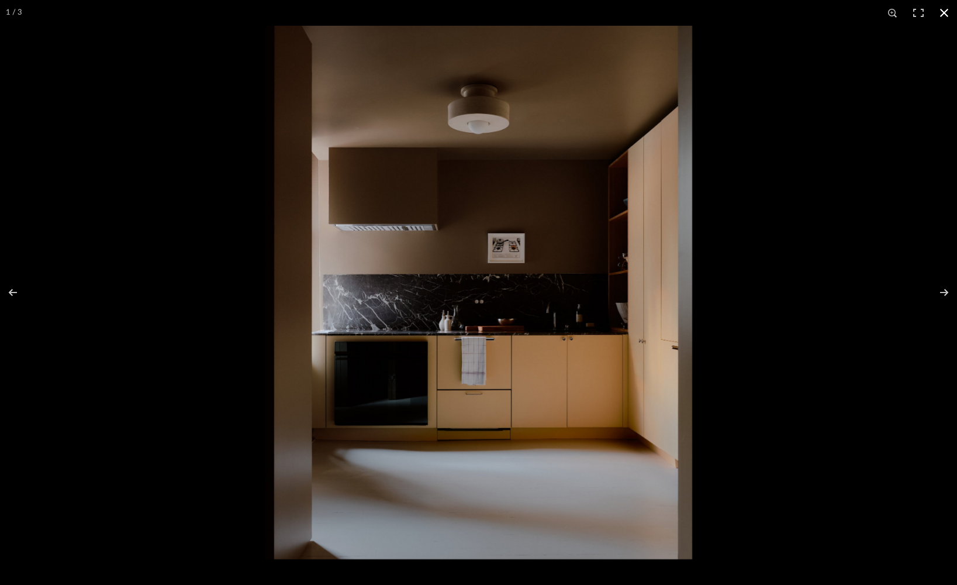
click at [944, 17] on button at bounding box center [944, 13] width 26 height 26
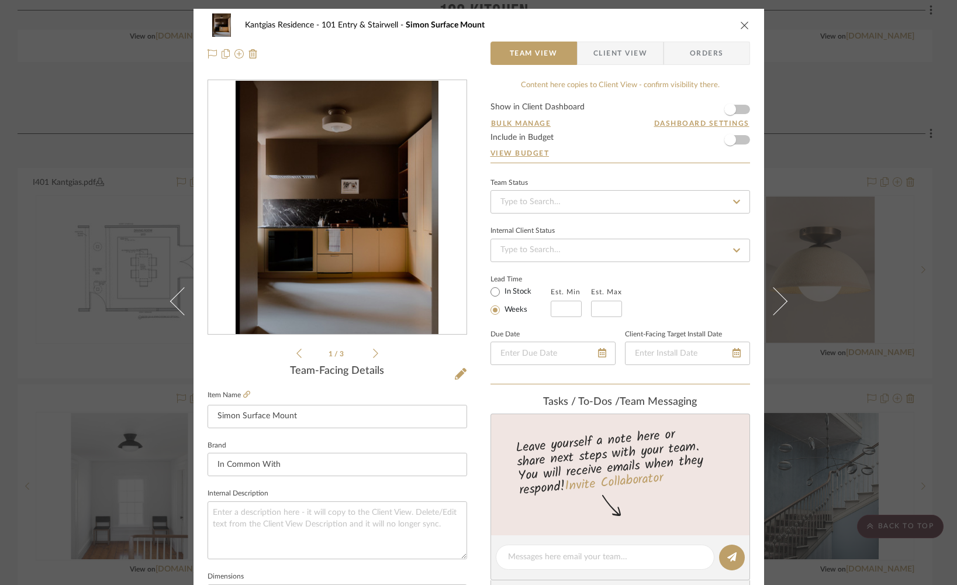
click at [740, 25] on icon "close" at bounding box center [744, 24] width 9 height 9
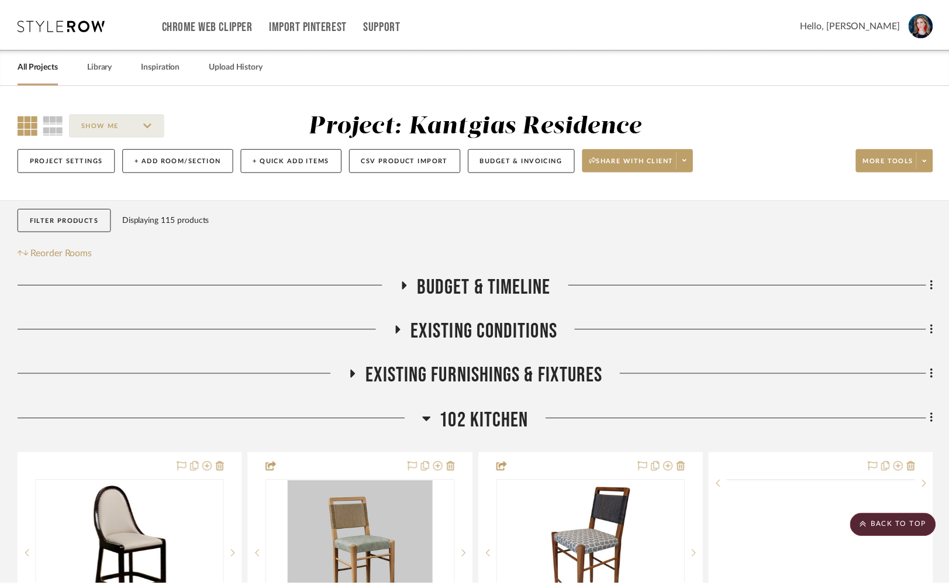
scroll to position [601, 0]
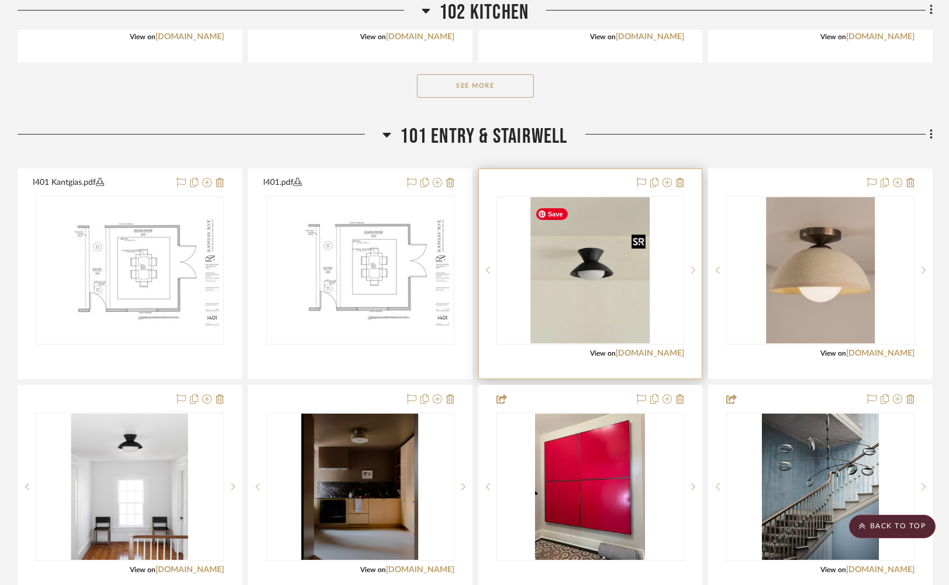
click at [567, 288] on img "0" at bounding box center [589, 270] width 119 height 146
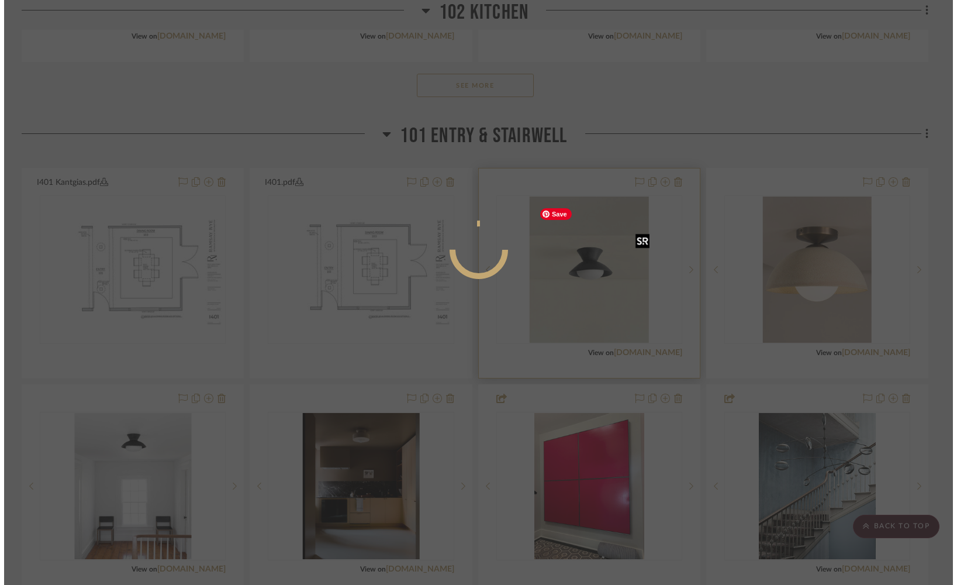
scroll to position [0, 0]
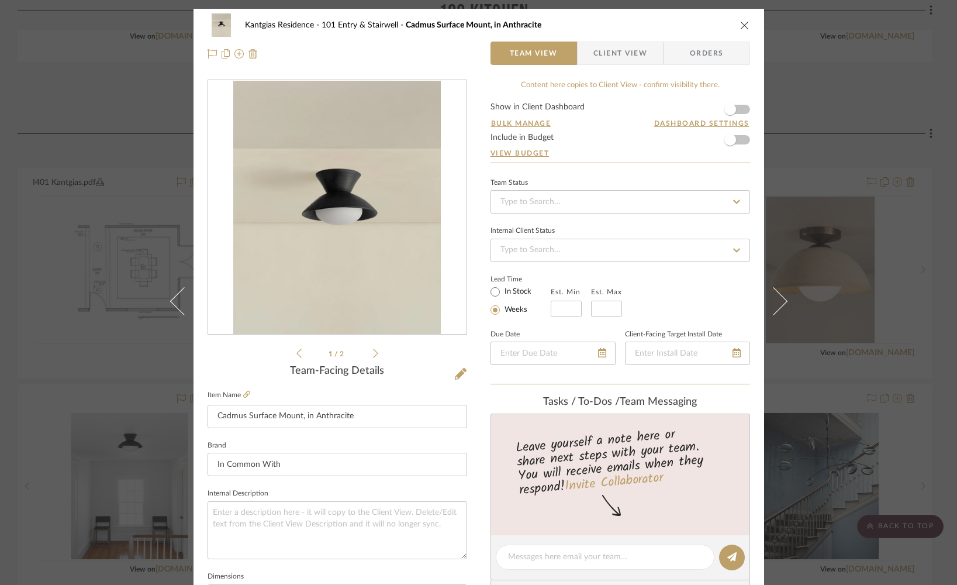
click at [373, 355] on icon at bounding box center [375, 352] width 5 height 9
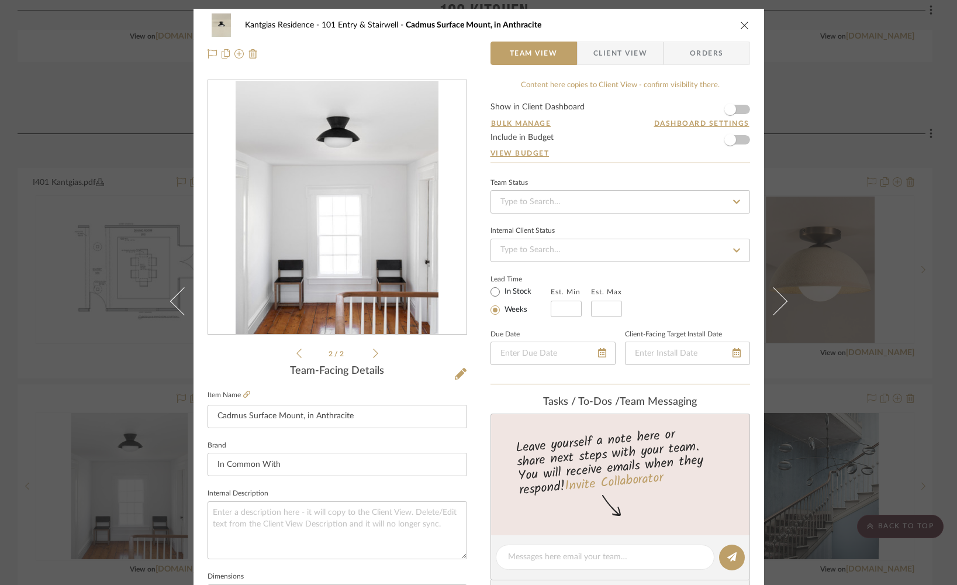
click at [373, 355] on icon at bounding box center [375, 352] width 5 height 9
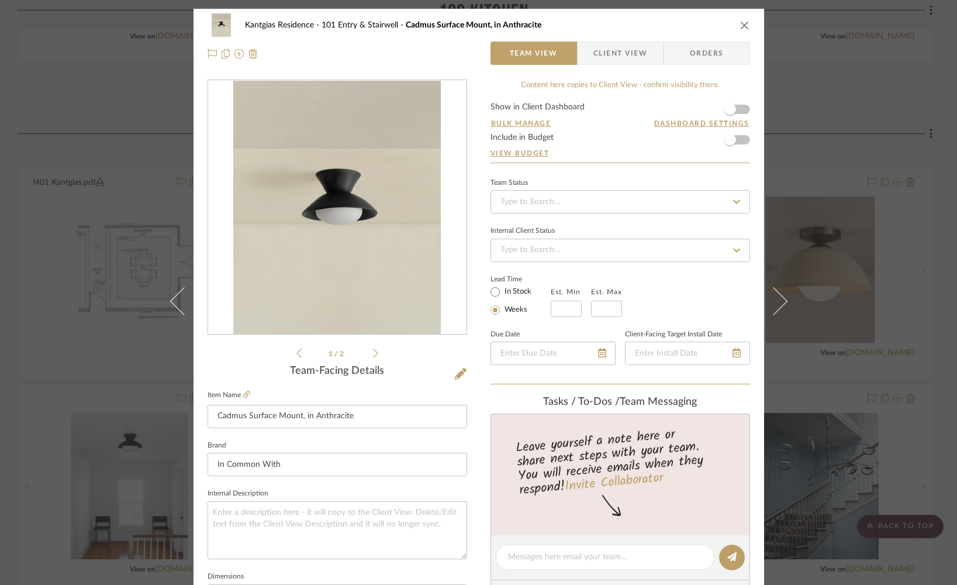
click at [741, 25] on icon "close" at bounding box center [744, 24] width 9 height 9
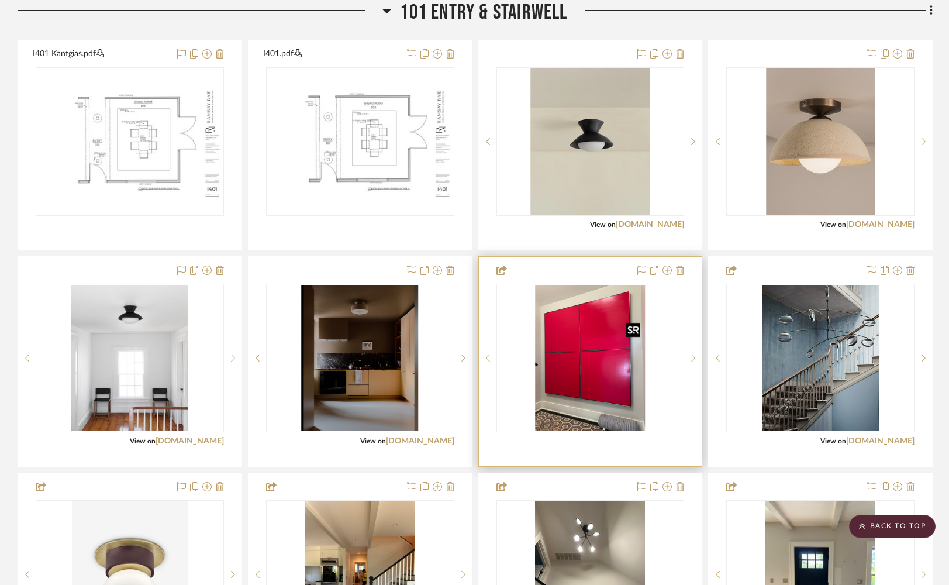
scroll to position [728, 0]
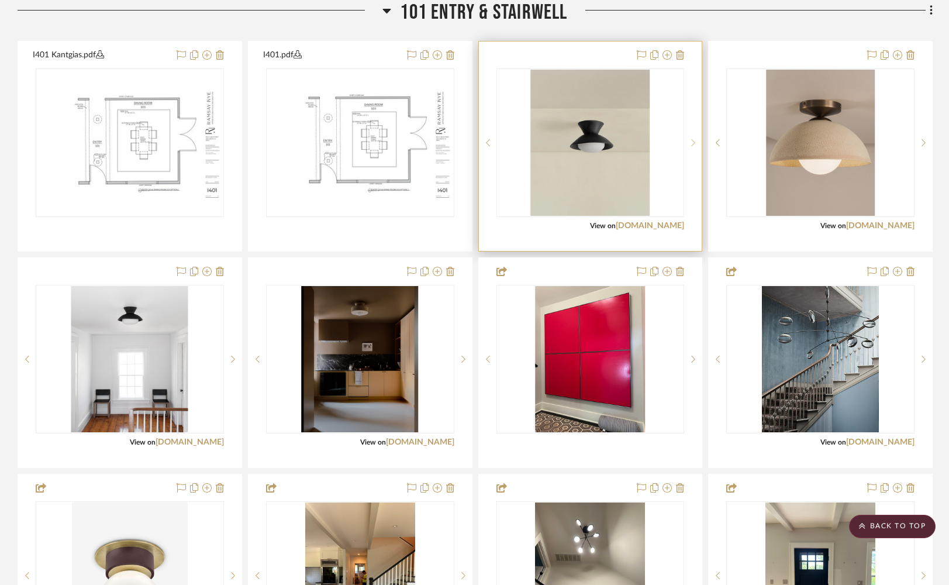
click at [691, 147] on icon at bounding box center [693, 143] width 4 height 8
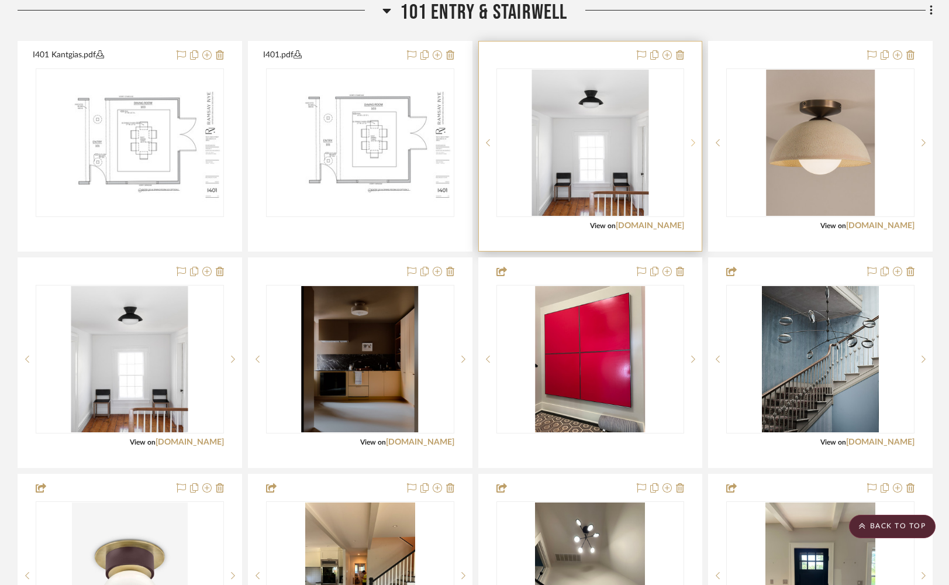
click at [691, 147] on icon at bounding box center [693, 143] width 4 height 8
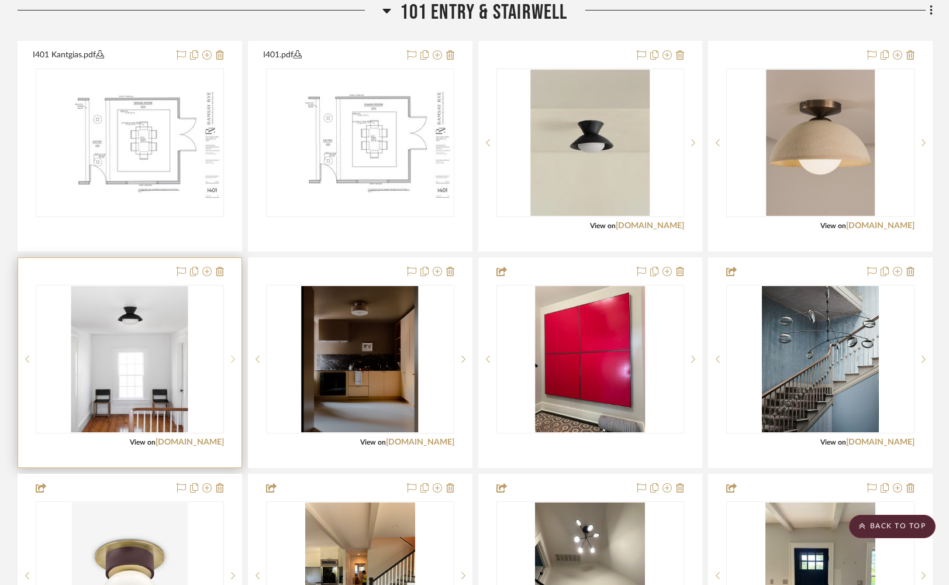
click at [233, 363] on icon at bounding box center [233, 359] width 4 height 8
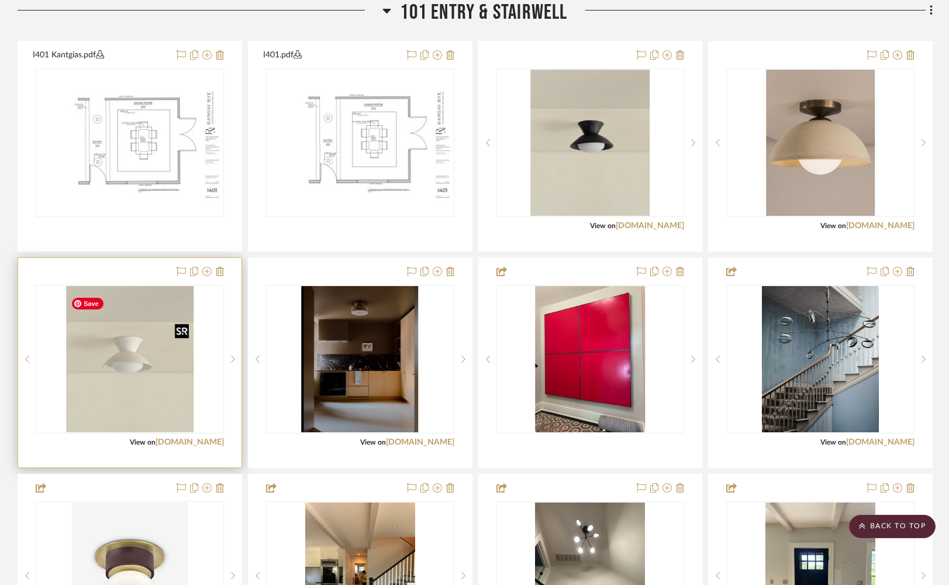
click at [128, 393] on img "0" at bounding box center [129, 359] width 127 height 146
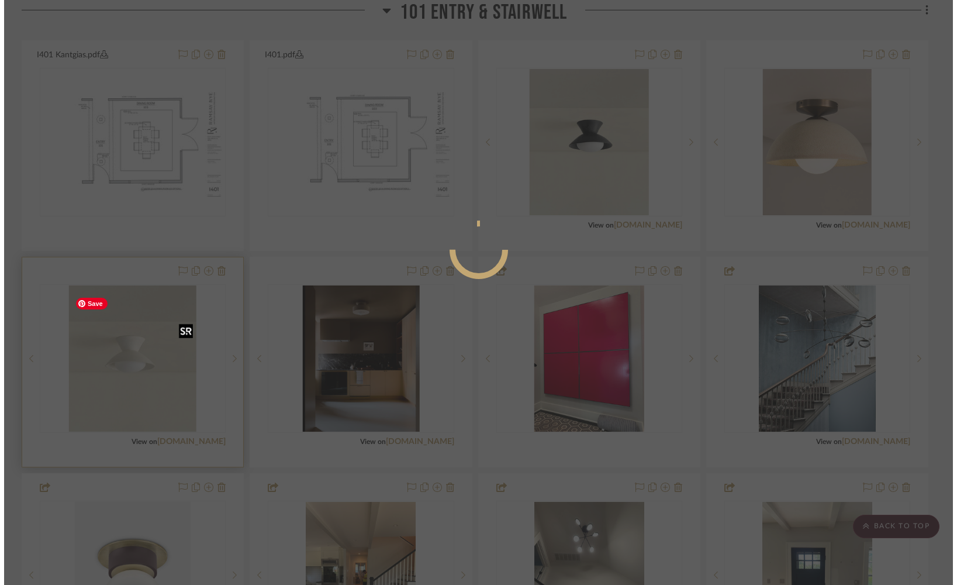
scroll to position [0, 0]
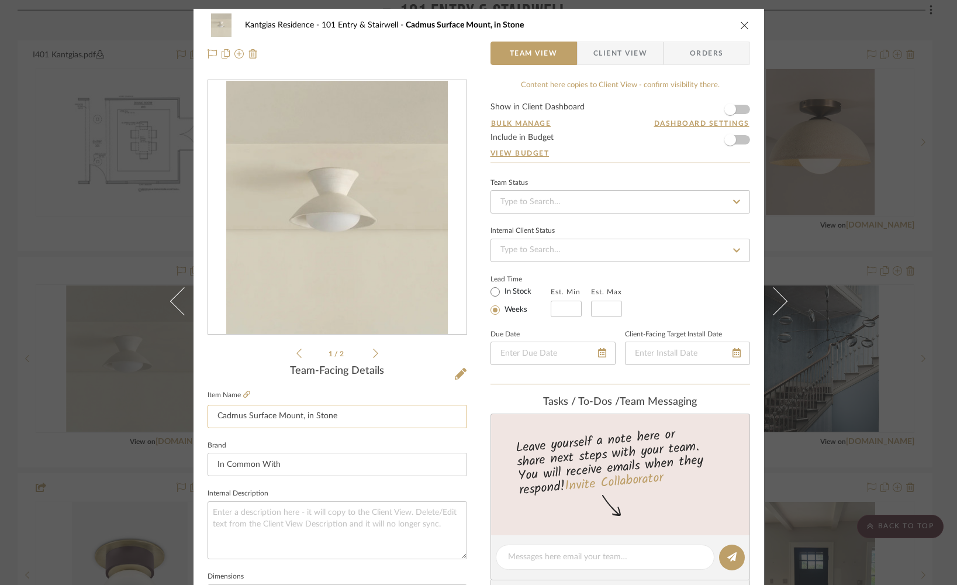
click at [299, 422] on input "Cadmus Surface Mount, in Stone" at bounding box center [338, 416] width 260 height 23
click at [455, 371] on icon at bounding box center [461, 374] width 12 height 12
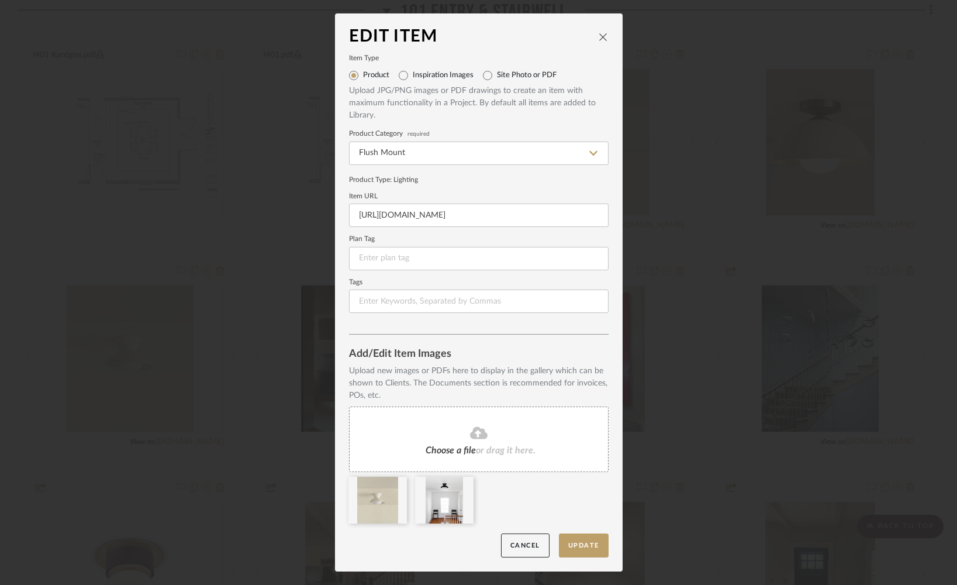
click at [599, 38] on icon "close" at bounding box center [603, 36] width 9 height 9
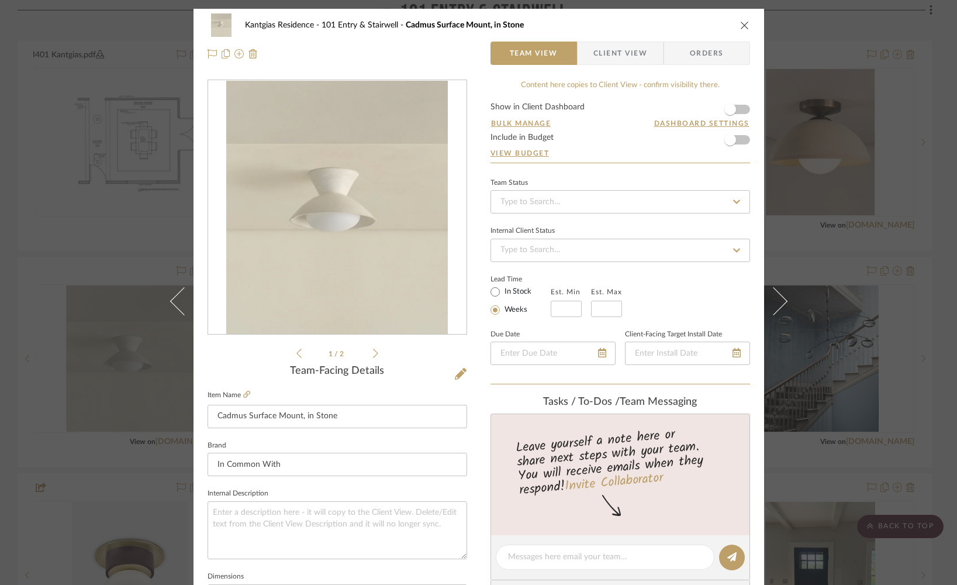
click at [740, 27] on icon "close" at bounding box center [744, 24] width 9 height 9
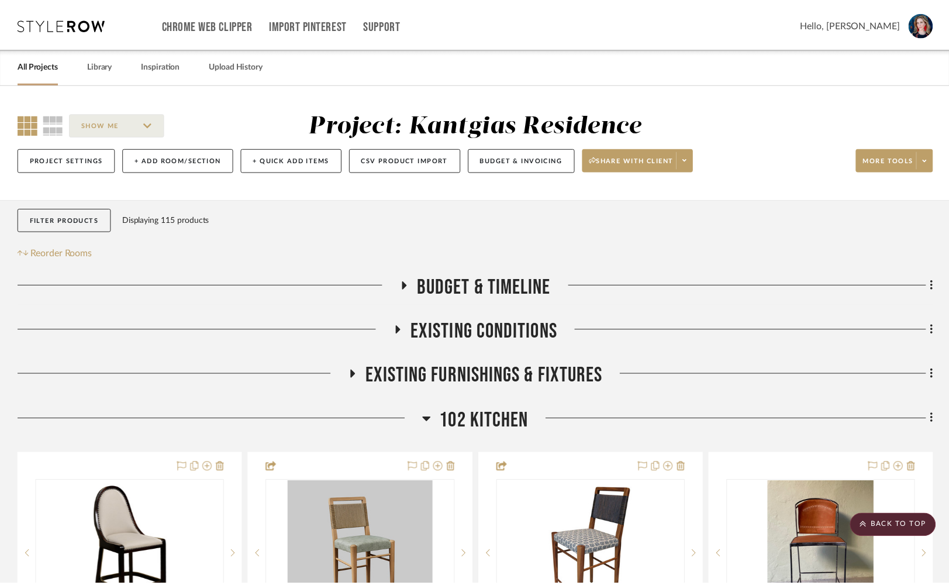
scroll to position [728, 0]
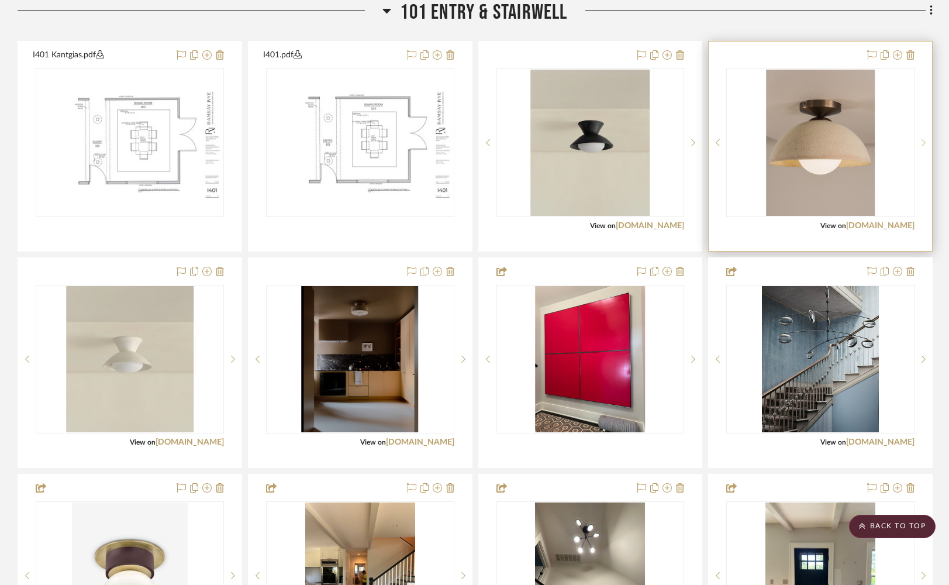
click at [924, 147] on icon at bounding box center [923, 143] width 4 height 8
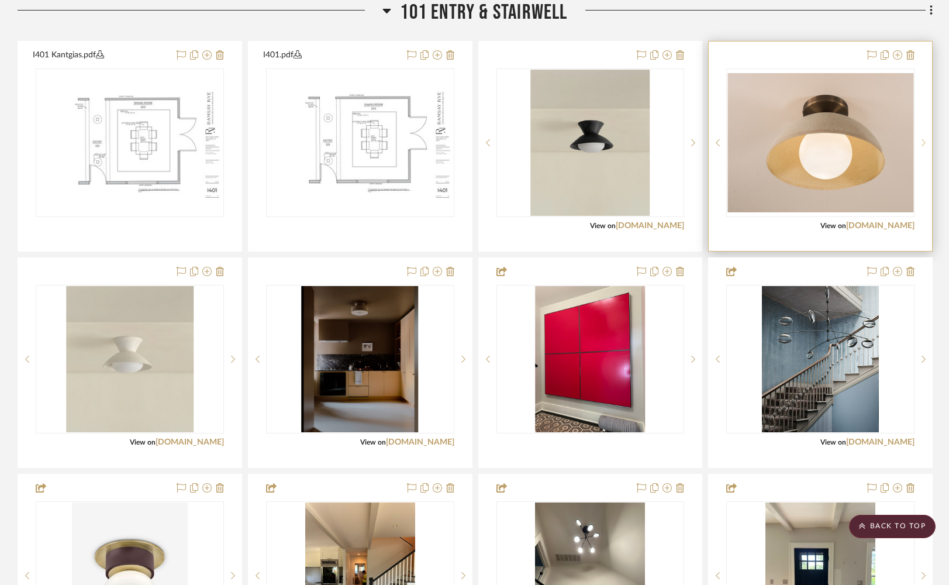
click at [924, 147] on icon at bounding box center [923, 143] width 4 height 8
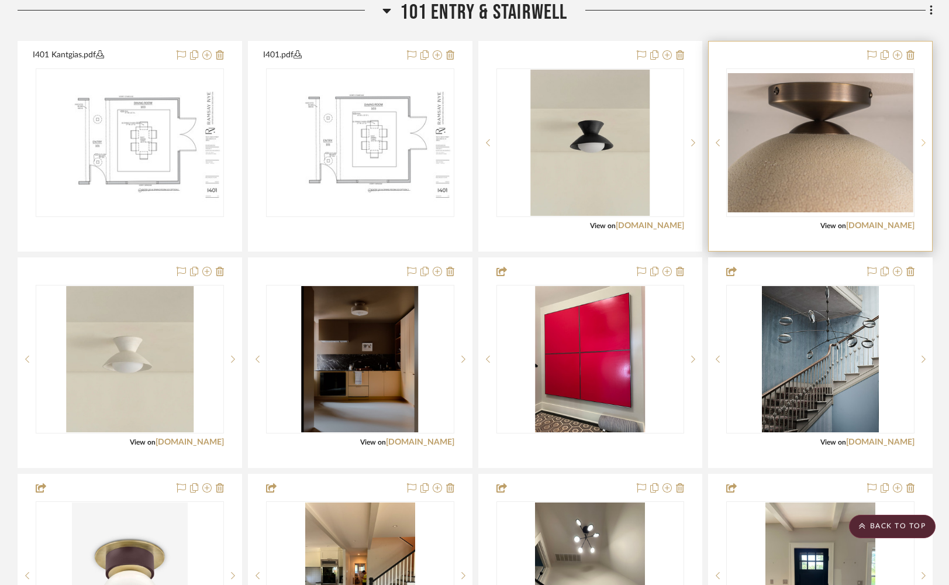
click at [924, 147] on icon at bounding box center [923, 143] width 4 height 8
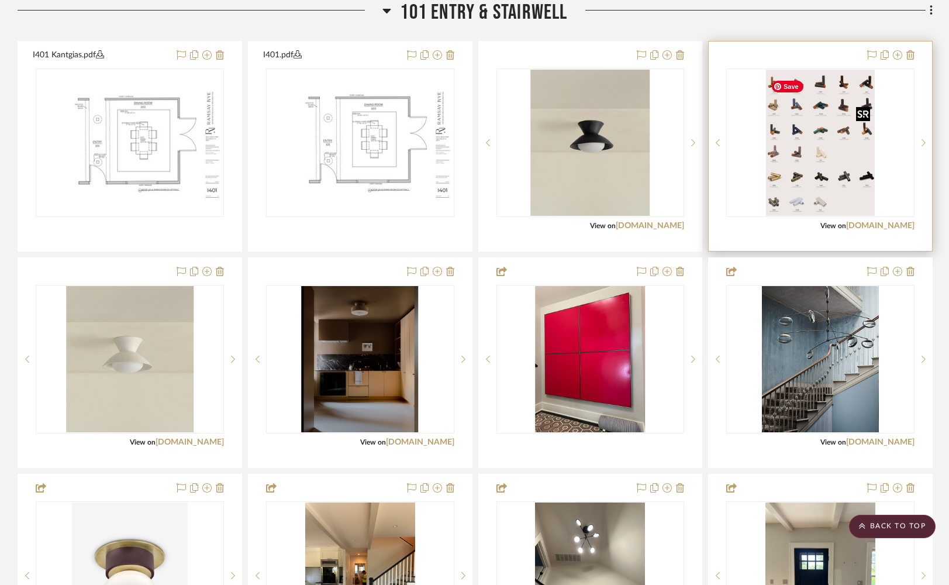
click at [818, 150] on img "3" at bounding box center [820, 143] width 109 height 146
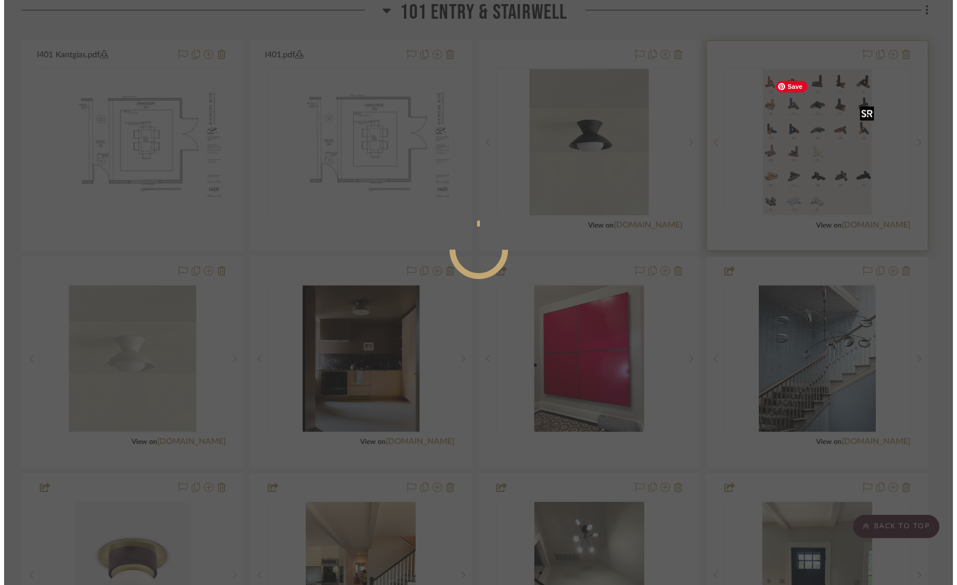
scroll to position [0, 0]
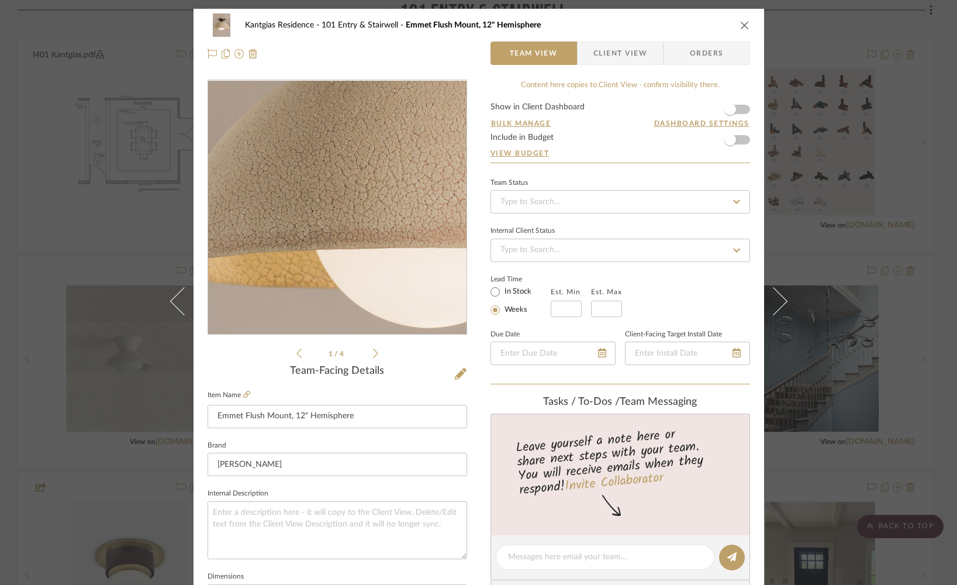
click at [302, 223] on img "0" at bounding box center [336, 208] width 189 height 254
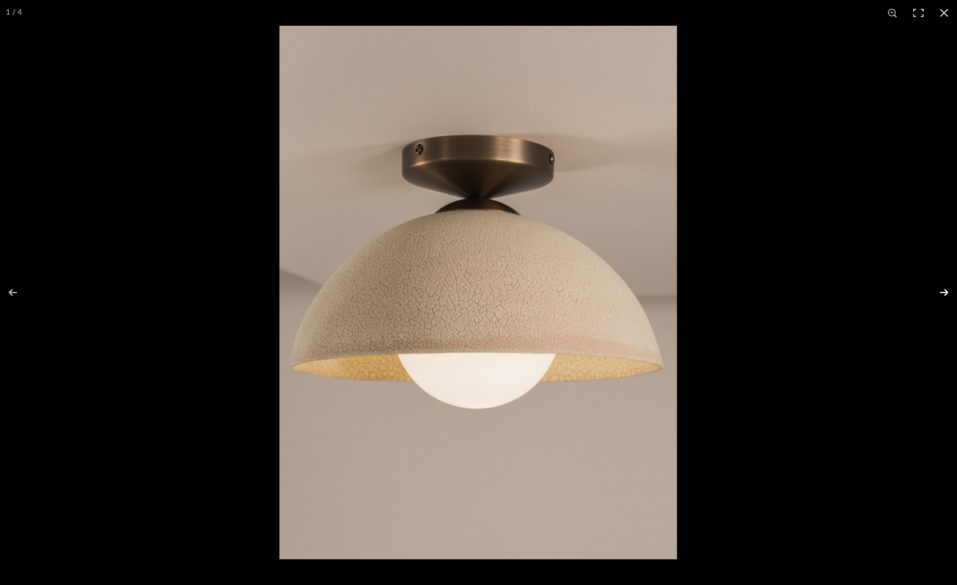
click at [942, 293] on button at bounding box center [936, 292] width 41 height 58
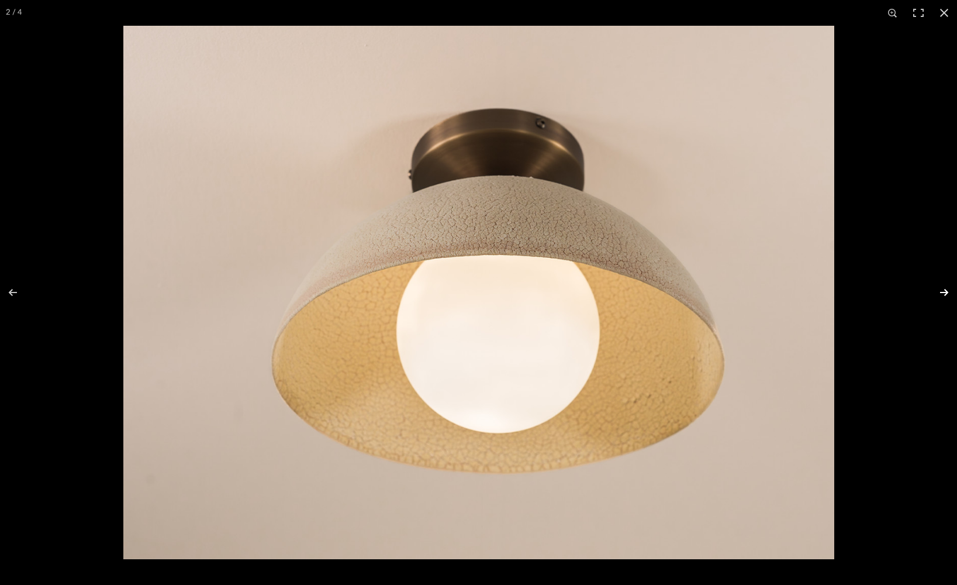
click at [942, 293] on button at bounding box center [936, 292] width 41 height 58
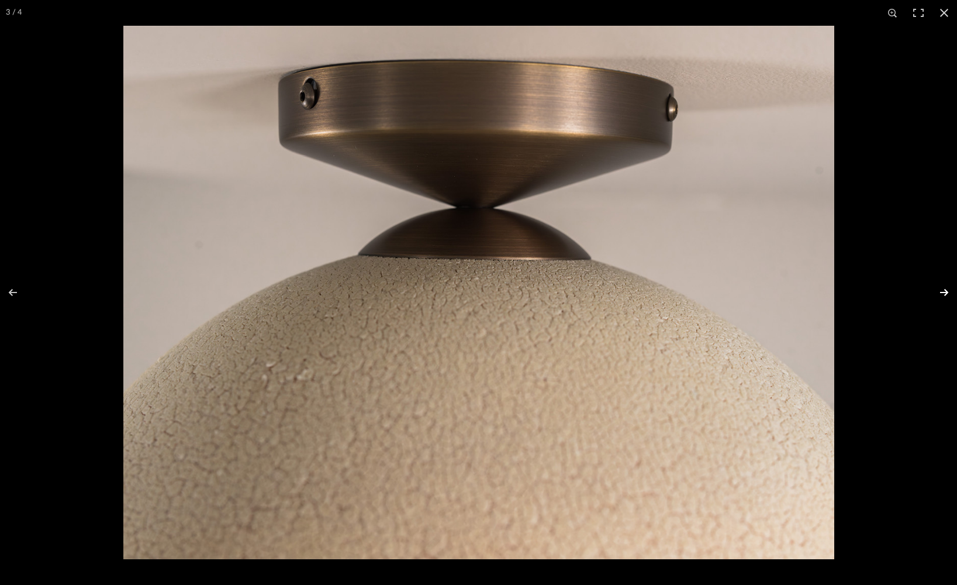
click at [942, 293] on button at bounding box center [936, 292] width 41 height 58
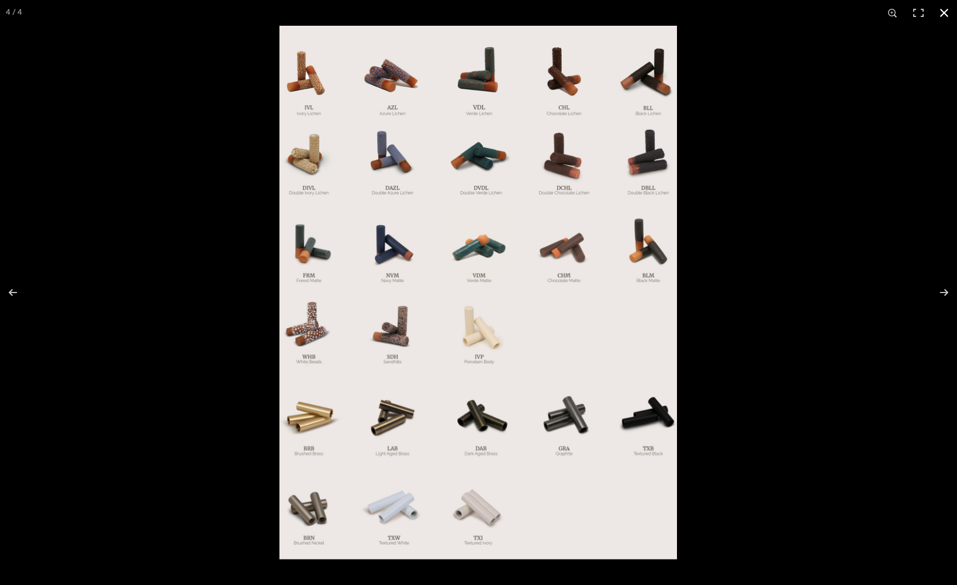
click at [944, 13] on button at bounding box center [944, 13] width 26 height 26
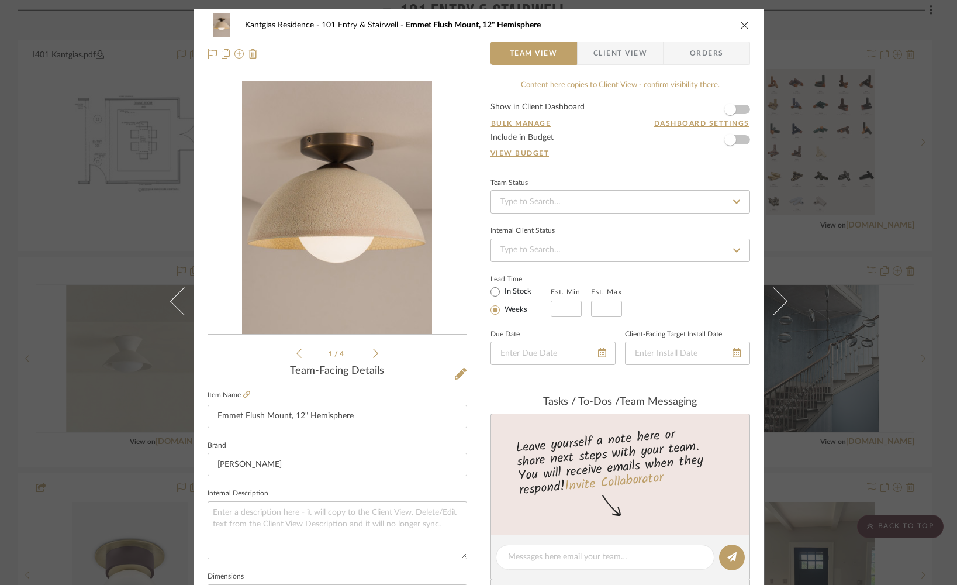
click at [747, 24] on div "Kantgias Residence 101 Entry & Stairwell Emmet Flush Mount, 12" Hemisphere Team…" at bounding box center [479, 39] width 571 height 61
click at [742, 25] on icon "close" at bounding box center [744, 24] width 9 height 9
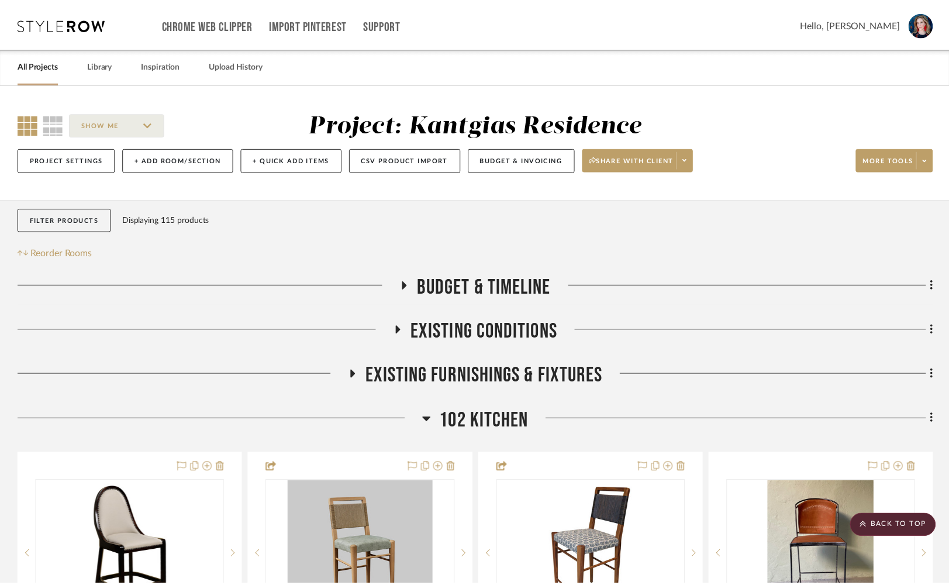
scroll to position [728, 0]
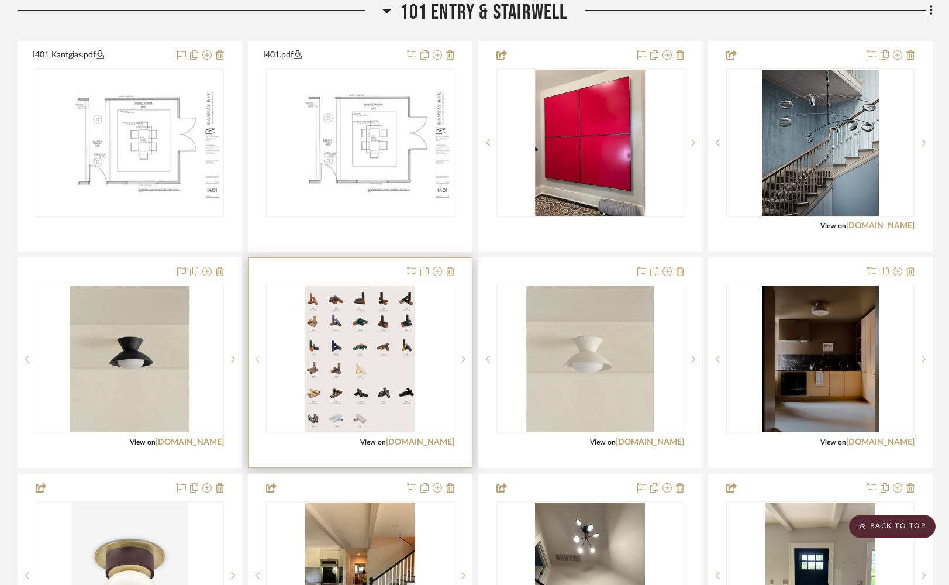
click at [260, 363] on sr-prev-btn at bounding box center [257, 359] width 18 height 8
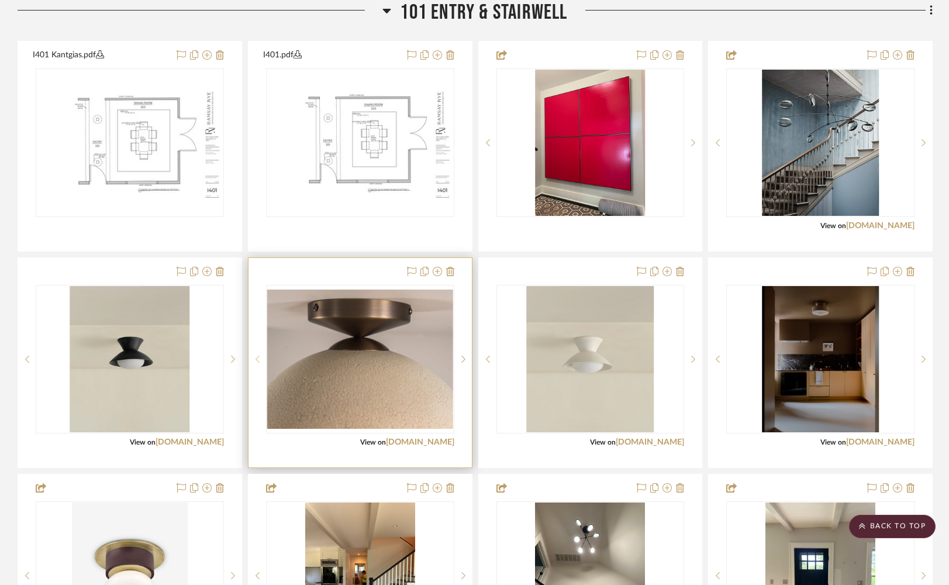
click at [255, 363] on icon at bounding box center [257, 359] width 4 height 8
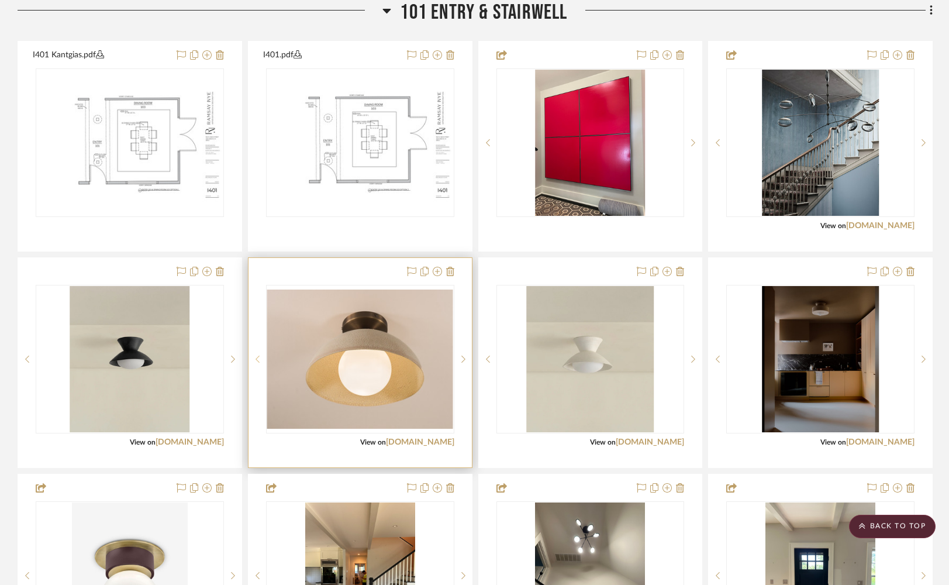
click at [256, 362] on icon at bounding box center [257, 358] width 4 height 7
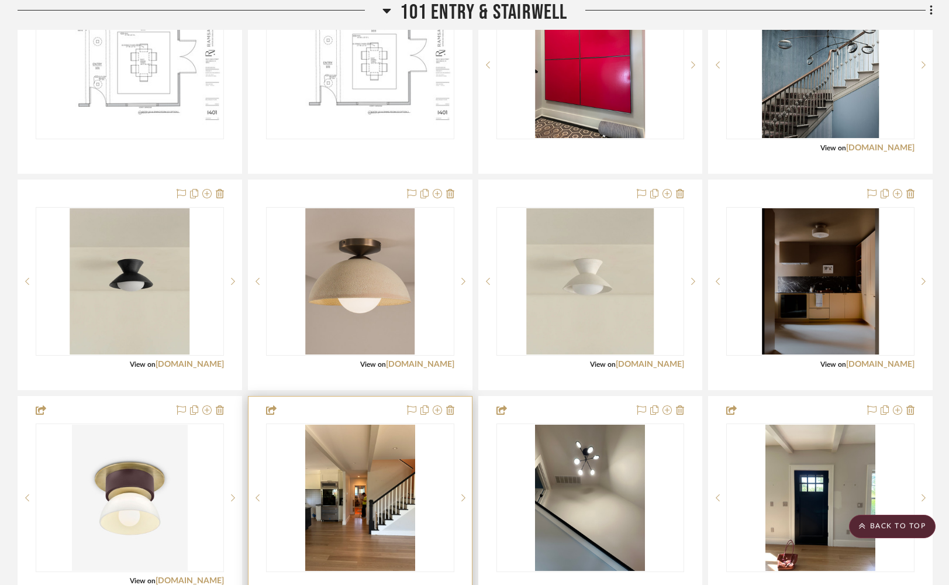
scroll to position [813, 0]
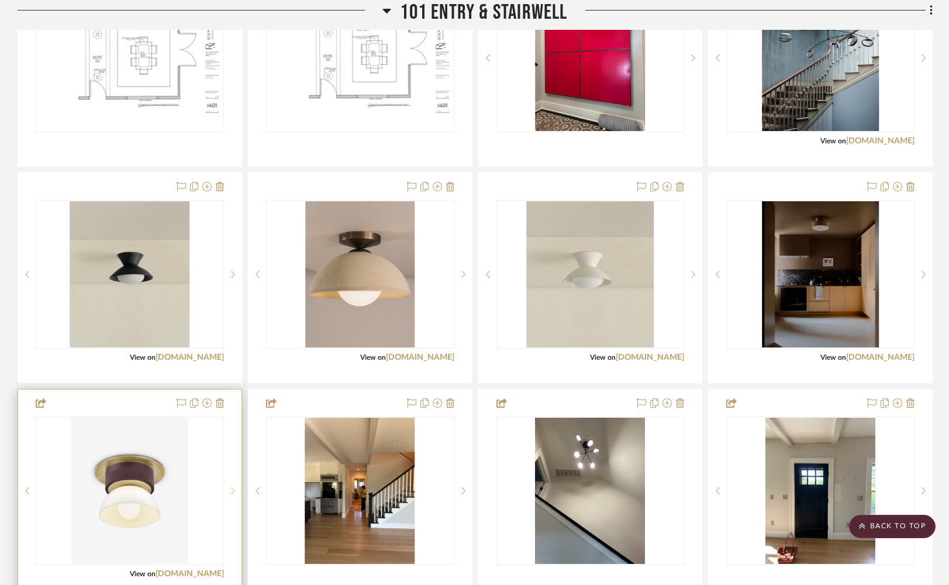
click at [231, 495] on icon at bounding box center [233, 490] width 4 height 8
click at [159, 505] on img "1" at bounding box center [130, 490] width 110 height 146
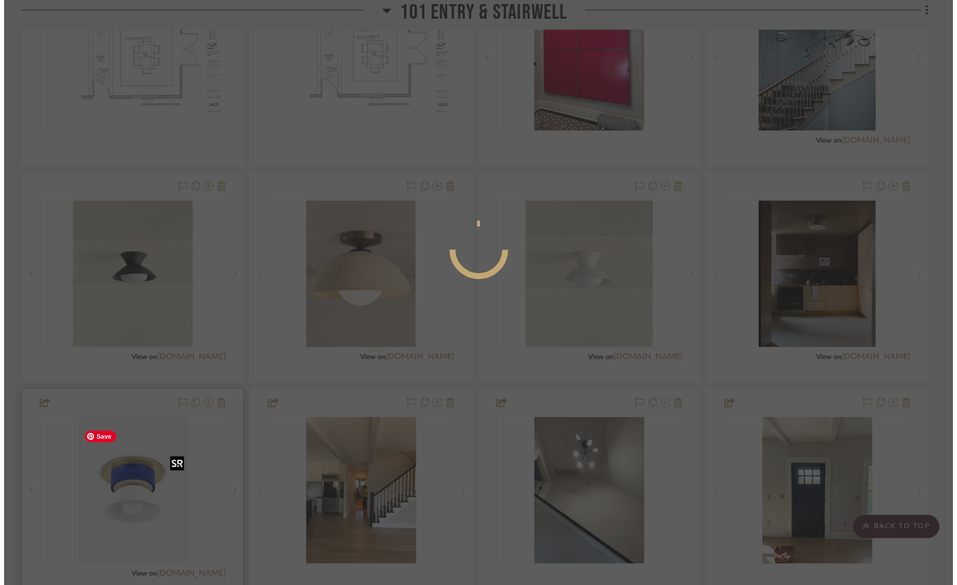
scroll to position [0, 0]
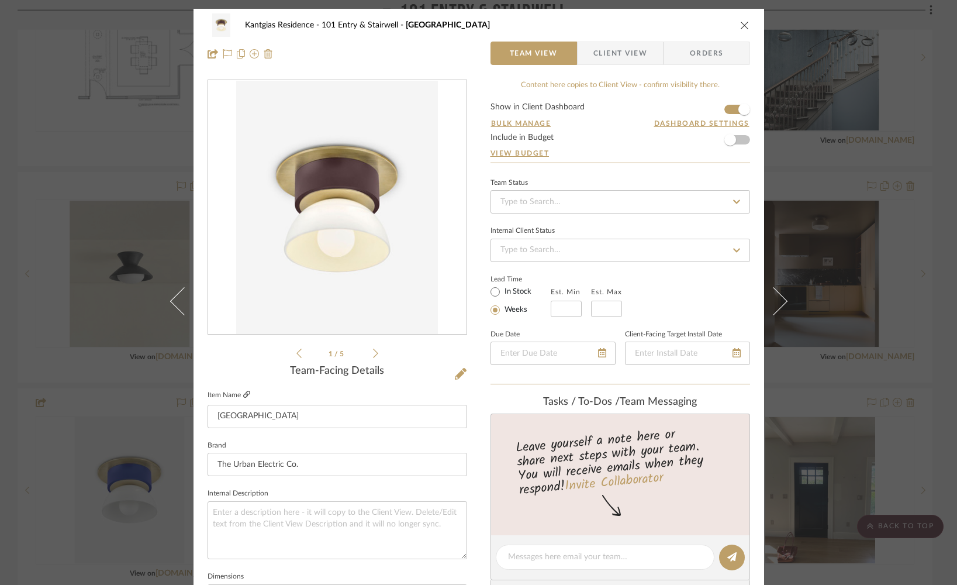
click at [243, 393] on icon at bounding box center [246, 394] width 7 height 7
click at [740, 25] on icon "close" at bounding box center [744, 24] width 9 height 9
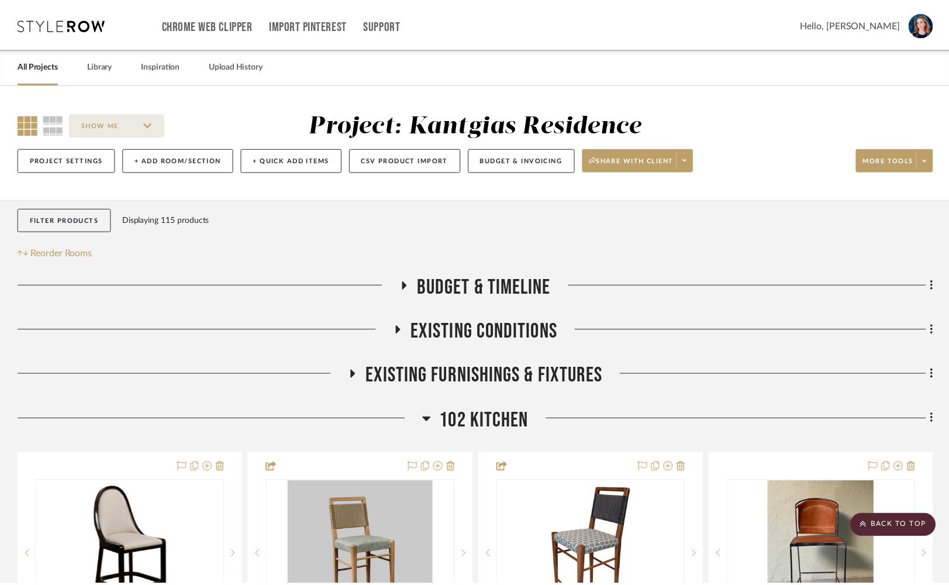
scroll to position [813, 0]
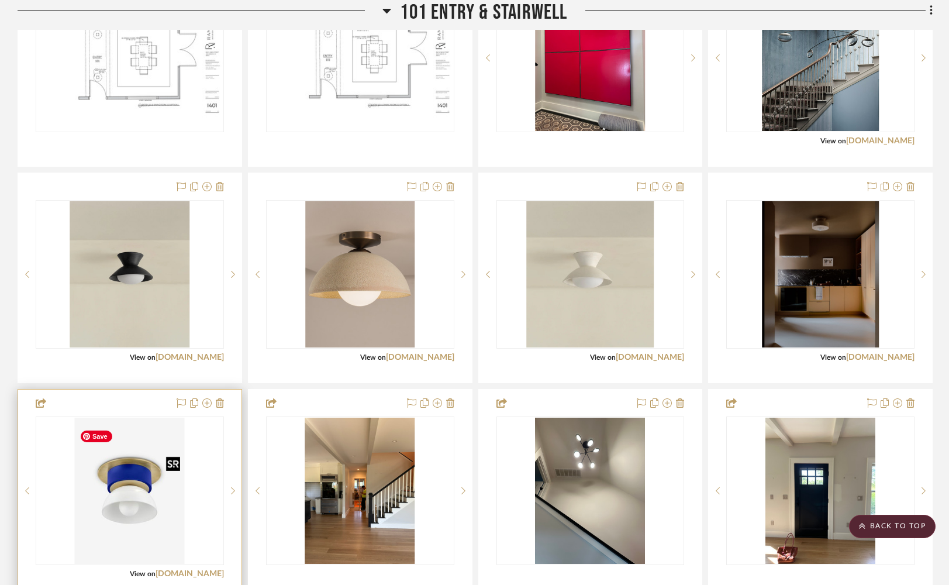
click at [125, 507] on img "1" at bounding box center [130, 490] width 110 height 146
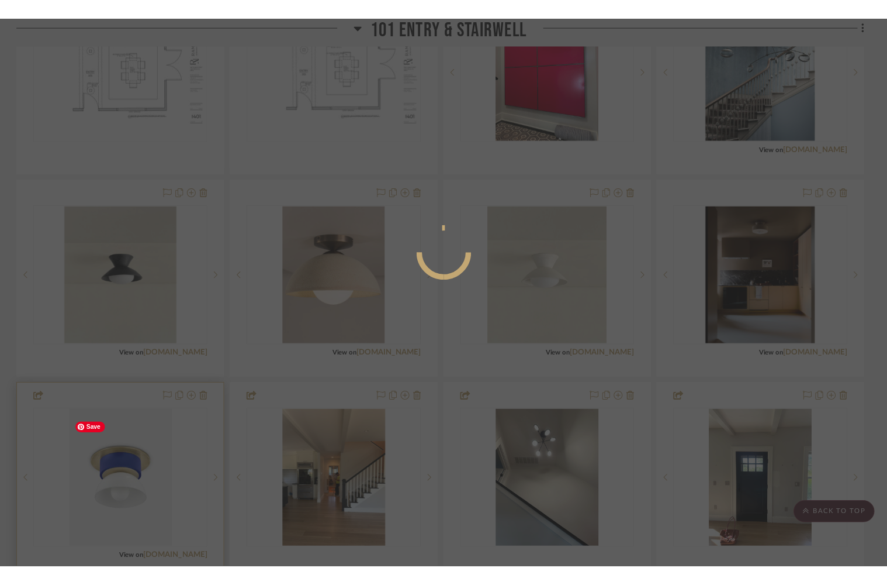
scroll to position [0, 0]
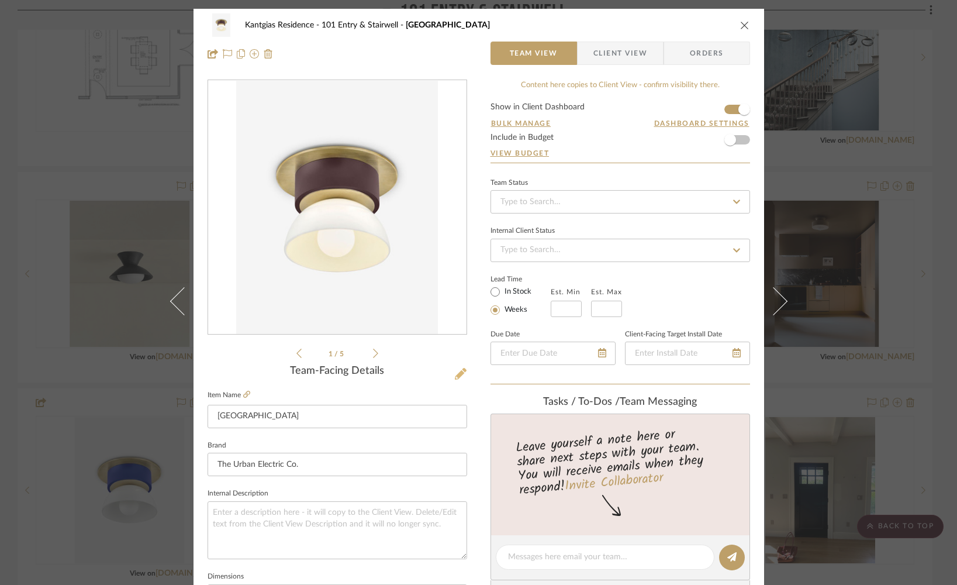
click at [457, 372] on icon at bounding box center [461, 374] width 12 height 12
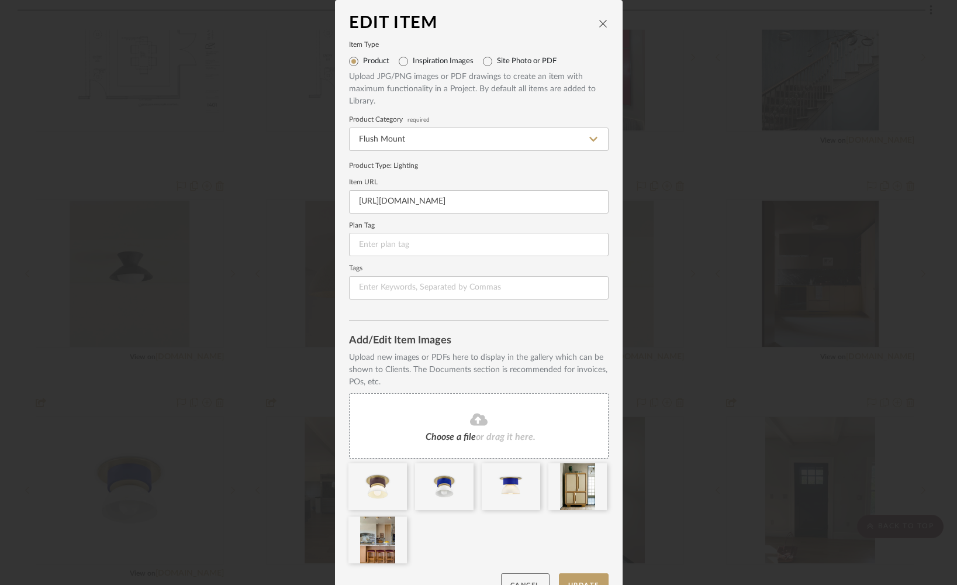
click at [519, 578] on button "Cancel" at bounding box center [525, 585] width 49 height 24
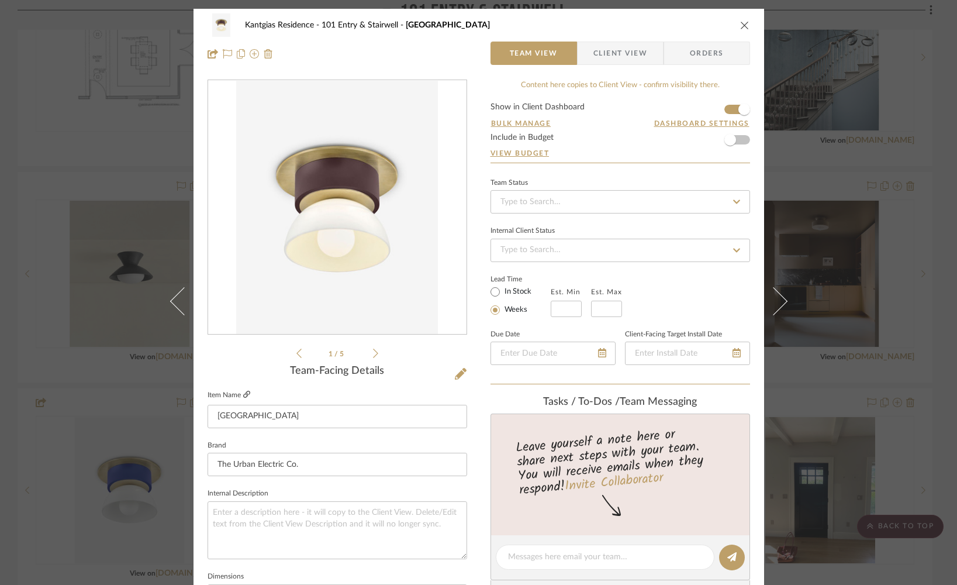
click at [243, 395] on icon at bounding box center [246, 394] width 7 height 7
click at [455, 372] on icon at bounding box center [461, 374] width 12 height 12
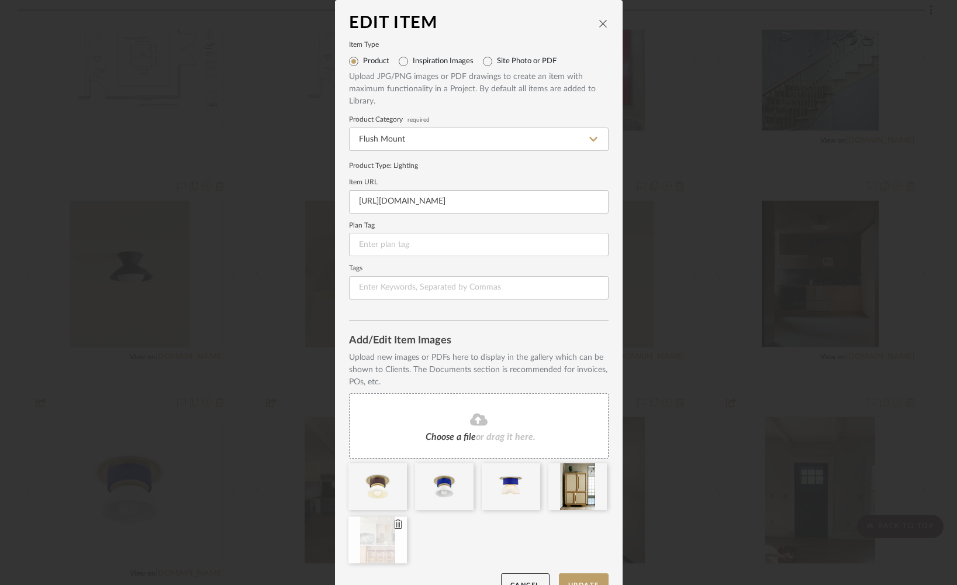
click at [394, 520] on icon at bounding box center [398, 523] width 8 height 9
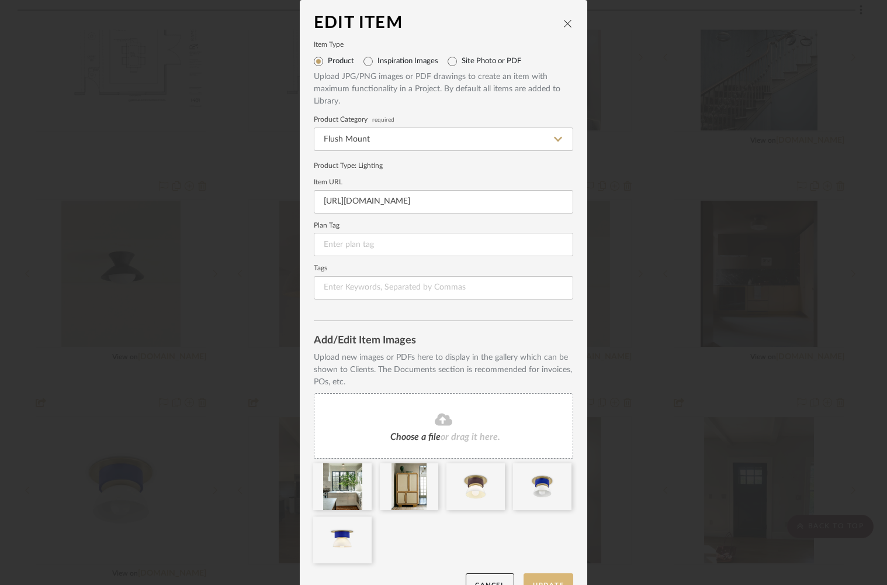
click at [550, 578] on button "Update" at bounding box center [549, 585] width 50 height 24
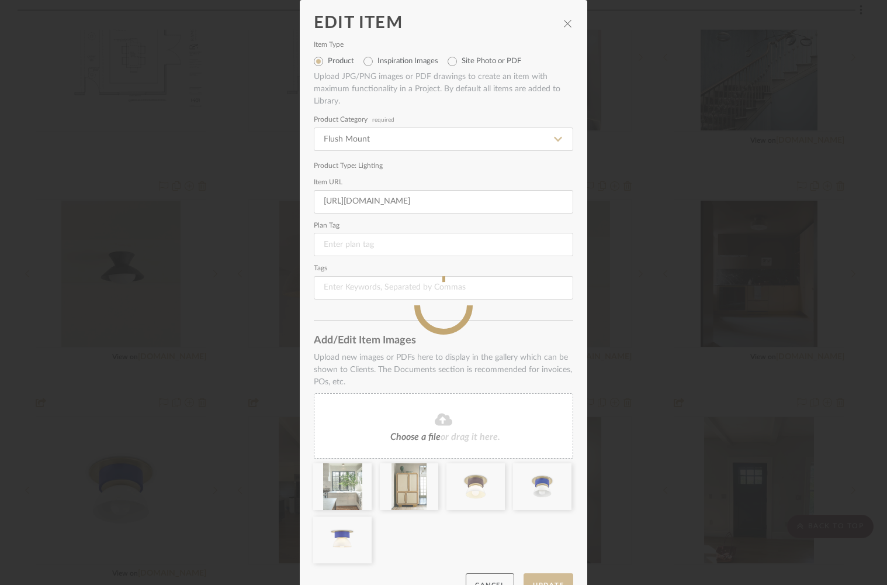
click at [564, 22] on sr-spinner at bounding box center [444, 305] width 288 height 610
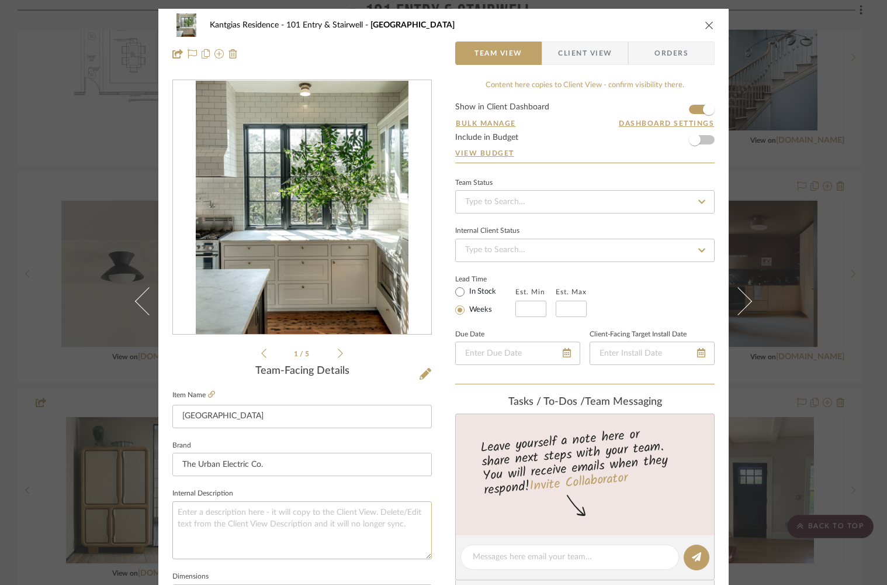
click at [272, 519] on textarea at bounding box center [302, 530] width 260 height 58
click at [515, 560] on textarea at bounding box center [570, 557] width 194 height 12
paste textarea "Derby shown in antique gilt finish with heirloom accents"
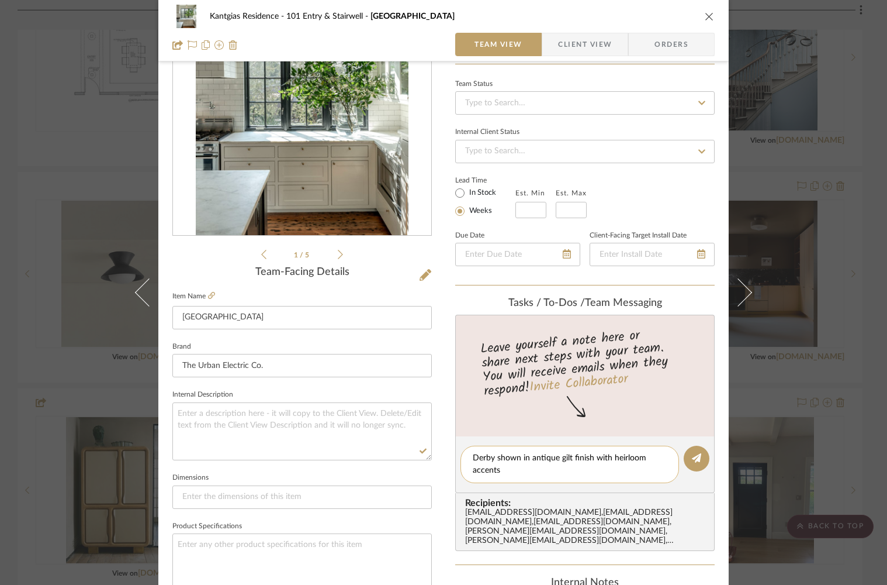
scroll to position [108, 0]
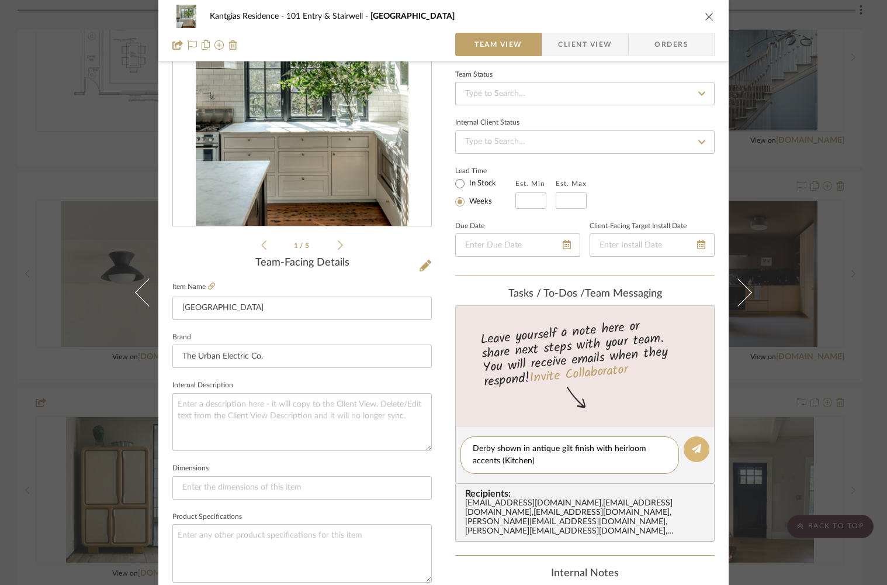
type textarea "Derby shown in antique gilt finish with heirloom accents (Kitchen)"
click at [692, 447] on icon at bounding box center [696, 448] width 9 height 9
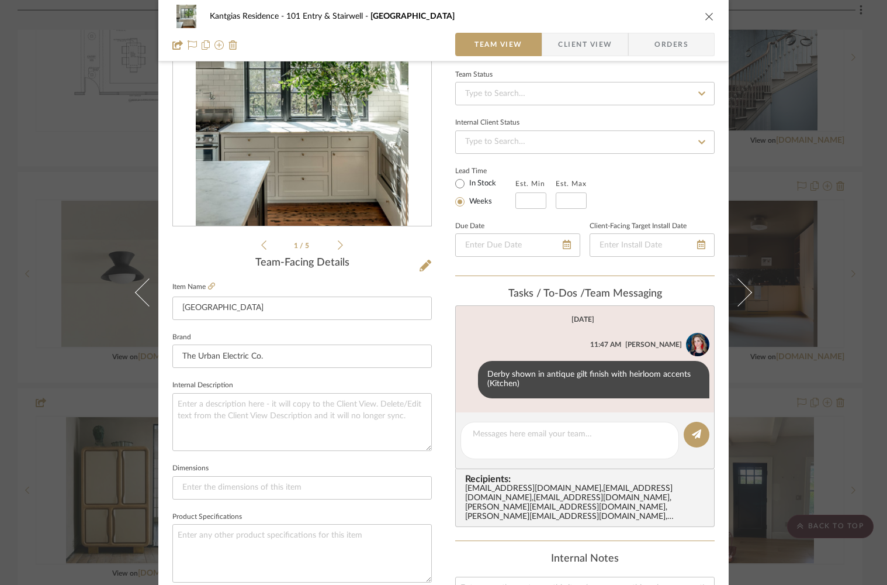
scroll to position [0, 0]
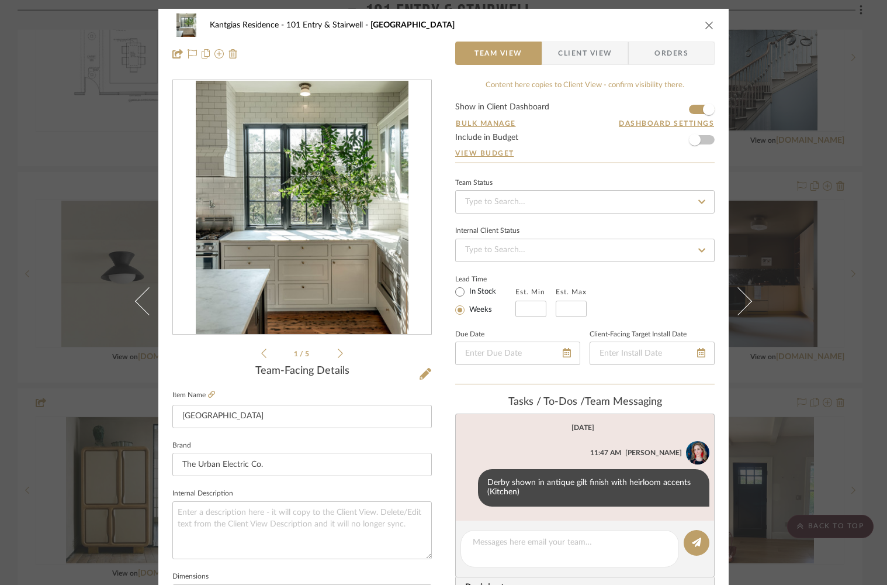
drag, startPoint x: 706, startPoint y: 22, endPoint x: 689, endPoint y: 28, distance: 18.1
click at [706, 22] on icon "close" at bounding box center [709, 24] width 9 height 9
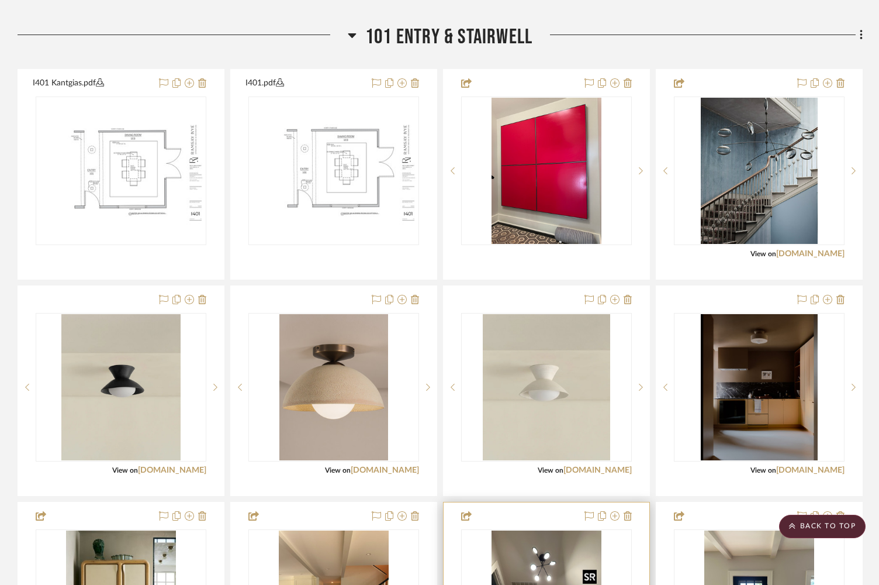
scroll to position [700, 0]
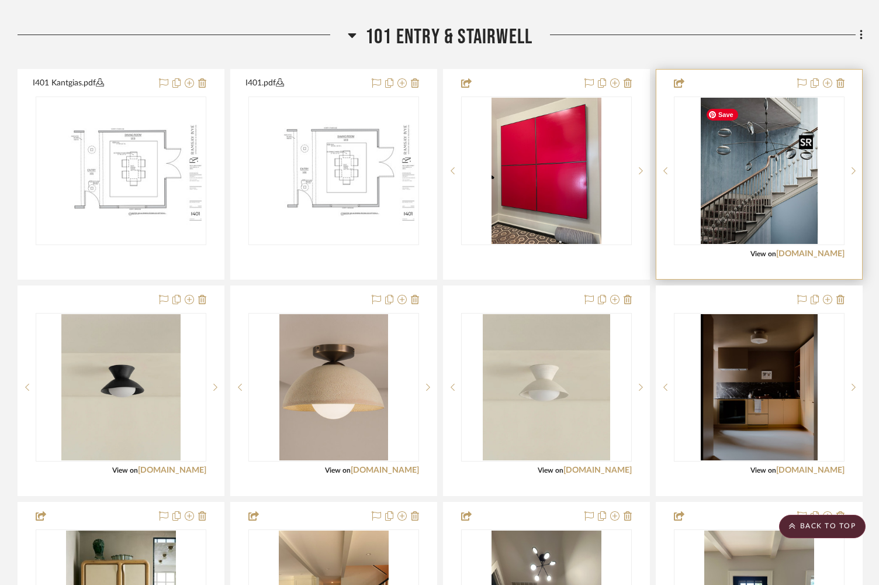
click at [747, 203] on img "0" at bounding box center [759, 171] width 116 height 146
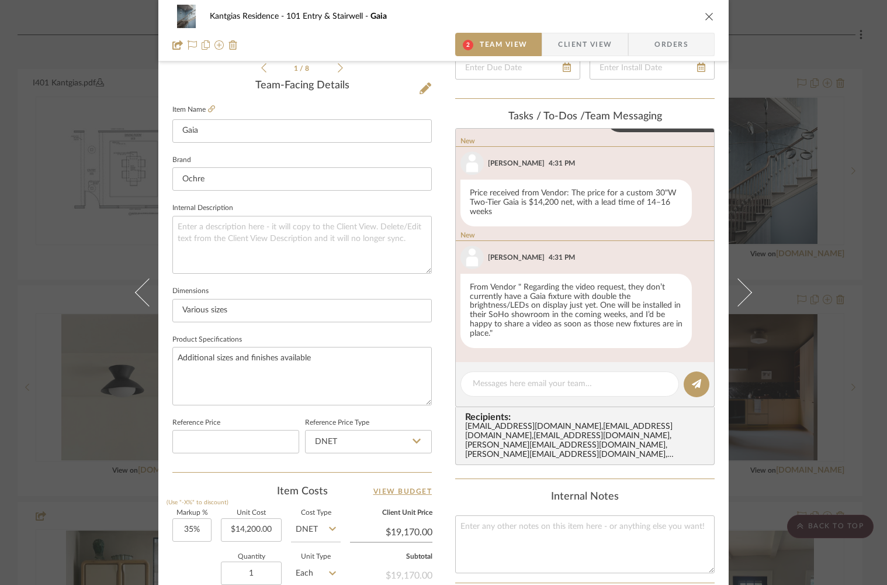
scroll to position [304, 0]
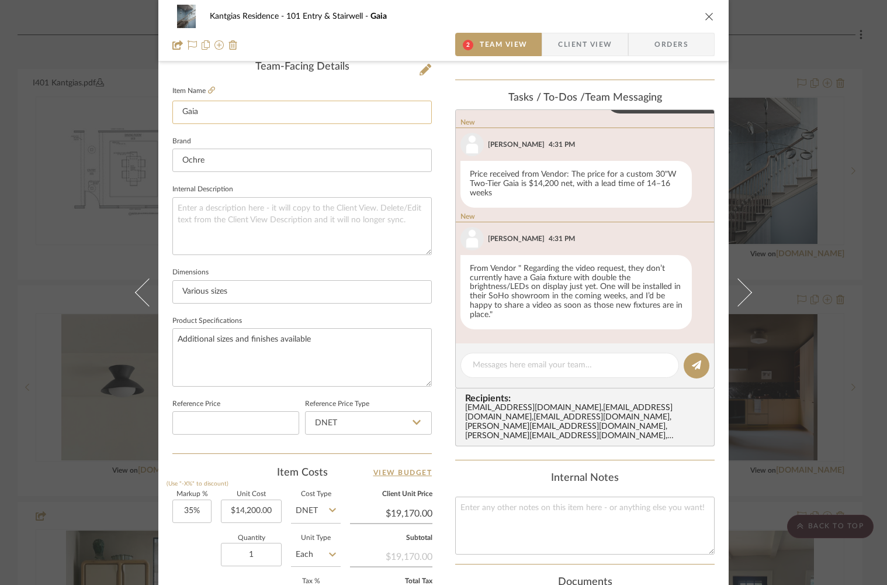
click at [229, 113] on input "Gaia" at bounding box center [302, 112] width 260 height 23
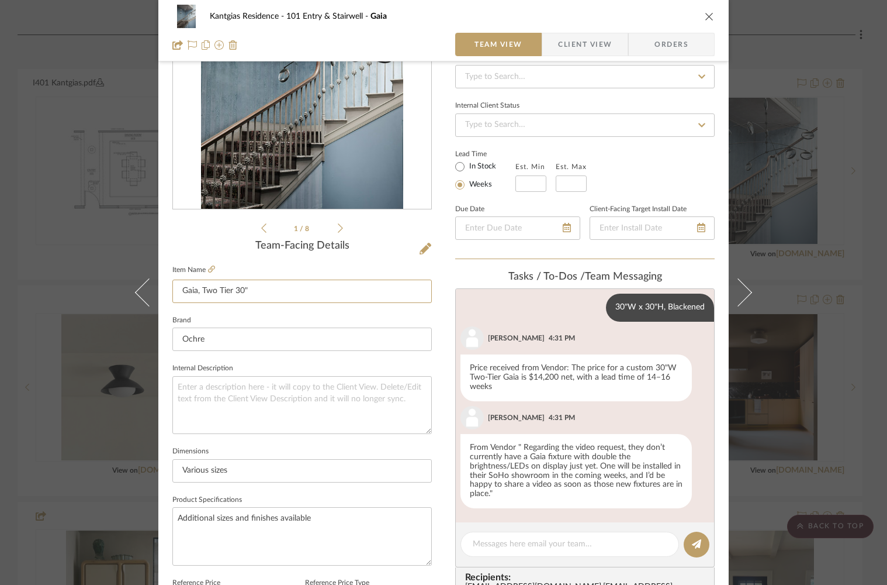
scroll to position [110, 0]
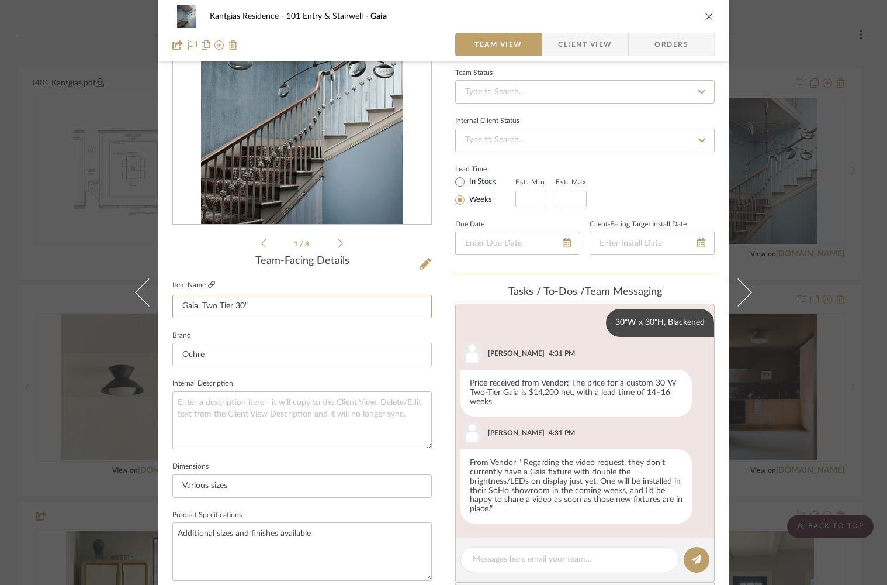
type input "Gaia, Two Tier 30""
click at [209, 284] on icon at bounding box center [211, 284] width 7 height 7
click at [261, 405] on textarea at bounding box center [302, 420] width 260 height 58
paste textarea "solid glass drops illuminated by LED, antique brass, blackened or satin nickel …"
click at [177, 403] on textarea "solid glass drops illuminated by LED, antique brass, blackened or satin nickel …" at bounding box center [302, 420] width 260 height 58
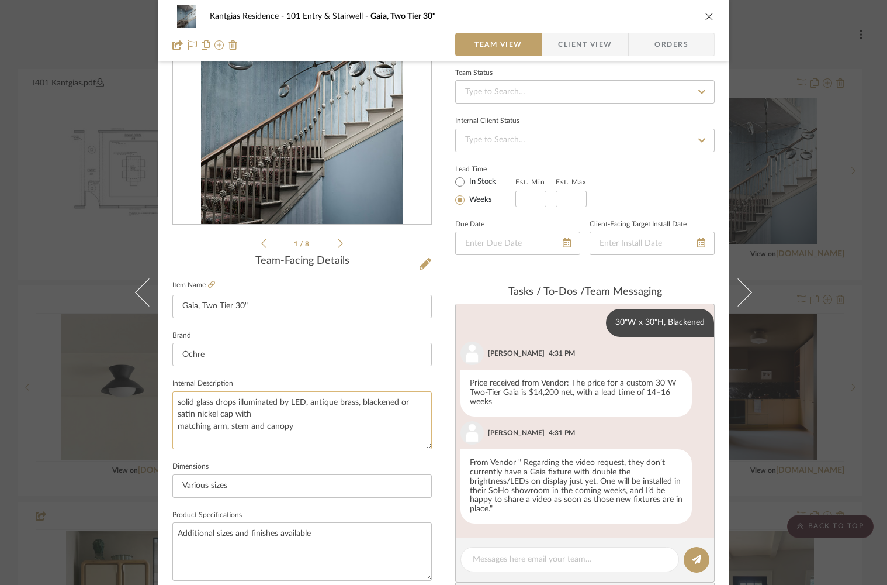
click at [172, 403] on textarea "solid glass drops illuminated by LED, antique brass, blackened or satin nickel …" at bounding box center [302, 420] width 260 height 58
click at [304, 404] on textarea "Solid glass drops illuminated by LED, antique brass, blackened or satin nickel …" at bounding box center [302, 420] width 260 height 58
click at [348, 415] on textarea "Solid glass drops illuminated by LED Finishes: antique brass, blackened or sati…" at bounding box center [302, 420] width 260 height 58
click at [206, 416] on textarea "Solid glass drops illuminated by LED Finishes: antique brass, blackened or sati…" at bounding box center [302, 420] width 260 height 58
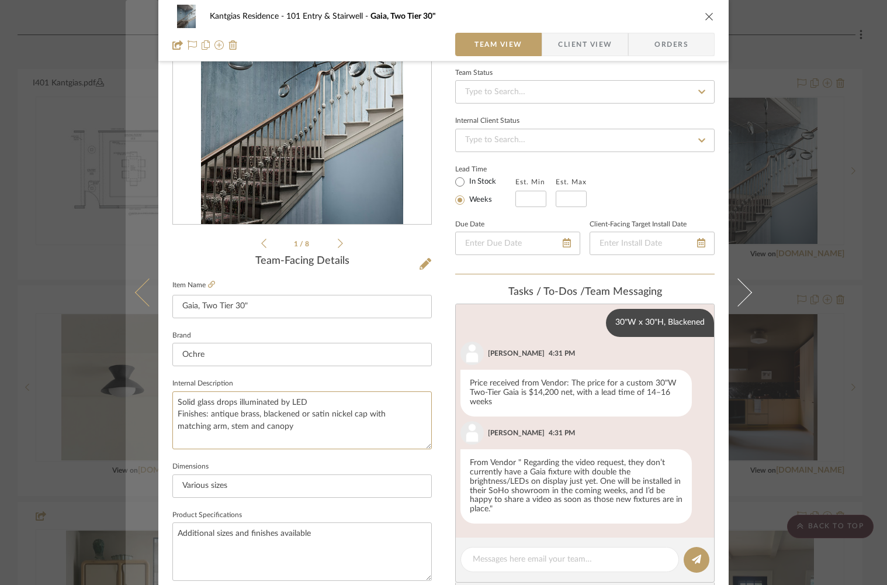
drag, startPoint x: 205, startPoint y: 416, endPoint x: 149, endPoint y: 414, distance: 55.6
click at [149, 414] on mat-dialog-content "Kantgias Residence 101 Entry & Stairwell Gaia, Two Tier 30" Team View Client Vi…" at bounding box center [444, 447] width 636 height 1097
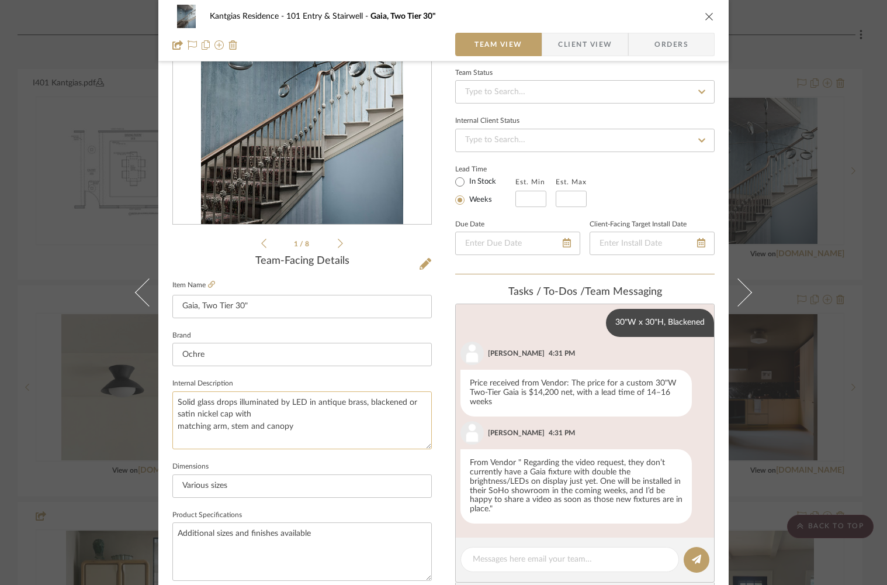
click at [232, 415] on textarea "Solid glass drops illuminated by LED in antique brass, blackened or satin nicke…" at bounding box center [302, 420] width 260 height 58
click at [311, 403] on textarea "Solid glass drops illuminated by LED in antique brass, blackened or satin nicke…" at bounding box center [302, 420] width 260 height 58
click at [175, 426] on textarea "Solid glass drops illuminated by LED in antique brass, blackened or satin nicke…" at bounding box center [302, 420] width 260 height 58
type textarea "Solid glass drops illuminated by LED in antique brass, blackened or satin nicke…"
click at [387, 417] on textarea "Solid glass drops illuminated by LED in antique brass, blackened or satin nicke…" at bounding box center [302, 420] width 260 height 58
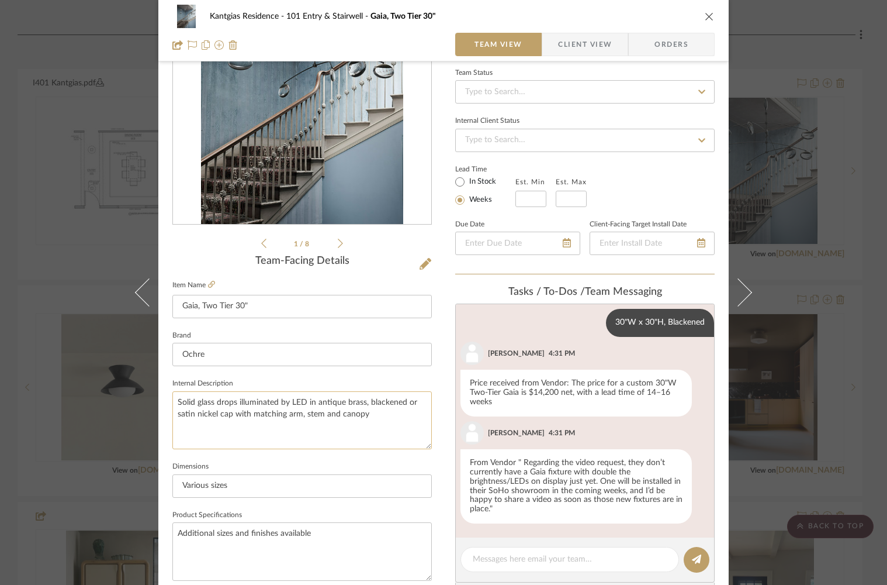
paste textarea "US - 16x LED total, each 1W, 2700K, approx 80 lumens, dimmable UL listed"
click at [191, 426] on textarea "Solid glass drops illuminated by LED in antique brass, blackened or satin nicke…" at bounding box center [302, 420] width 260 height 58
drag, startPoint x: 189, startPoint y: 426, endPoint x: 168, endPoint y: 424, distance: 21.1
click at [172, 425] on textarea "Solid glass drops illuminated by LED in antique brass, blackened or satin nicke…" at bounding box center [302, 420] width 260 height 58
type textarea "Solid glass drops illuminated by LED in antique brass, blackened or satin nicke…"
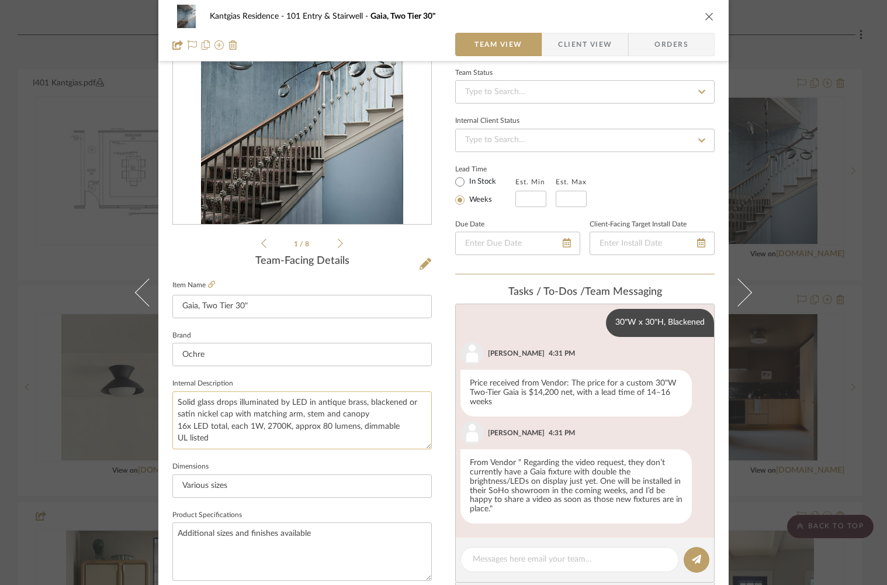
click at [251, 426] on textarea "Solid glass drops illuminated by LED in antique brass, blackened or satin nicke…" at bounding box center [302, 420] width 260 height 58
click at [257, 426] on textarea "Solid glass drops illuminated by LED in antique brass, blackened or satin nicke…" at bounding box center [302, 420] width 260 height 58
click at [273, 427] on textarea "Solid glass drops illuminated by LED in antique brass, blackened or satin nicke…" at bounding box center [302, 420] width 260 height 58
click at [215, 437] on textarea "Solid glass drops illuminated by LED in antique brass, blackened or satin nicke…" at bounding box center [302, 420] width 260 height 58
click at [172, 424] on textarea "Solid glass drops illuminated by LED in antique brass, blackened or satin nicke…" at bounding box center [302, 420] width 260 height 58
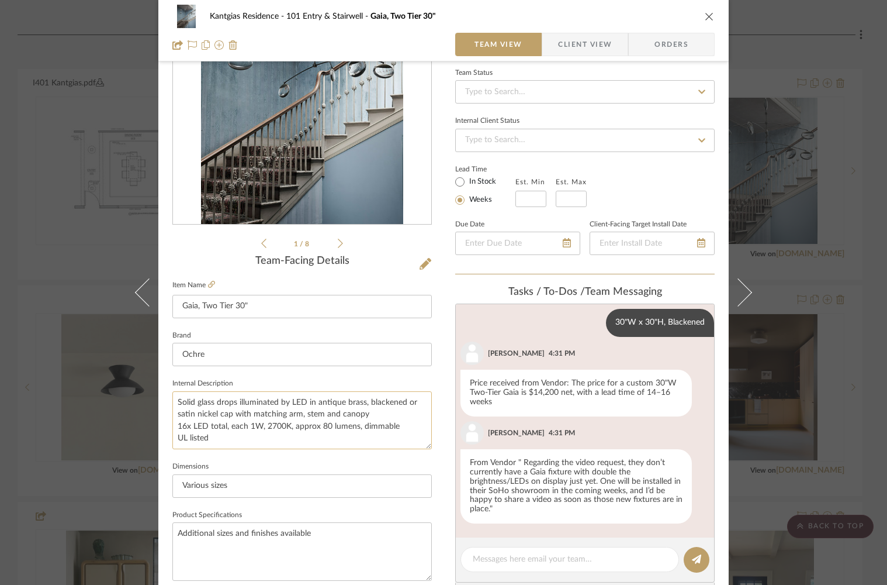
drag, startPoint x: 172, startPoint y: 425, endPoint x: 216, endPoint y: 433, distance: 45.2
click at [216, 433] on textarea "Solid glass drops illuminated by LED in antique brass, blackened or satin nicke…" at bounding box center [302, 420] width 260 height 58
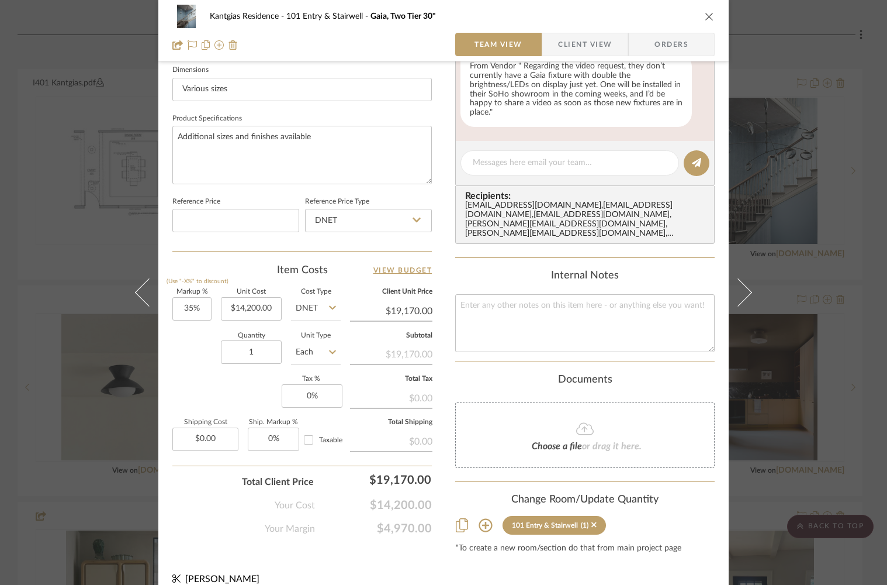
scroll to position [512, 0]
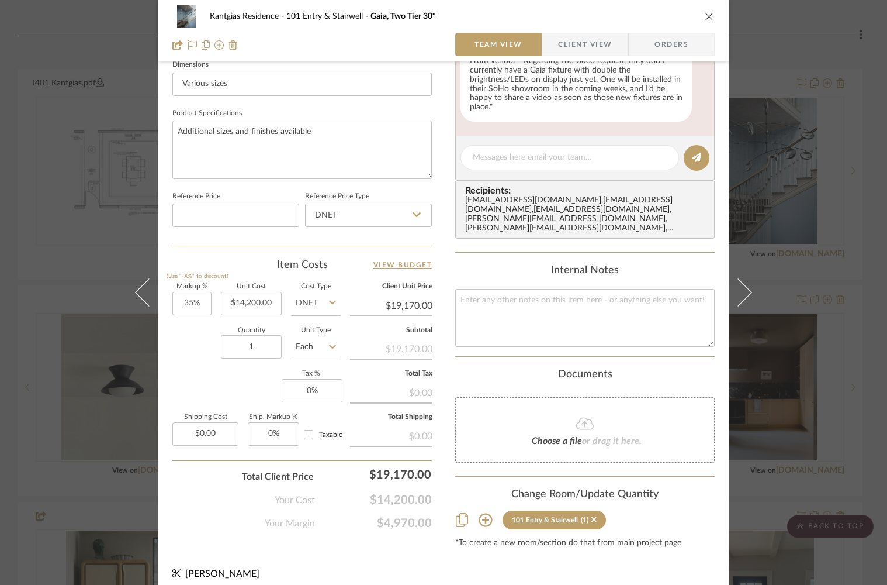
click at [705, 15] on icon "close" at bounding box center [709, 16] width 9 height 9
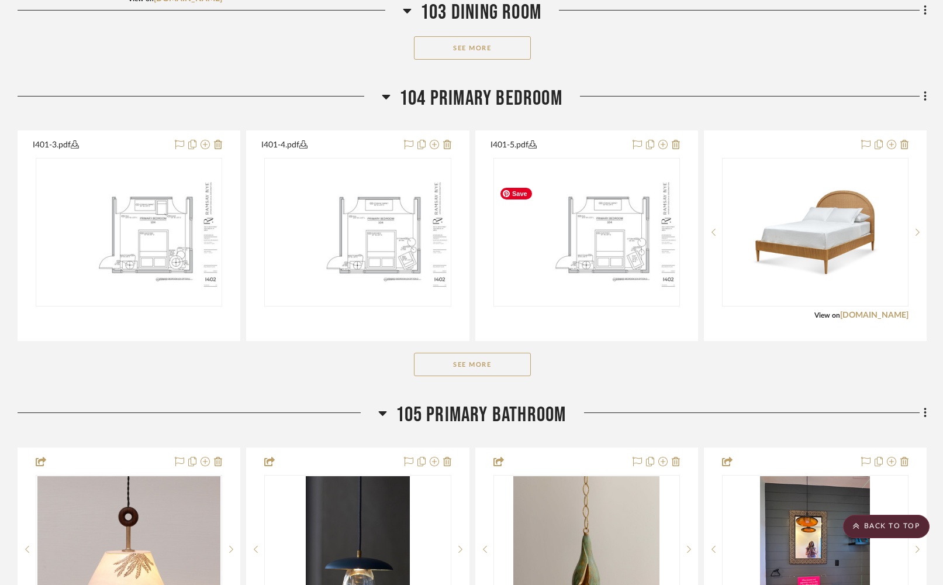
scroll to position [1705, 0]
click at [499, 375] on button "See More" at bounding box center [472, 363] width 117 height 23
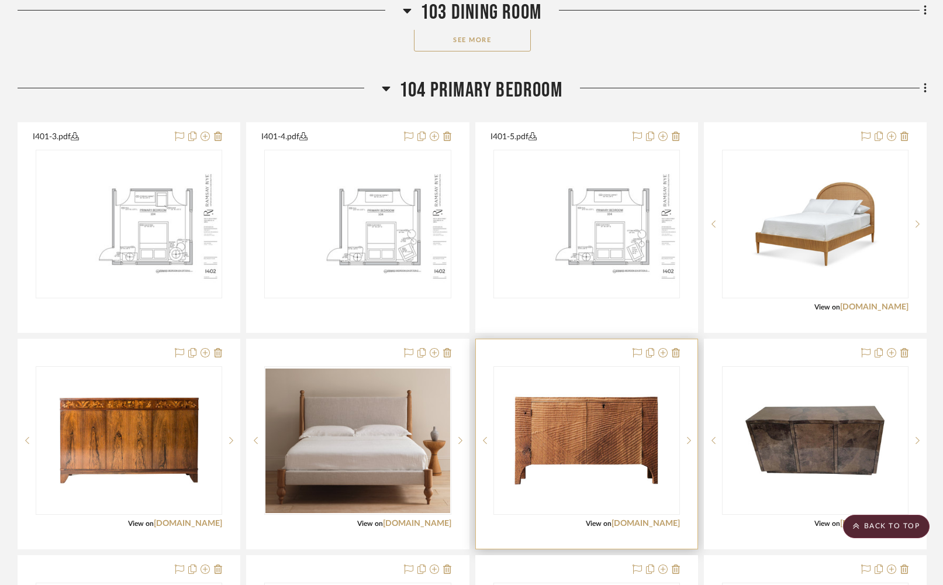
scroll to position [1712, 0]
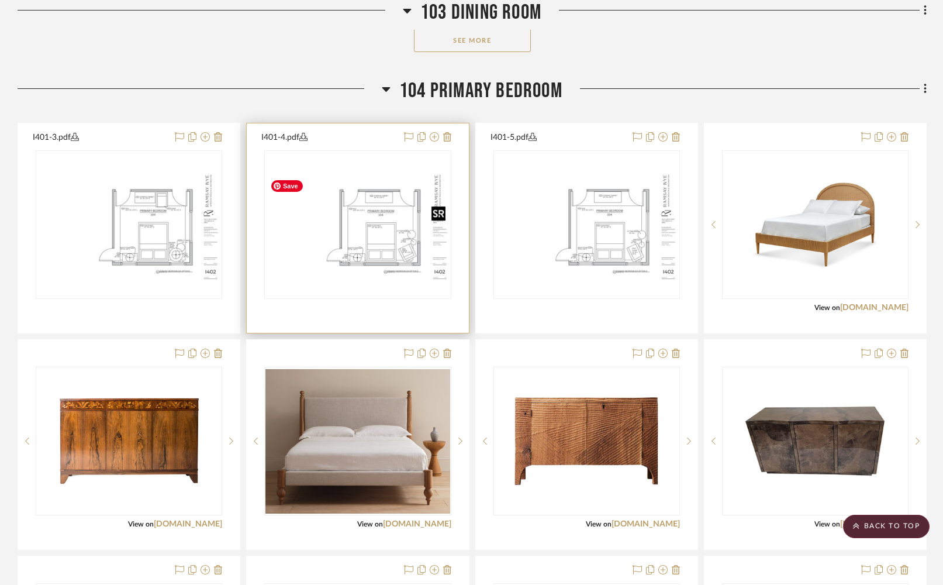
click at [0, 0] on img at bounding box center [0, 0] width 0 height 0
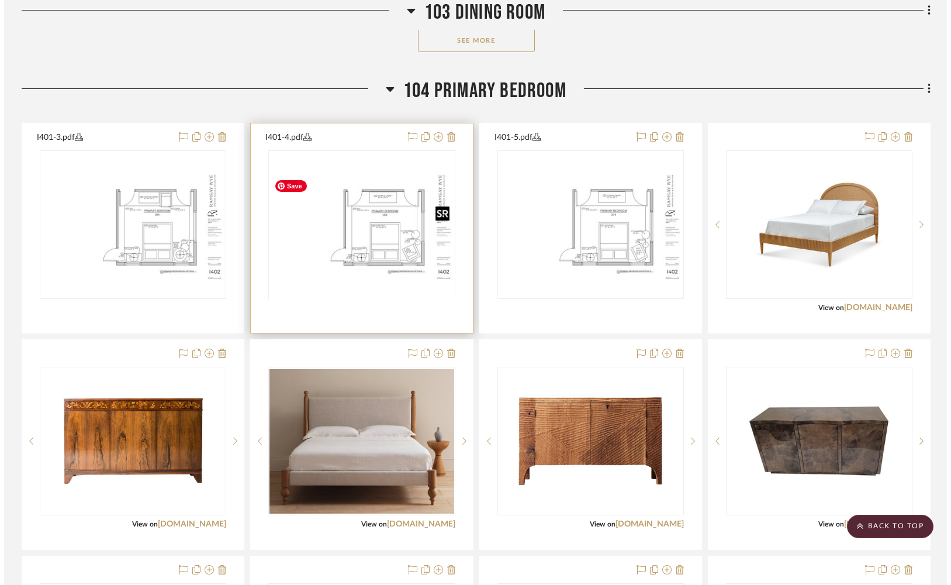
scroll to position [0, 0]
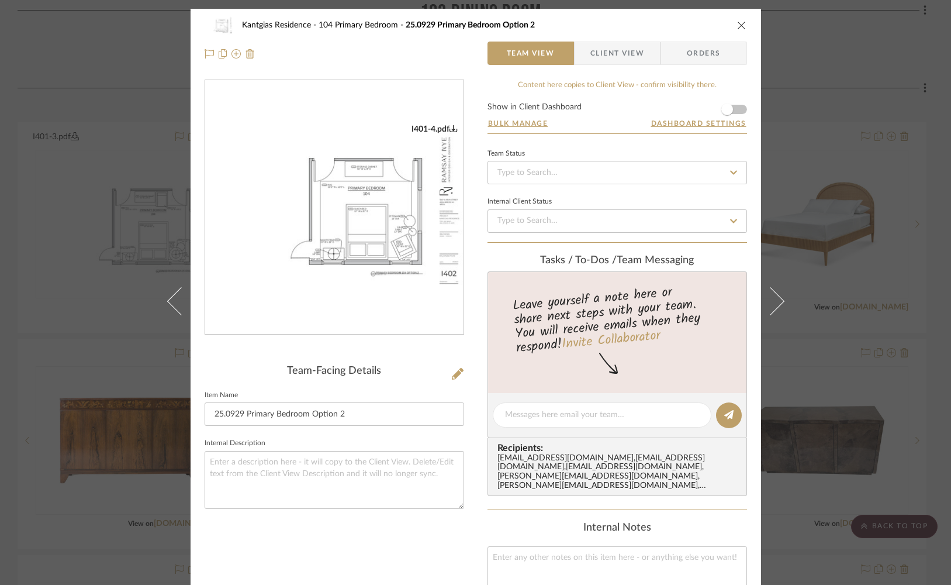
click at [411, 243] on img "0" at bounding box center [334, 207] width 258 height 167
click at [737, 26] on icon "close" at bounding box center [741, 24] width 9 height 9
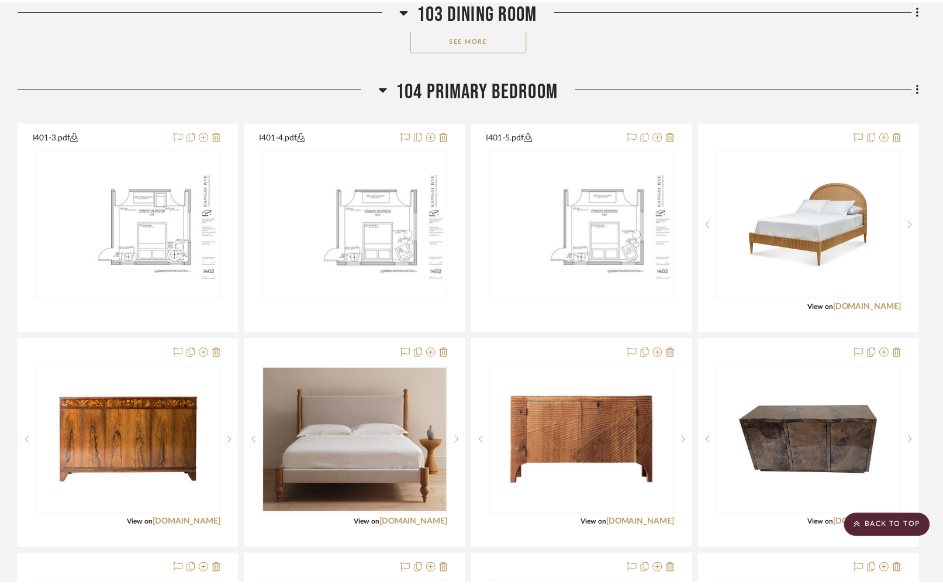
scroll to position [1712, 0]
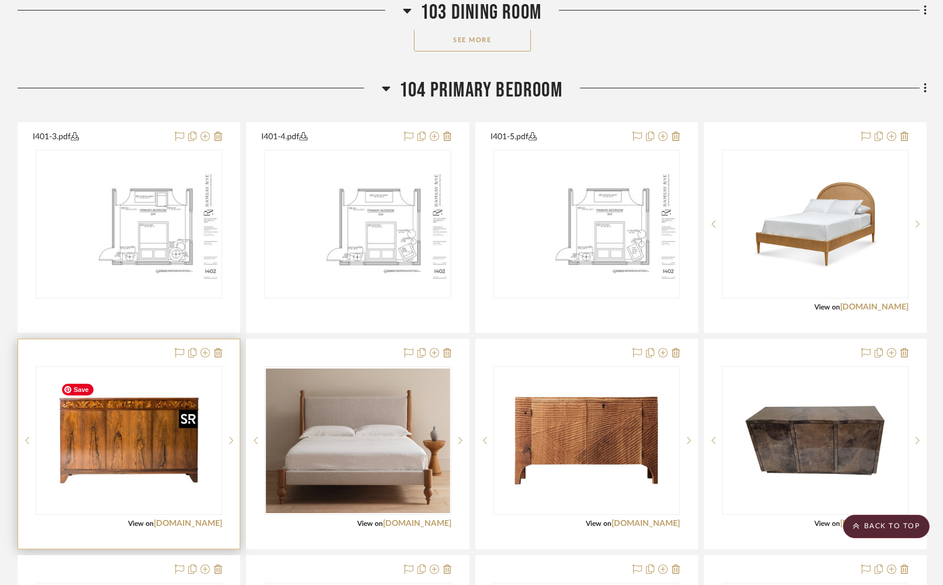
click at [129, 492] on img "0" at bounding box center [129, 440] width 146 height 146
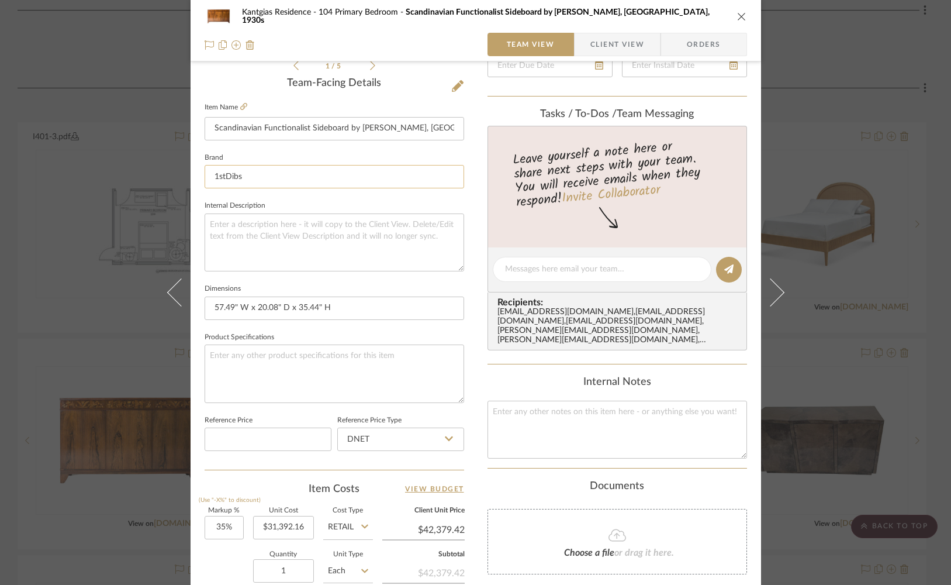
scroll to position [286, 0]
click at [737, 18] on icon "close" at bounding box center [741, 16] width 9 height 9
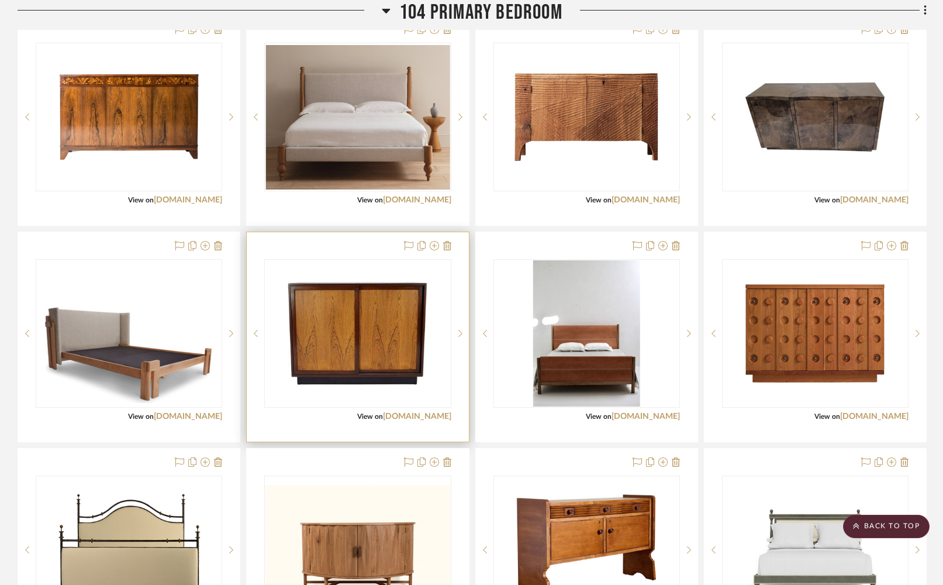
scroll to position [2037, 0]
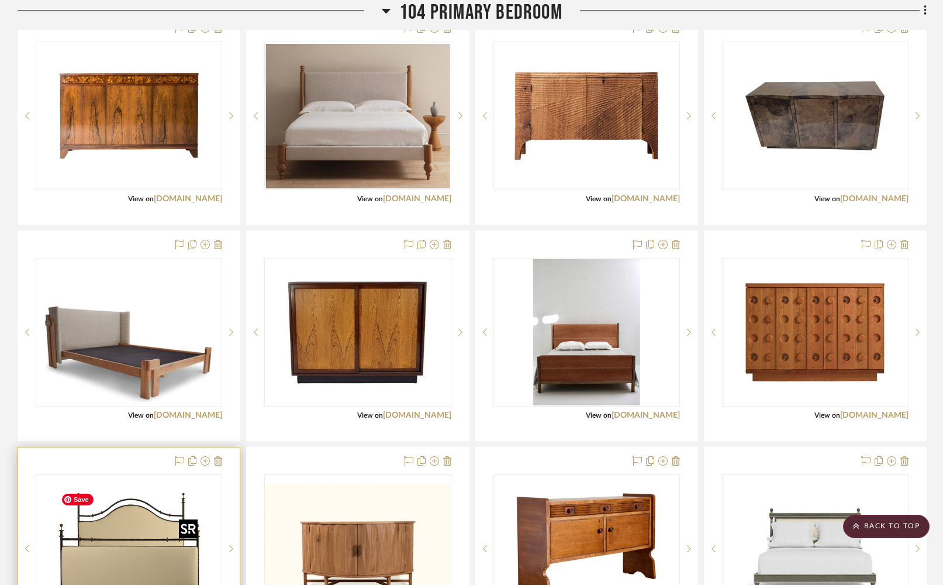
click at [144, 540] on img "0" at bounding box center [129, 548] width 146 height 146
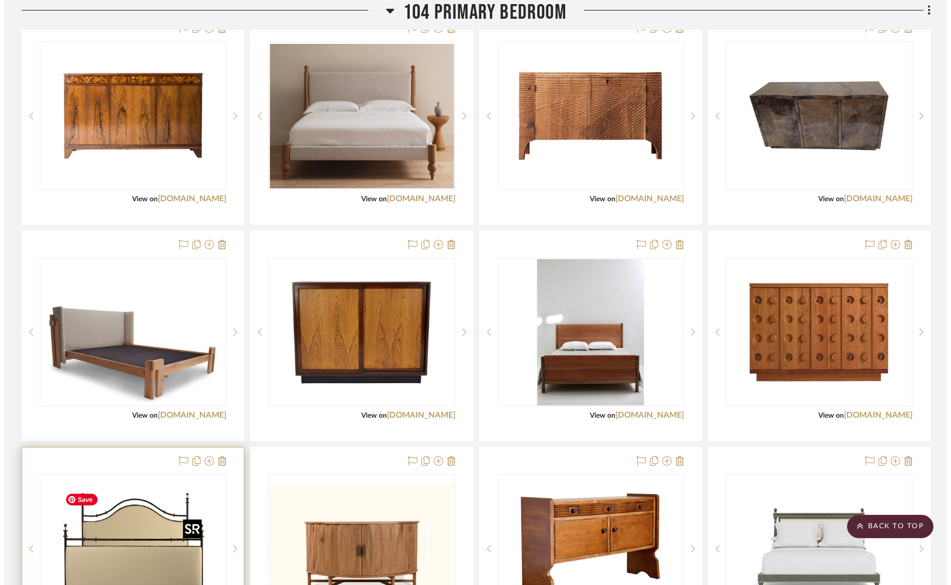
scroll to position [0, 0]
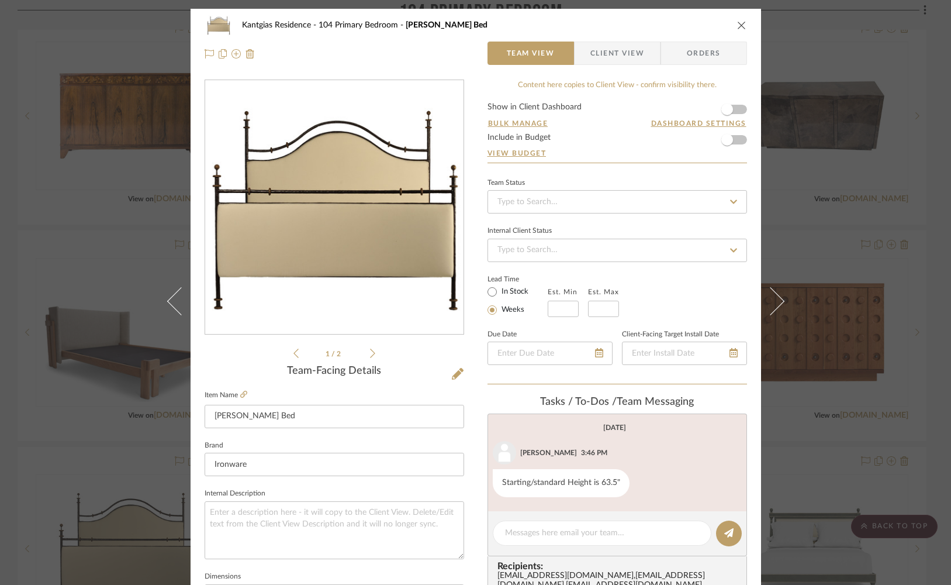
click at [739, 26] on icon "close" at bounding box center [741, 24] width 9 height 9
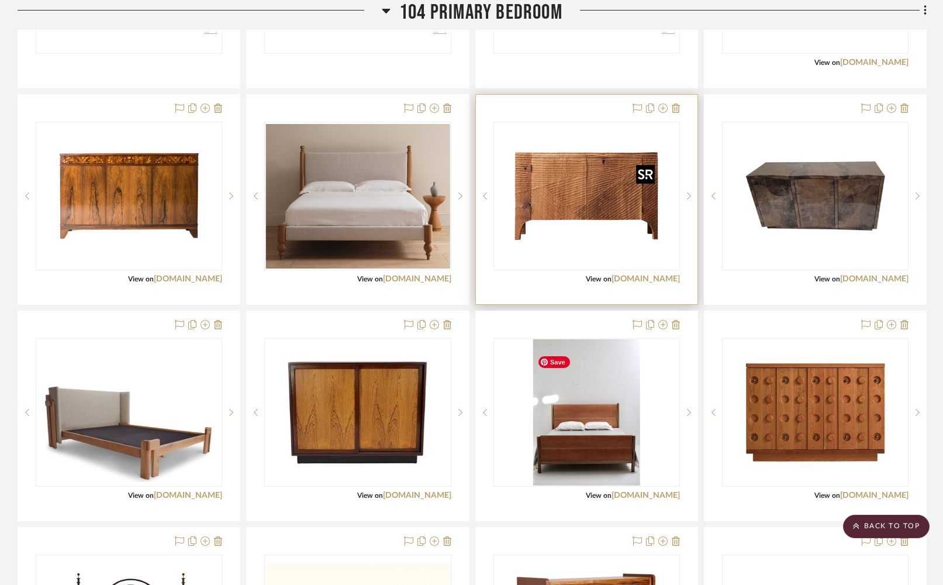
scroll to position [1979, 0]
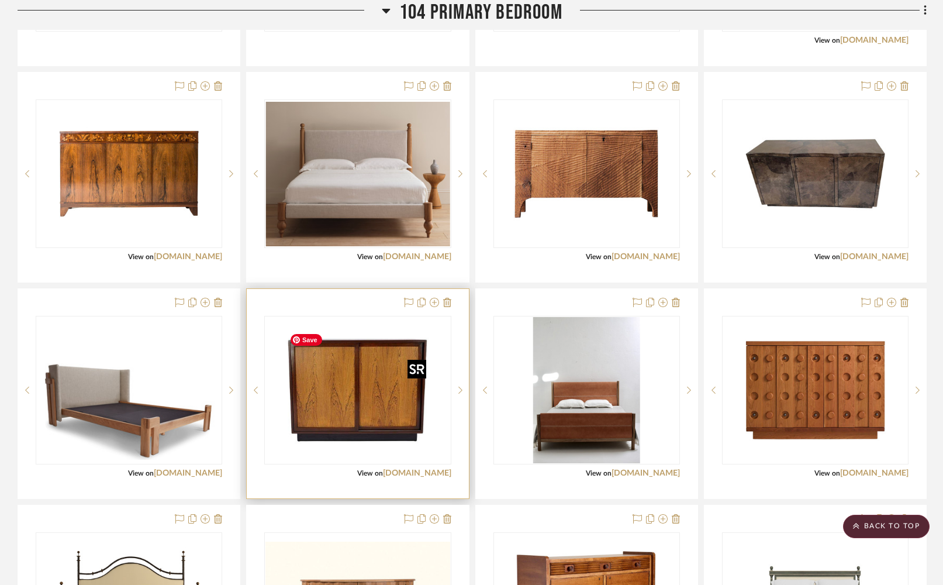
click at [401, 402] on img "0" at bounding box center [358, 390] width 146 height 146
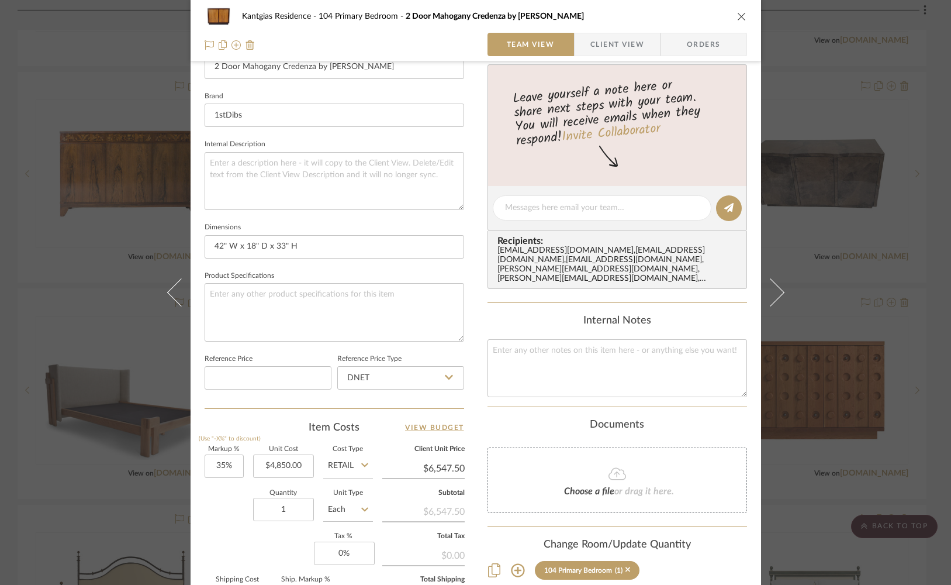
scroll to position [0, 0]
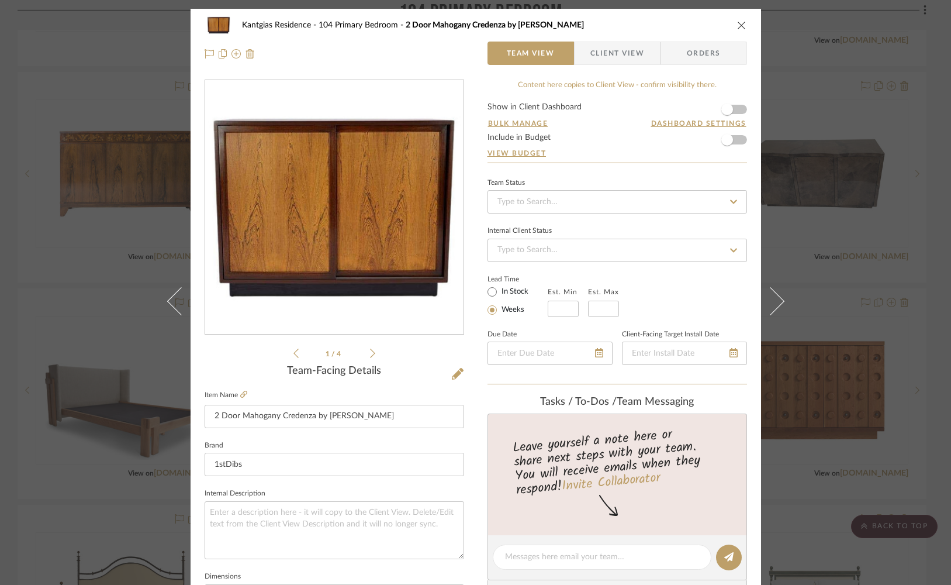
click at [370, 352] on icon at bounding box center [372, 353] width 5 height 11
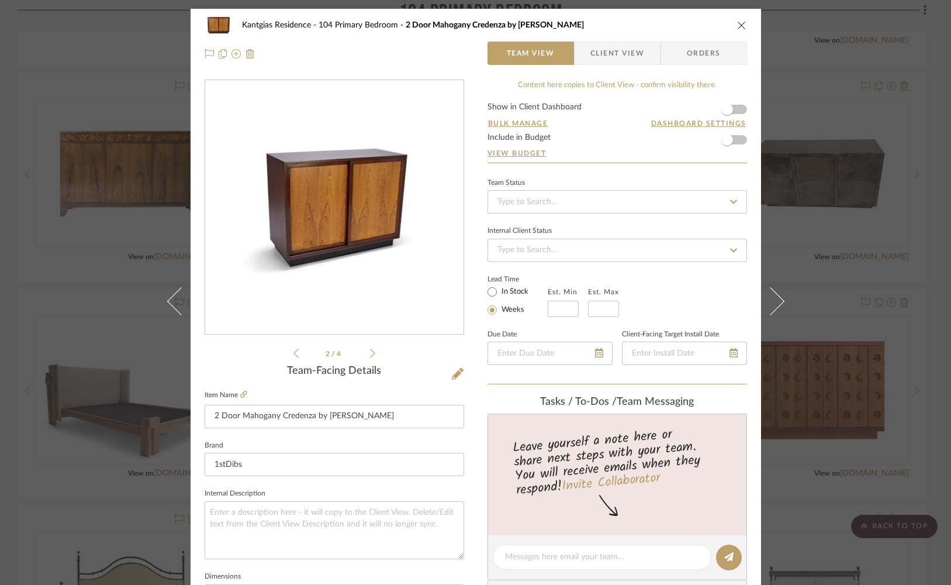
click at [370, 352] on icon at bounding box center [372, 353] width 5 height 11
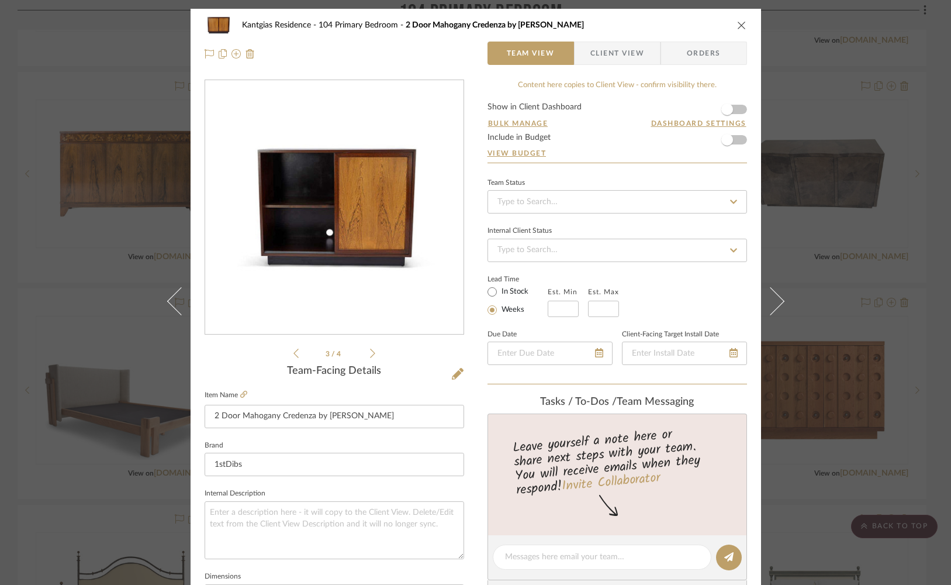
click at [370, 352] on icon at bounding box center [372, 353] width 5 height 11
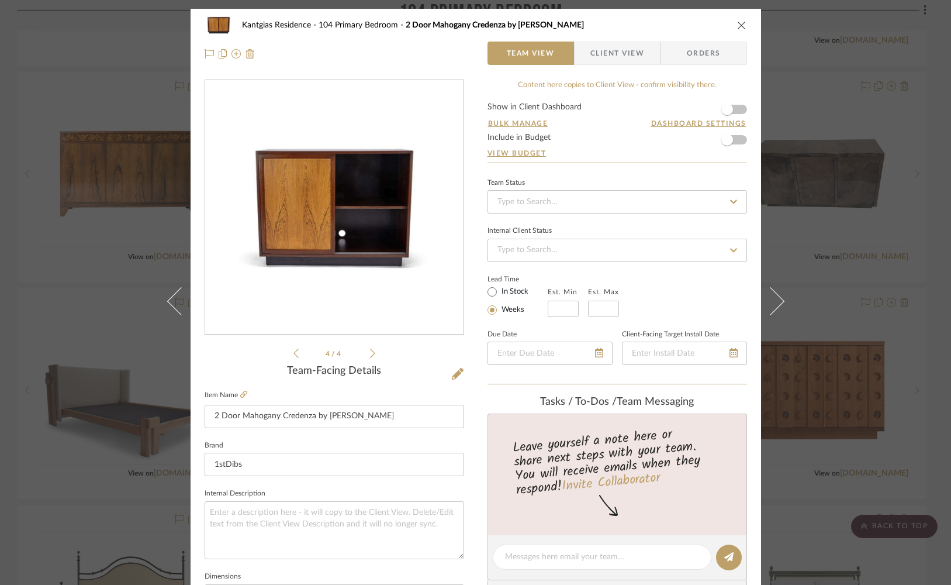
click at [737, 25] on icon "close" at bounding box center [741, 24] width 9 height 9
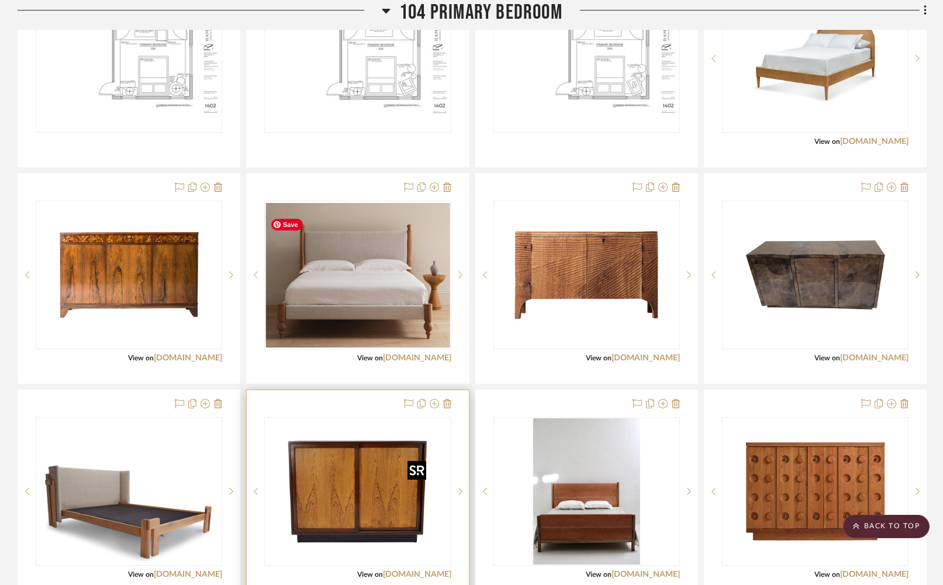
scroll to position [1895, 0]
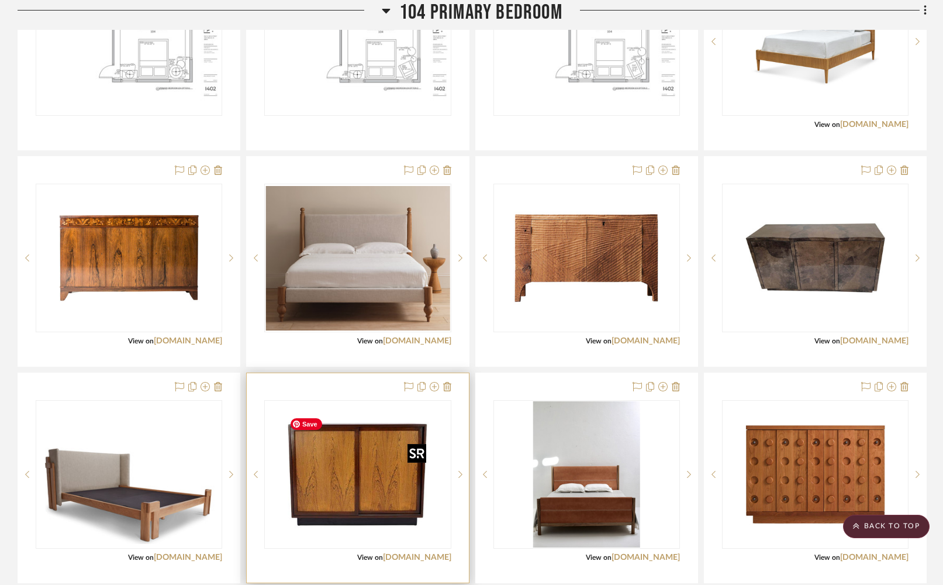
click at [388, 468] on img "0" at bounding box center [358, 474] width 146 height 146
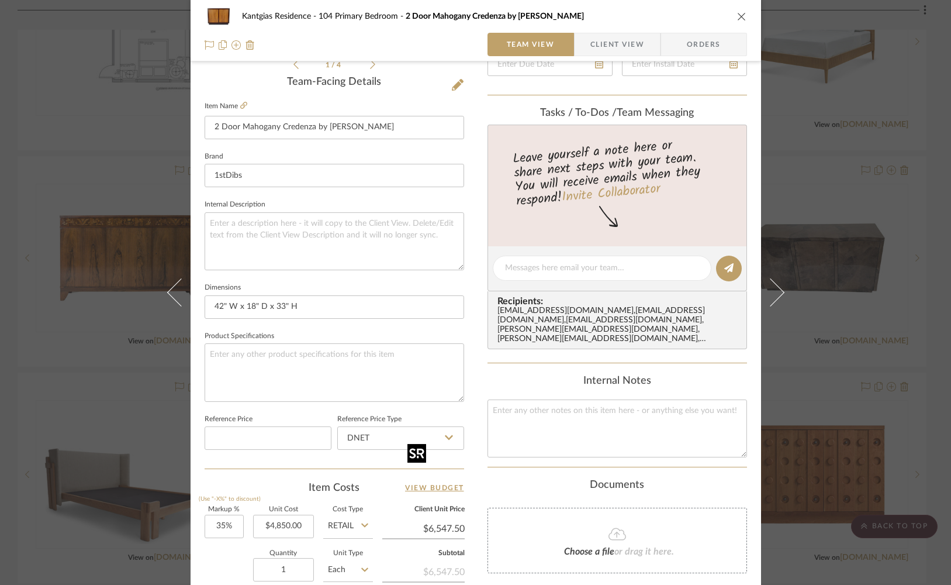
scroll to position [0, 0]
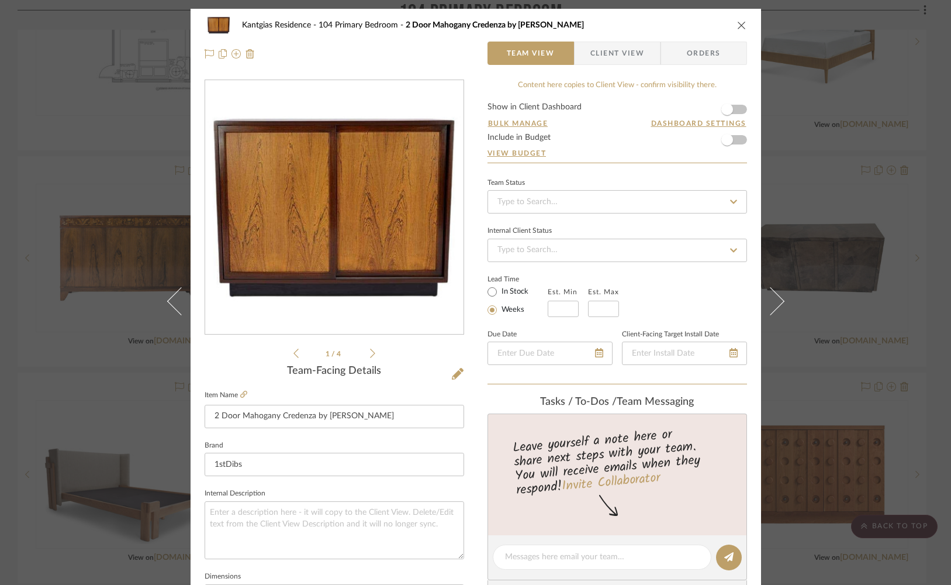
click at [740, 27] on icon "close" at bounding box center [741, 24] width 9 height 9
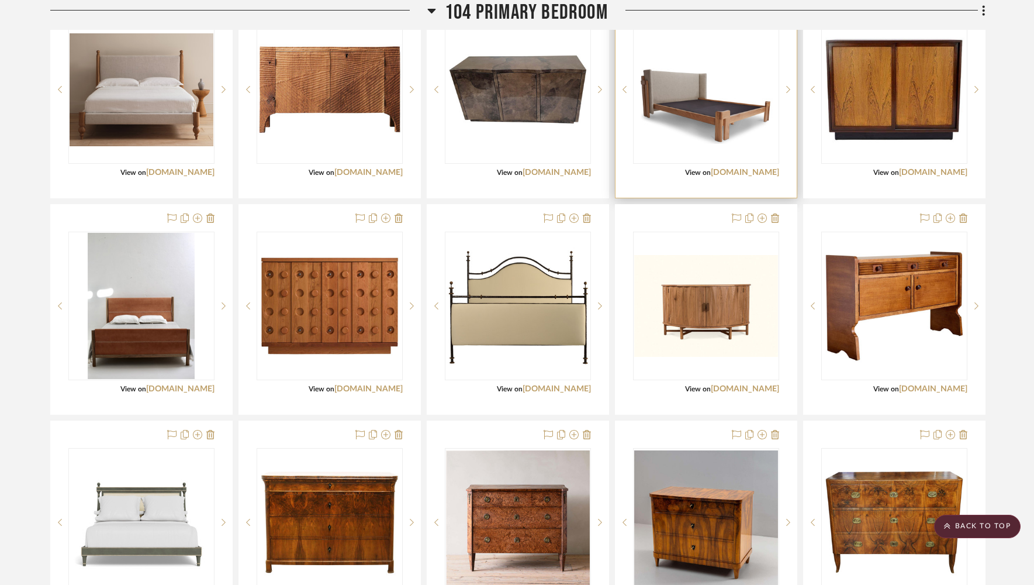
scroll to position [2067, 0]
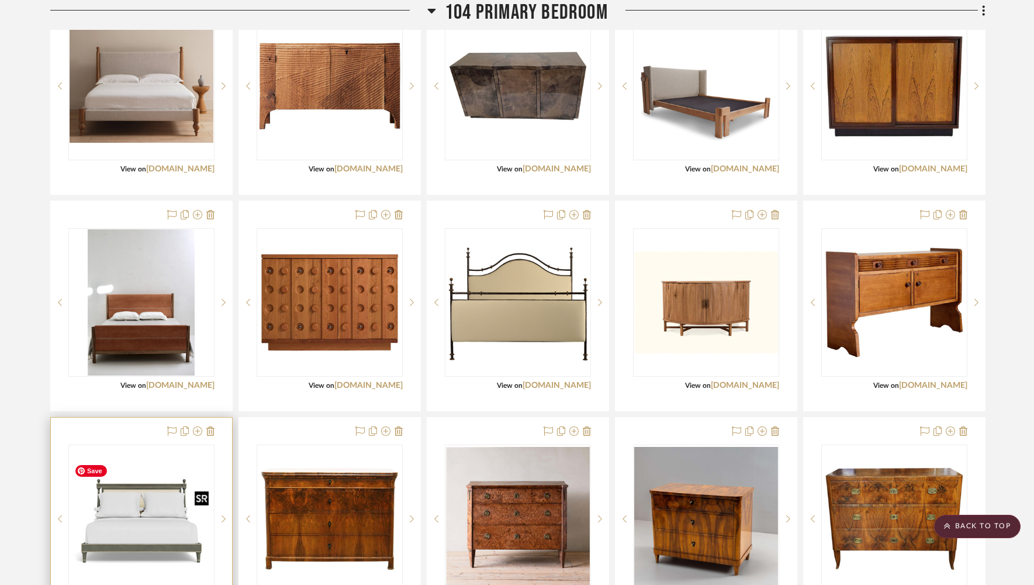
click at [146, 543] on img "0" at bounding box center [142, 519] width 144 height 144
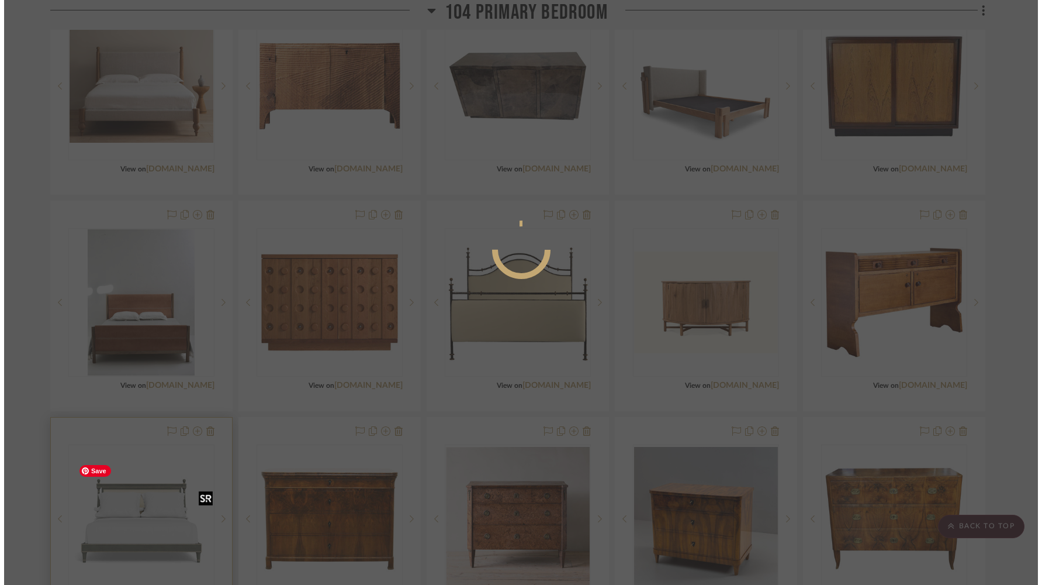
scroll to position [0, 0]
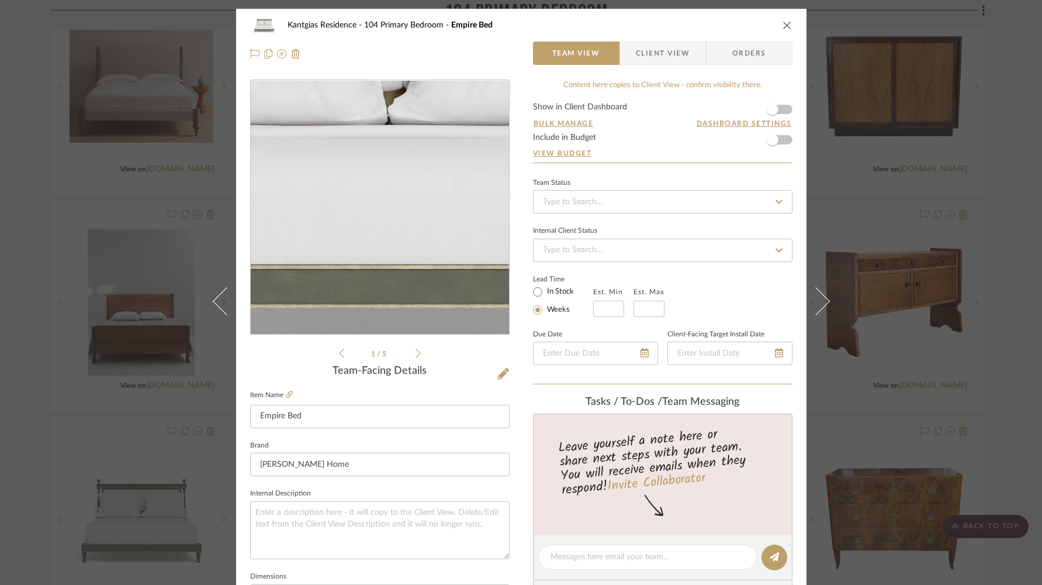
click at [371, 233] on img "0" at bounding box center [380, 208] width 254 height 254
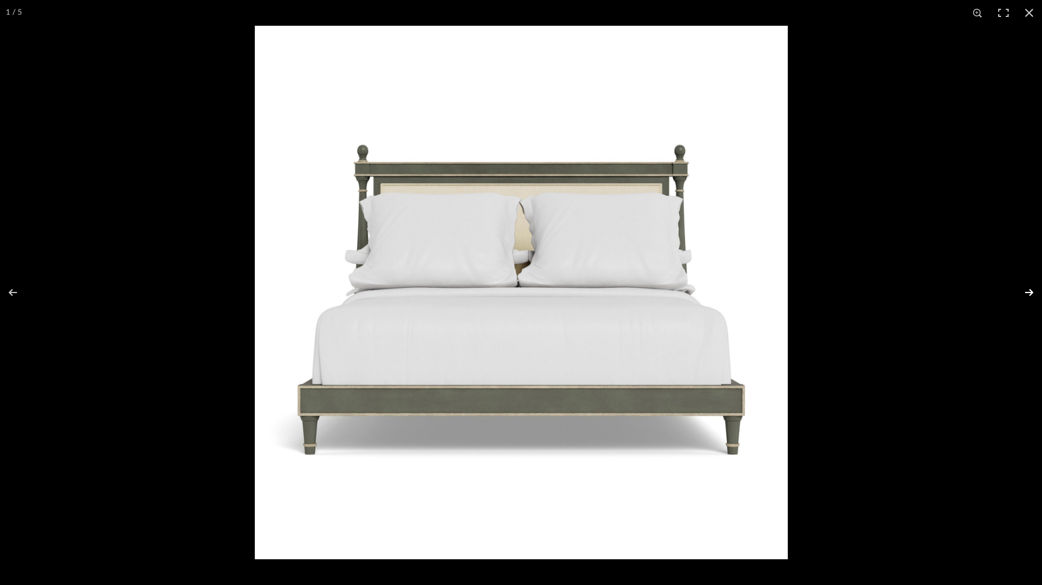
click at [948, 289] on button at bounding box center [1021, 292] width 41 height 58
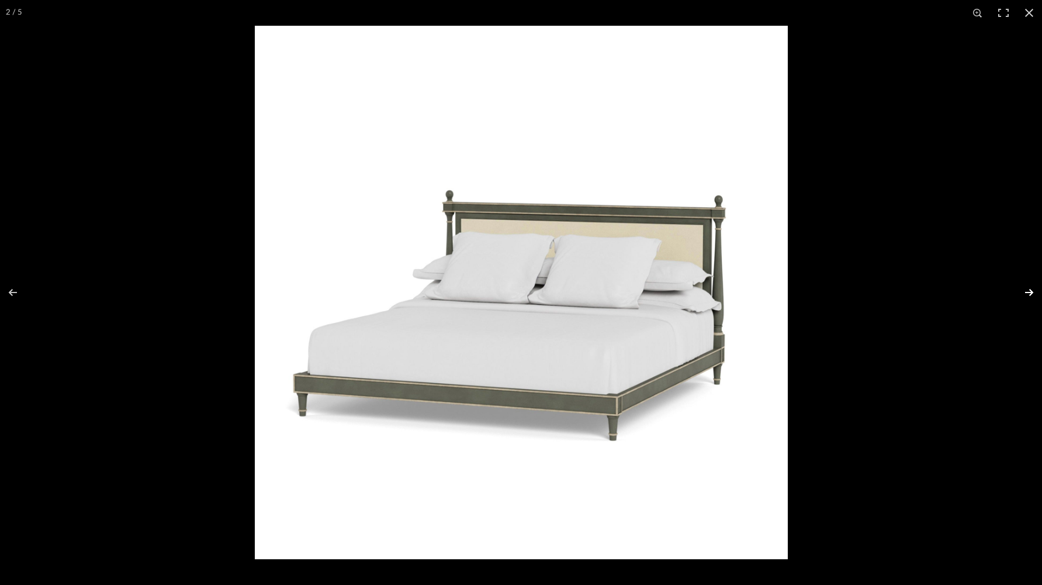
click at [948, 290] on button at bounding box center [1021, 292] width 41 height 58
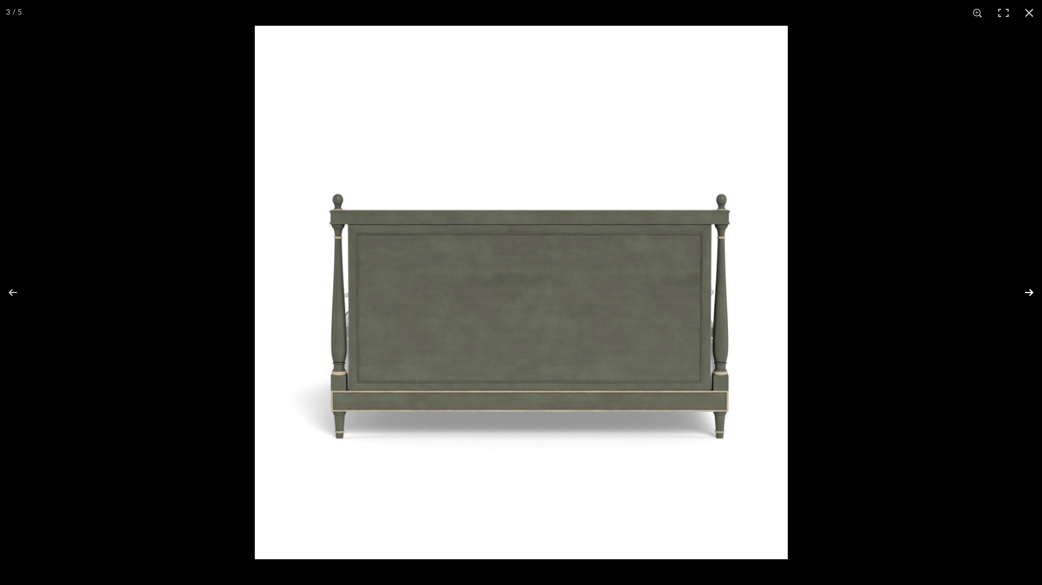
click at [948, 290] on button at bounding box center [1021, 292] width 41 height 58
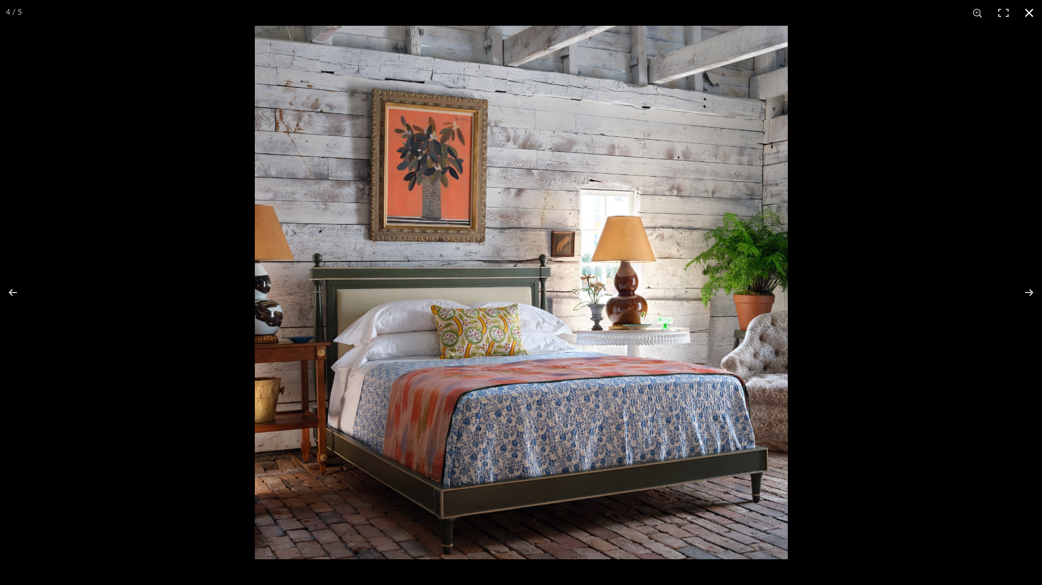
click at [948, 12] on button at bounding box center [1030, 13] width 26 height 26
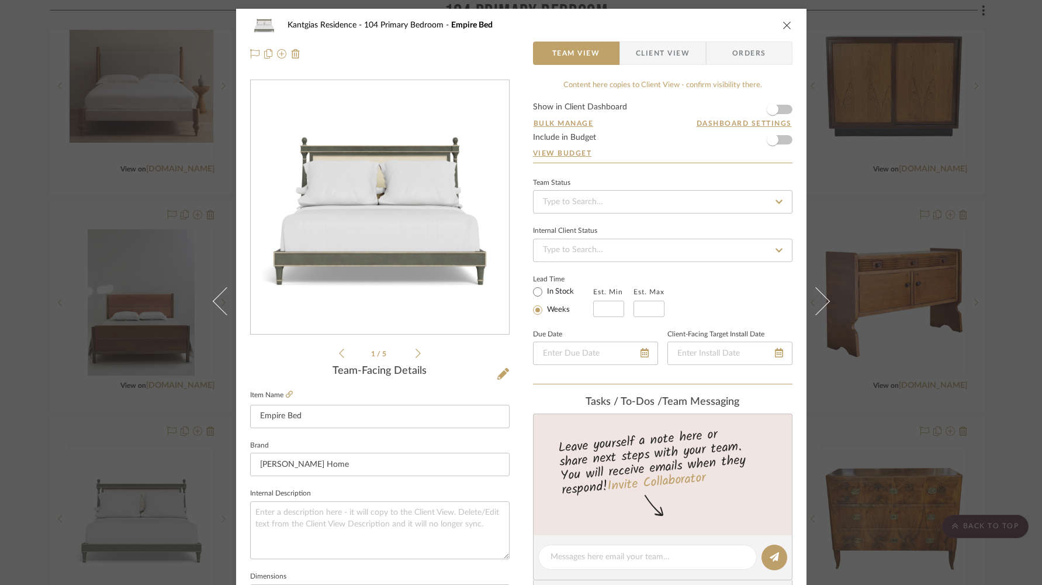
click at [783, 24] on icon "close" at bounding box center [787, 24] width 9 height 9
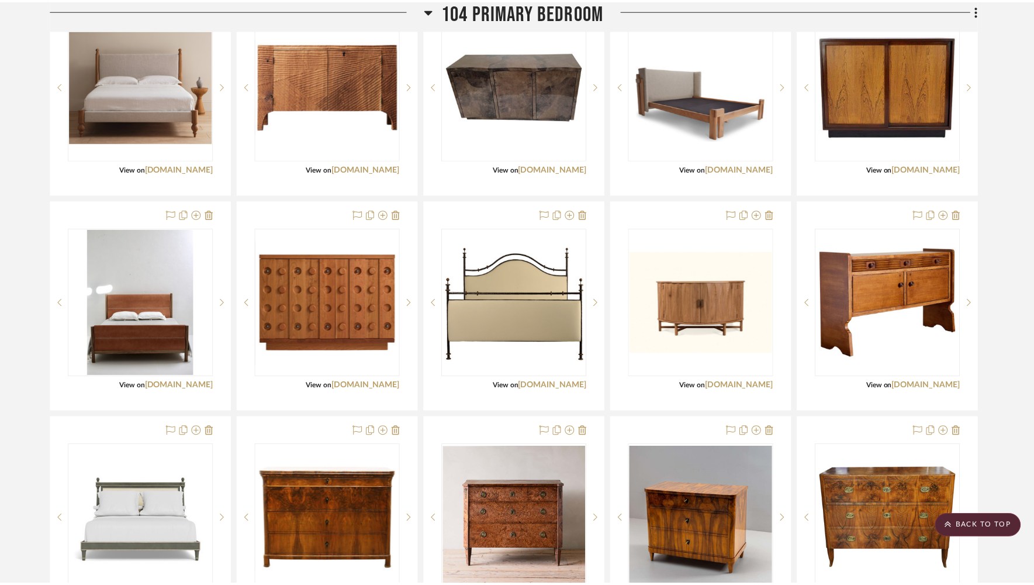
scroll to position [2067, 0]
